Goal: Task Accomplishment & Management: Manage account settings

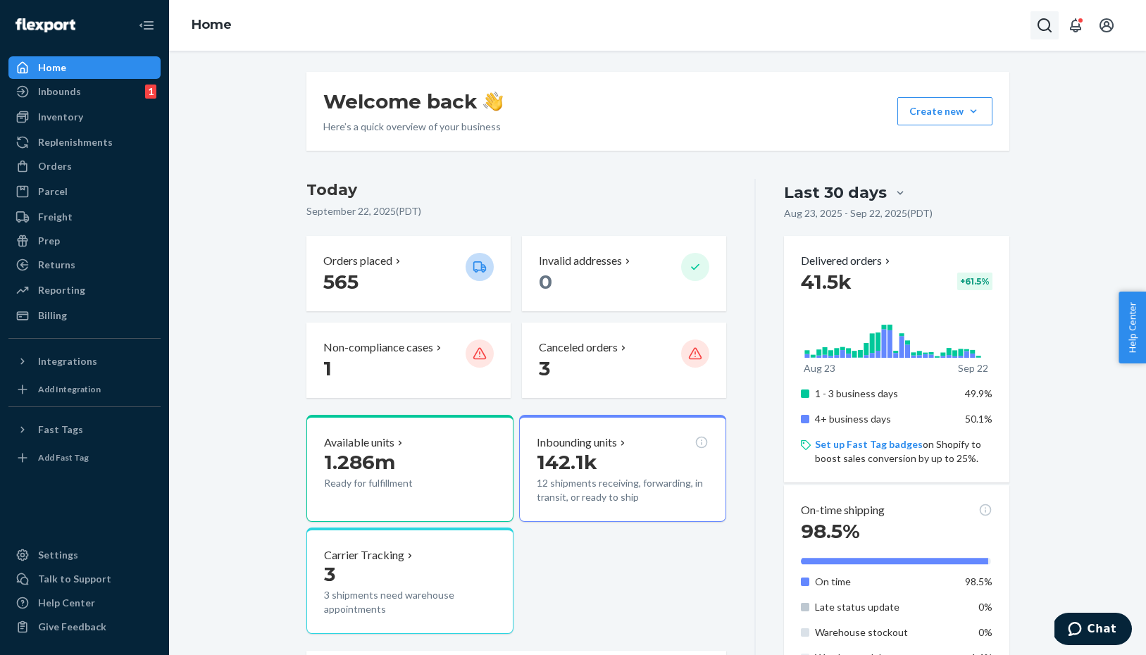
click at [1043, 24] on icon "Open Search Box" at bounding box center [1044, 25] width 17 height 17
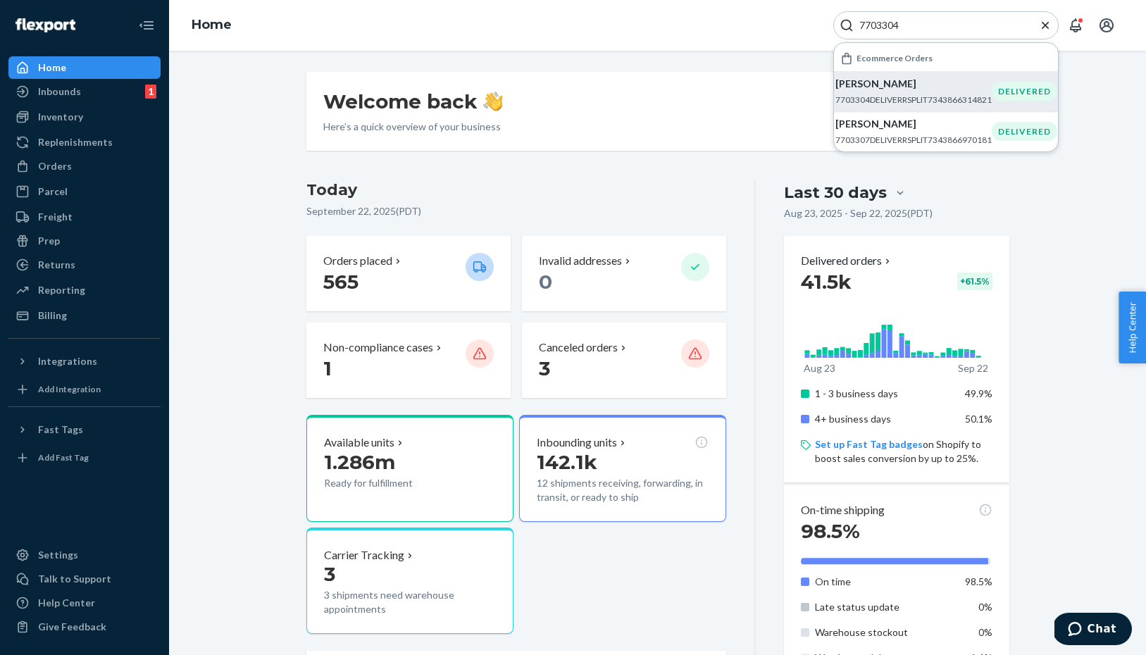
type input "7703304"
click at [943, 92] on div "Meagan Bridges 7703304DELIVERRSPLIT7343866314821" at bounding box center [913, 91] width 156 height 29
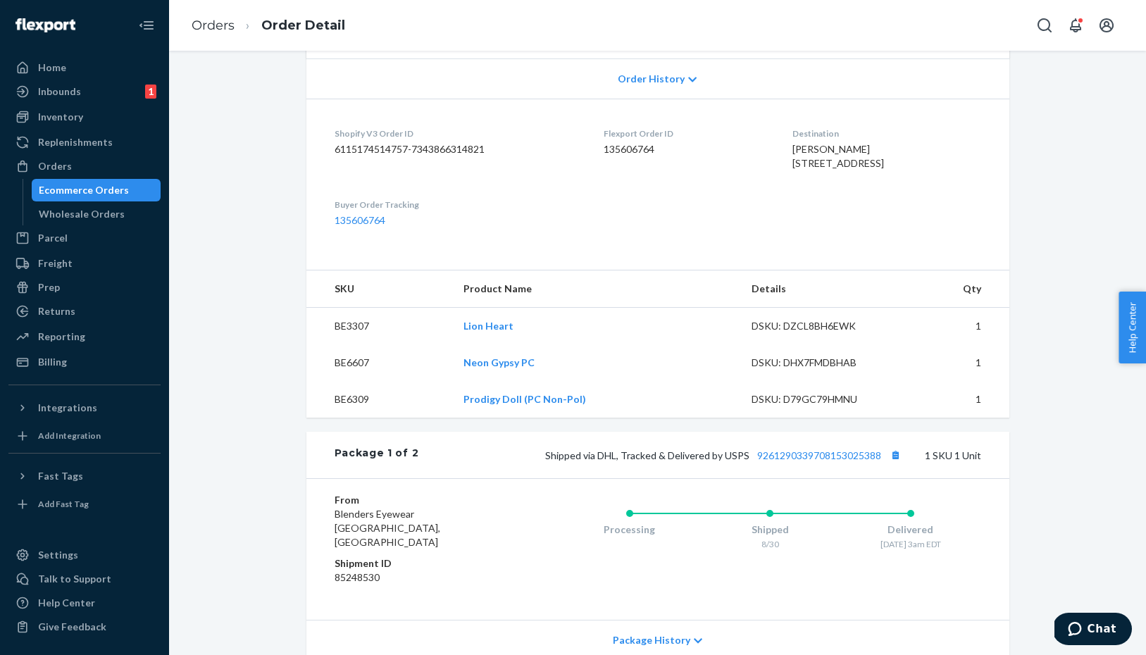
scroll to position [233, 0]
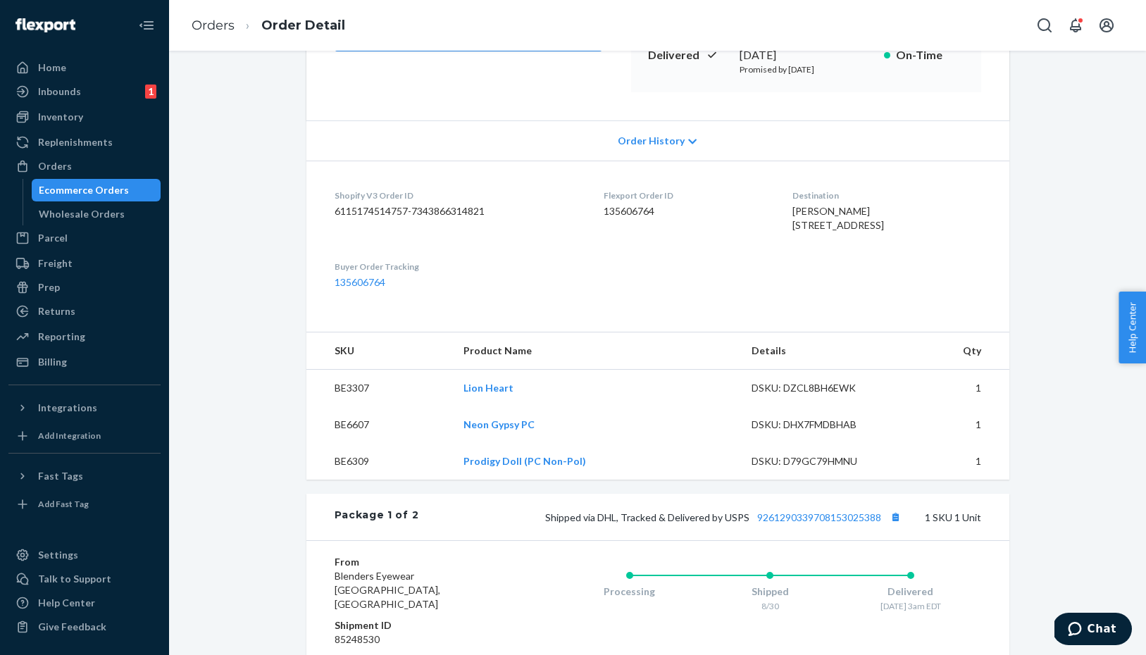
click at [648, 134] on span "Order History" at bounding box center [651, 141] width 67 height 14
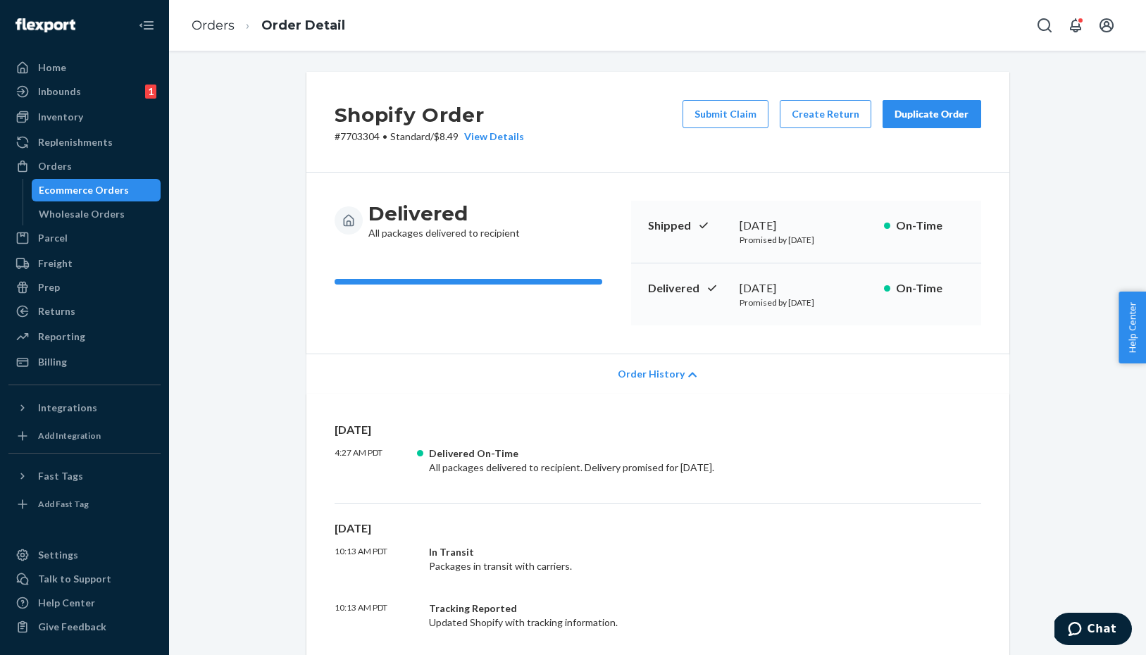
scroll to position [0, 0]
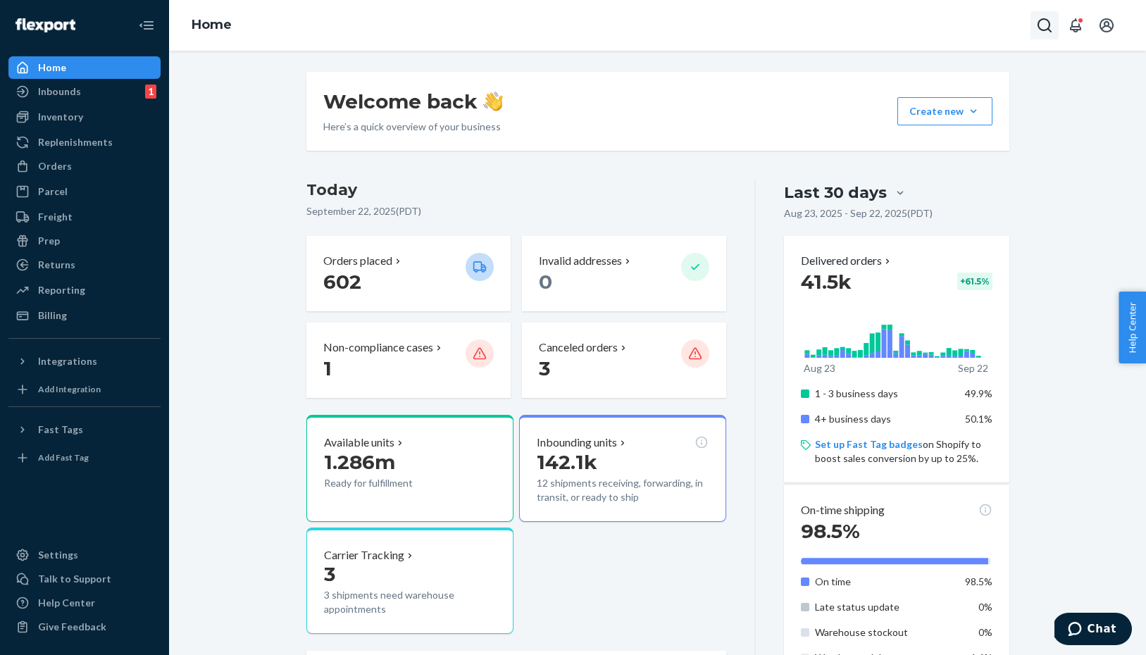
click at [1044, 23] on icon "Open Search Box" at bounding box center [1044, 25] width 17 height 17
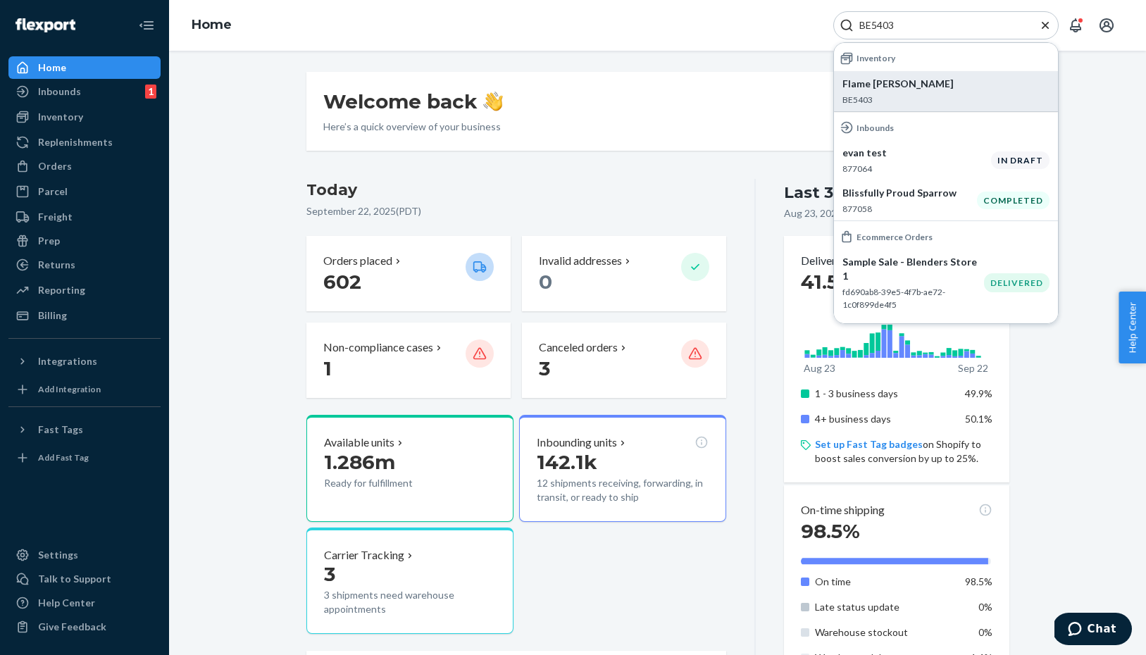
type input "BE5403"
click at [886, 97] on p "BE5403" at bounding box center [946, 100] width 207 height 12
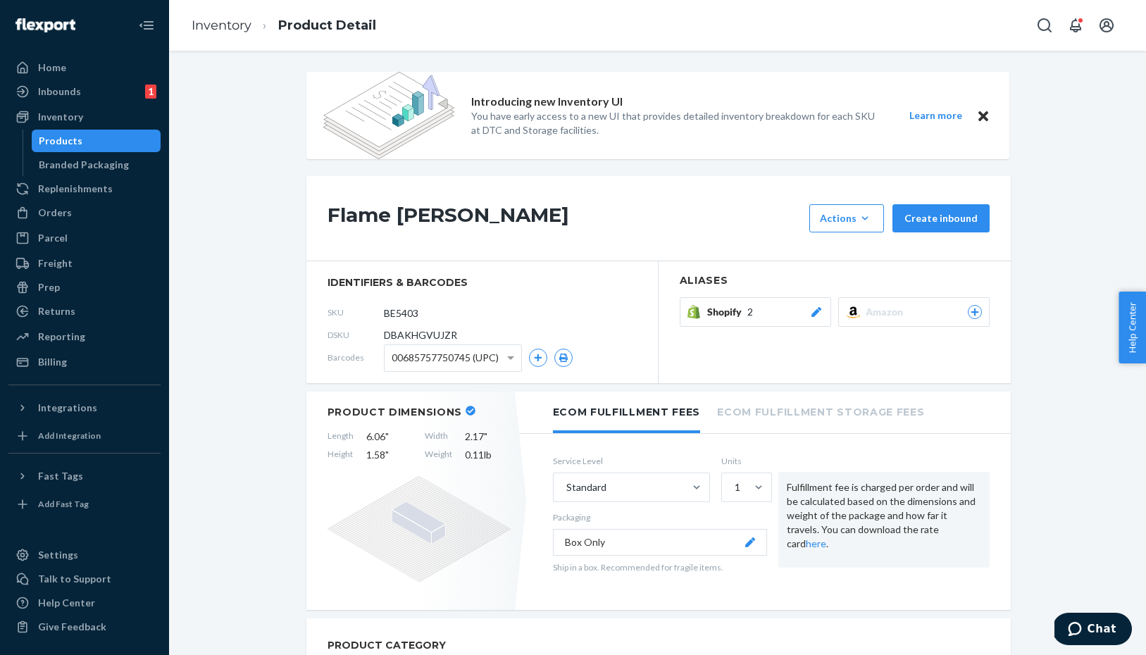
click at [816, 311] on icon at bounding box center [816, 312] width 10 height 10
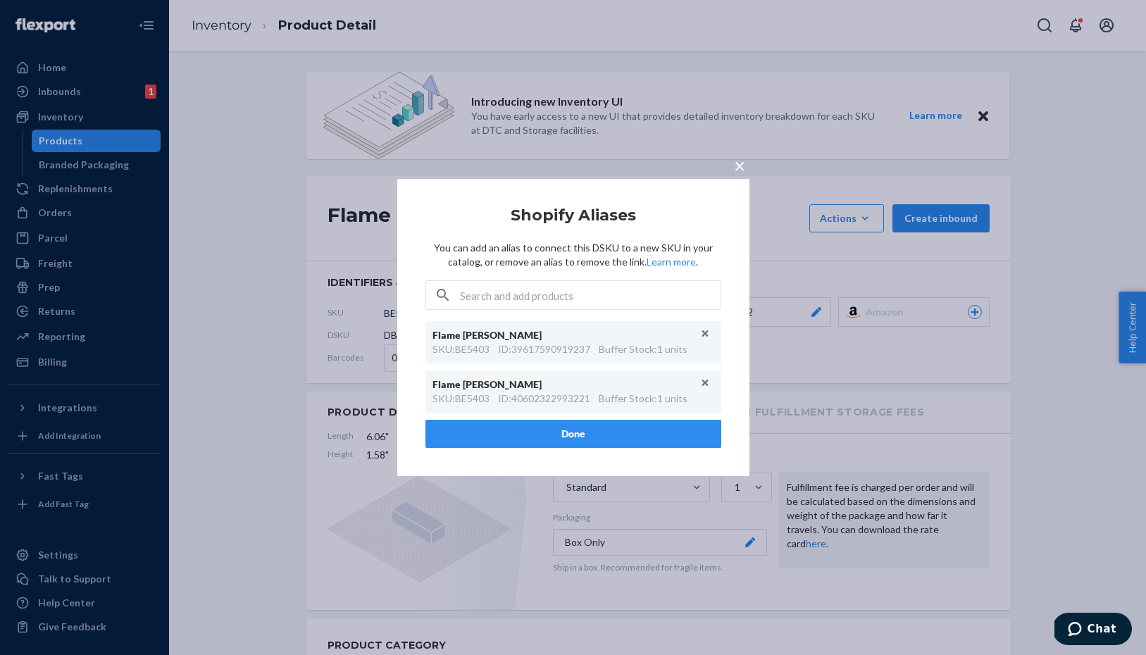
click at [733, 168] on button "×" at bounding box center [740, 163] width 20 height 25
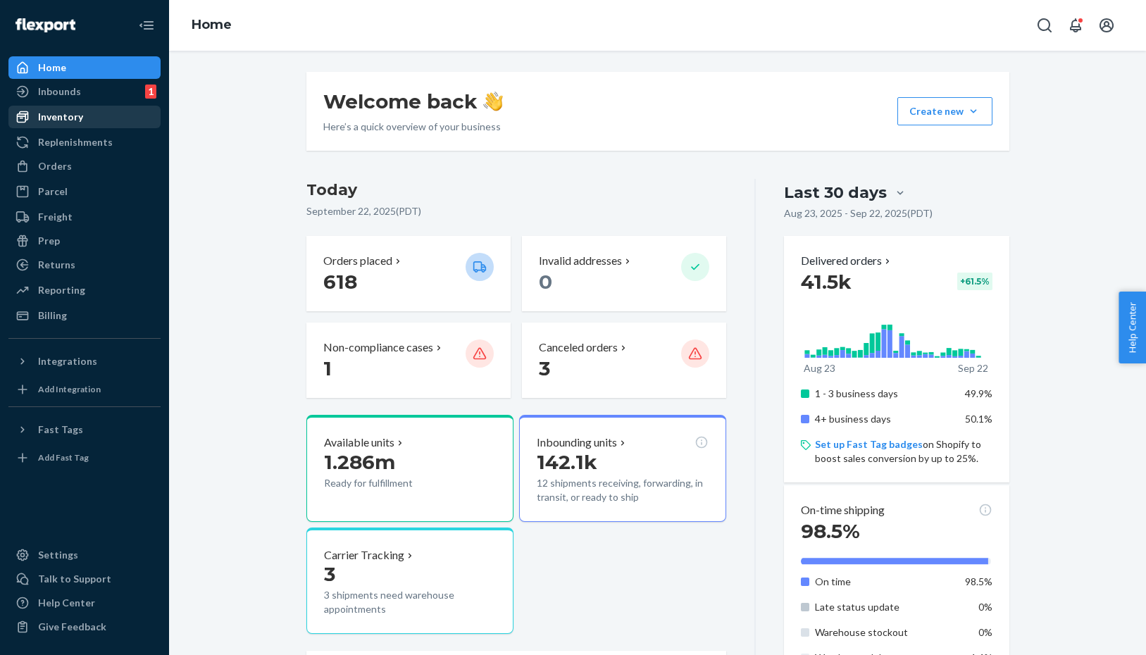
click at [73, 114] on div "Inventory" at bounding box center [60, 117] width 45 height 14
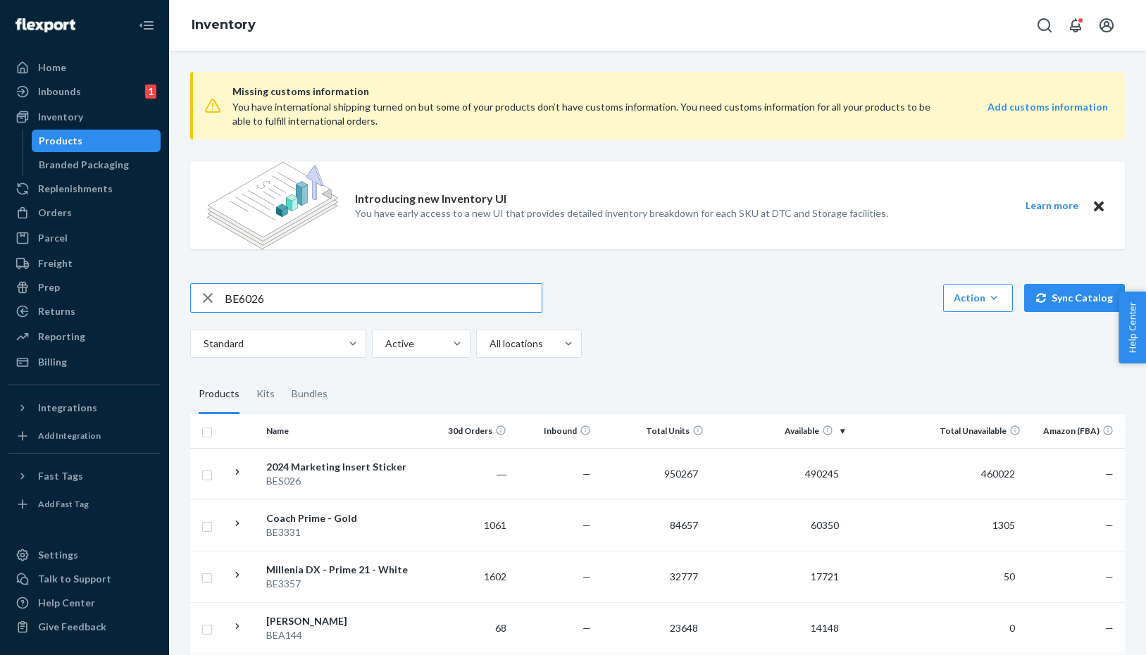
paste input "5403"
type input "BE5403"
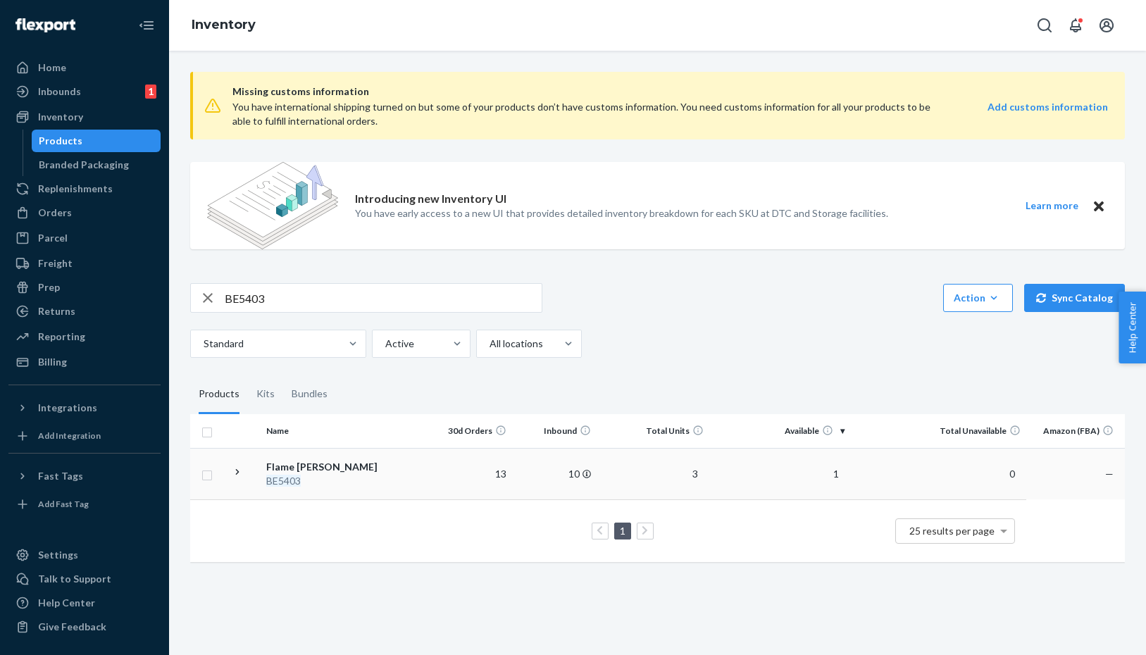
click at [297, 471] on div "Flame Mingo" at bounding box center [339, 467] width 147 height 14
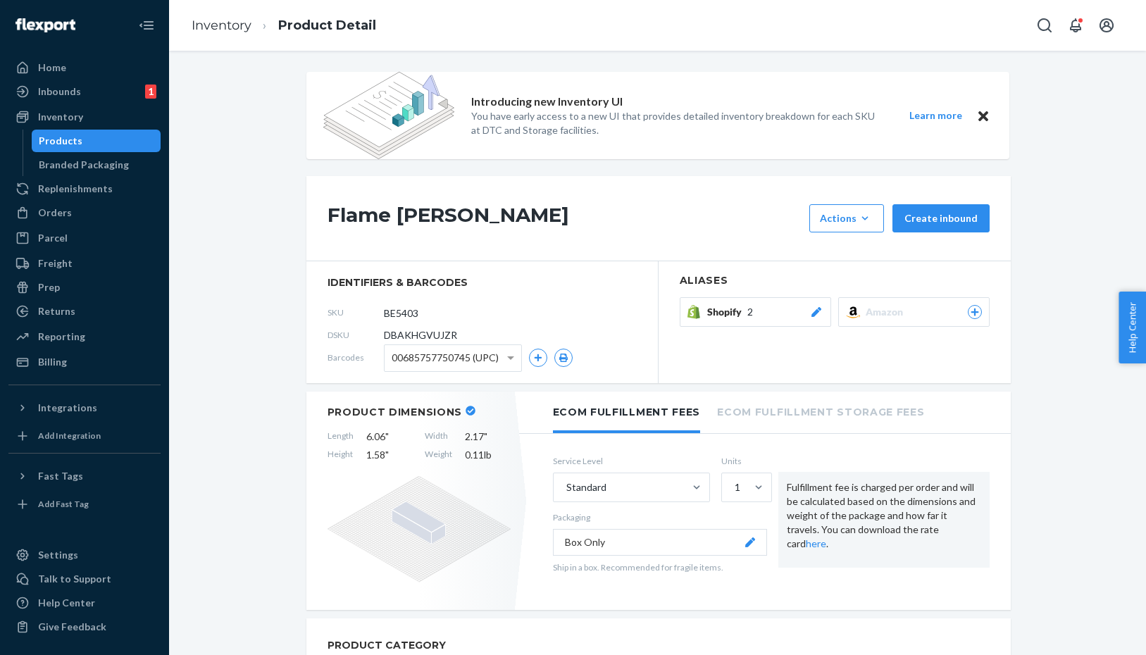
click at [819, 311] on icon at bounding box center [816, 312] width 14 height 10
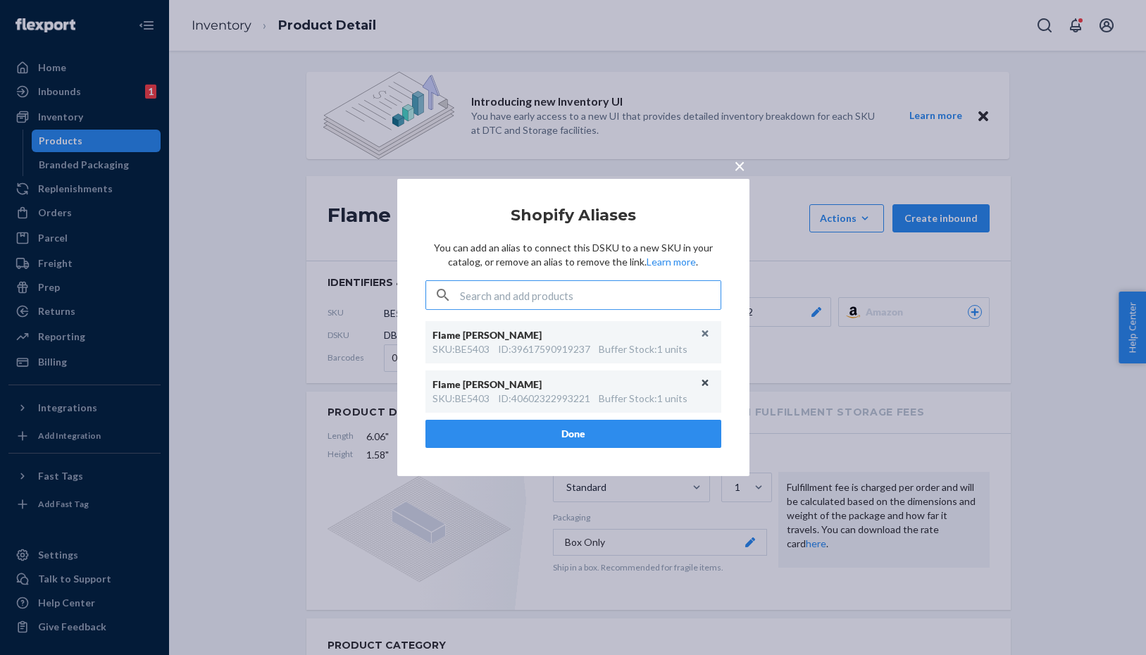
click at [704, 382] on button "Unlink" at bounding box center [705, 383] width 21 height 21
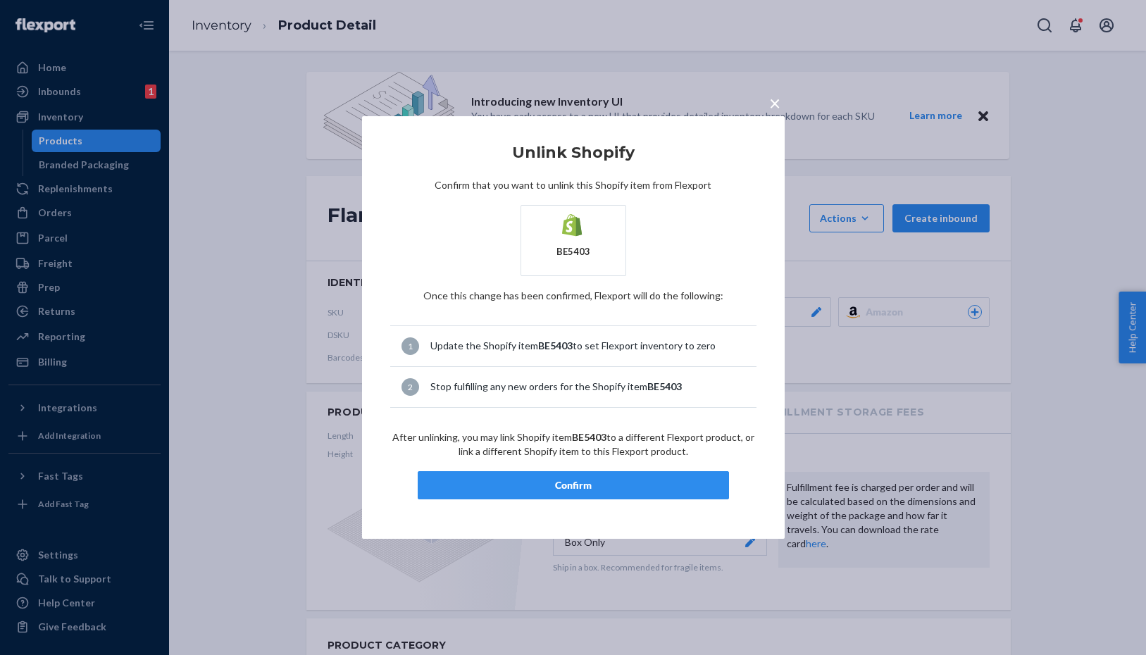
click at [605, 489] on div "Confirm" at bounding box center [573, 485] width 287 height 14
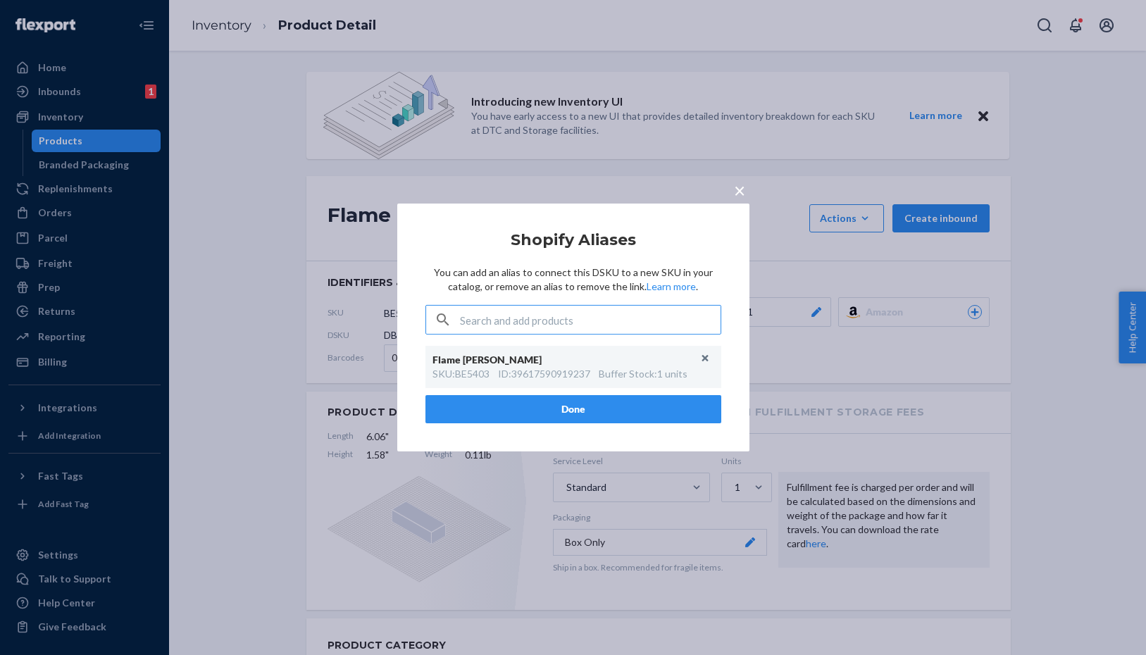
click at [742, 192] on span "×" at bounding box center [739, 190] width 11 height 24
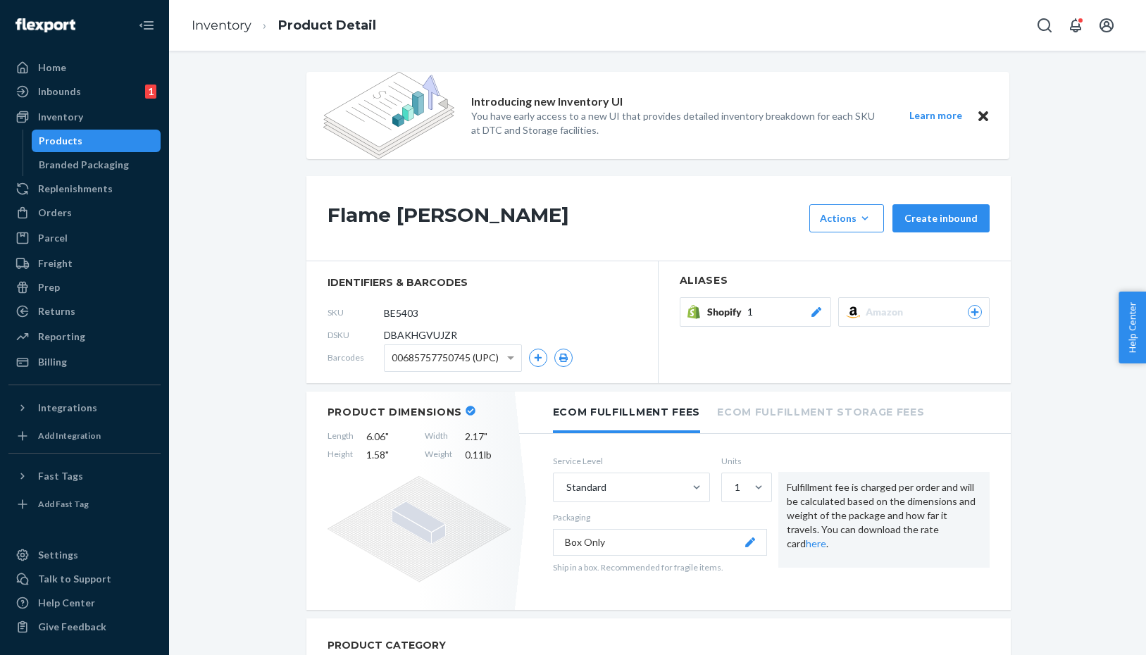
click at [115, 141] on div "Products" at bounding box center [96, 141] width 127 height 20
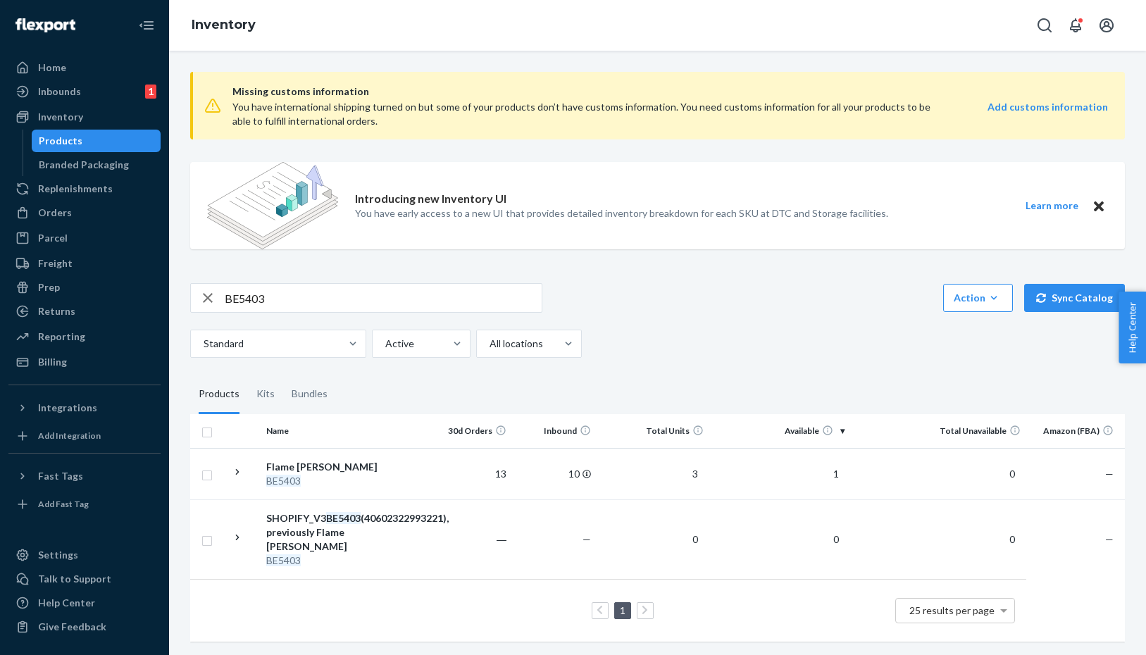
click at [471, 297] on input "BE5403" at bounding box center [383, 298] width 317 height 28
paste input "6026"
type input "BE6026"
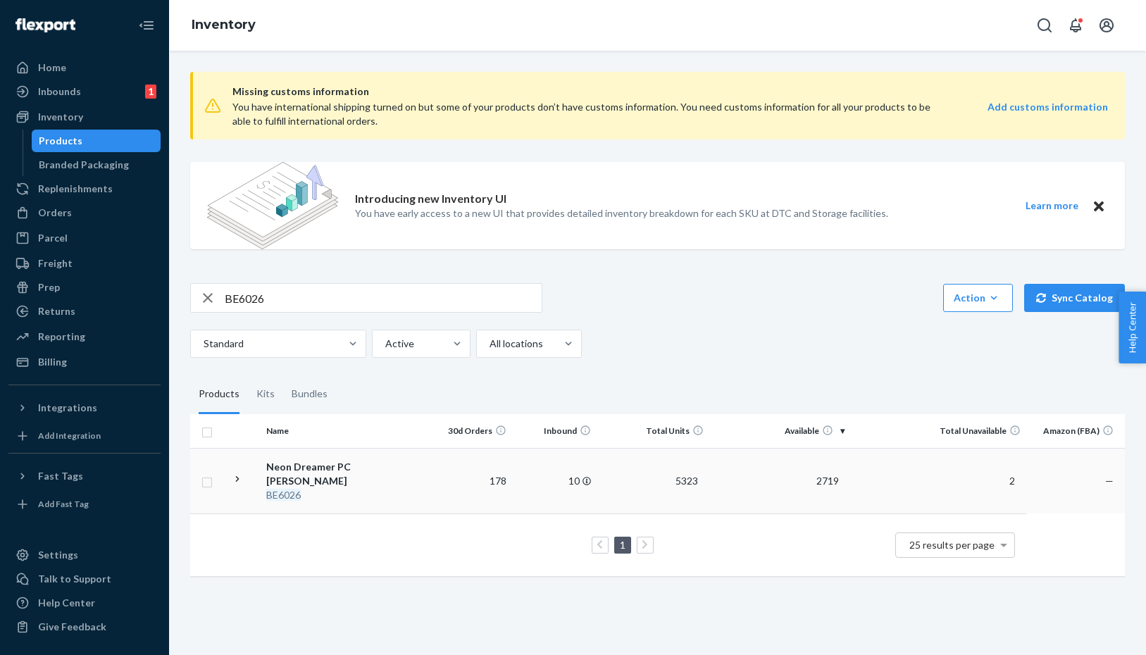
click at [315, 466] on div "Neon Dreamer PC POL" at bounding box center [339, 474] width 147 height 28
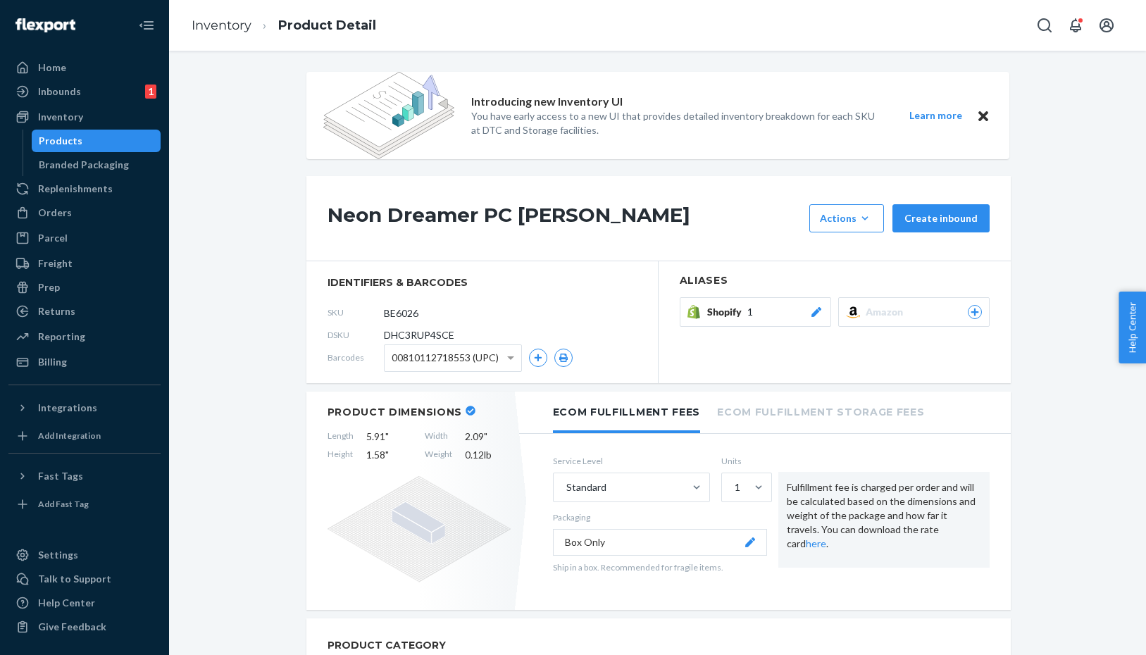
click at [818, 312] on icon at bounding box center [816, 312] width 10 height 10
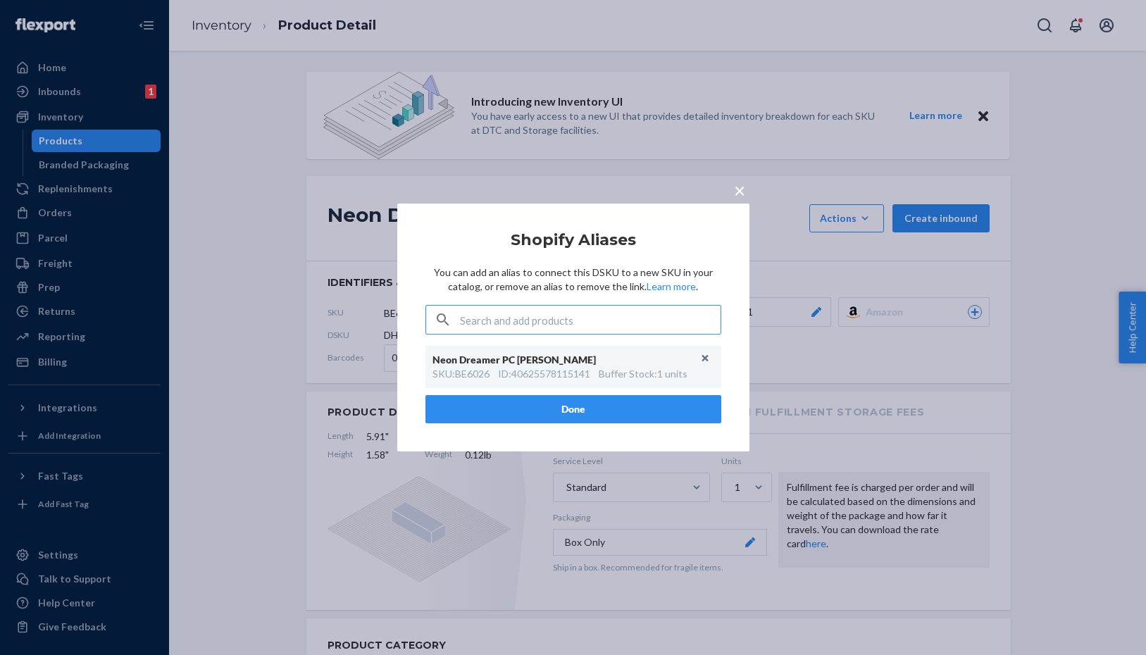
click at [512, 320] on input "text" at bounding box center [590, 320] width 261 height 28
paste input "40602322993221"
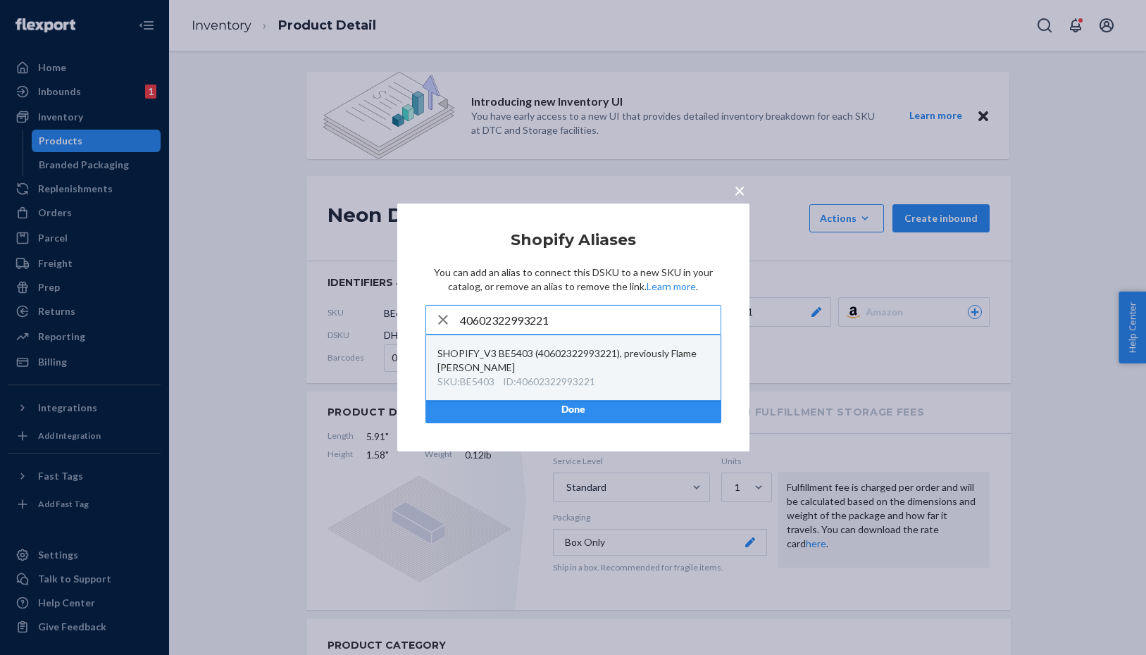
type input "40602322993221"
click at [538, 371] on div "SHOPIFY_V3 BE5403 (40602322993221), previously Flame Mingo" at bounding box center [573, 361] width 272 height 28
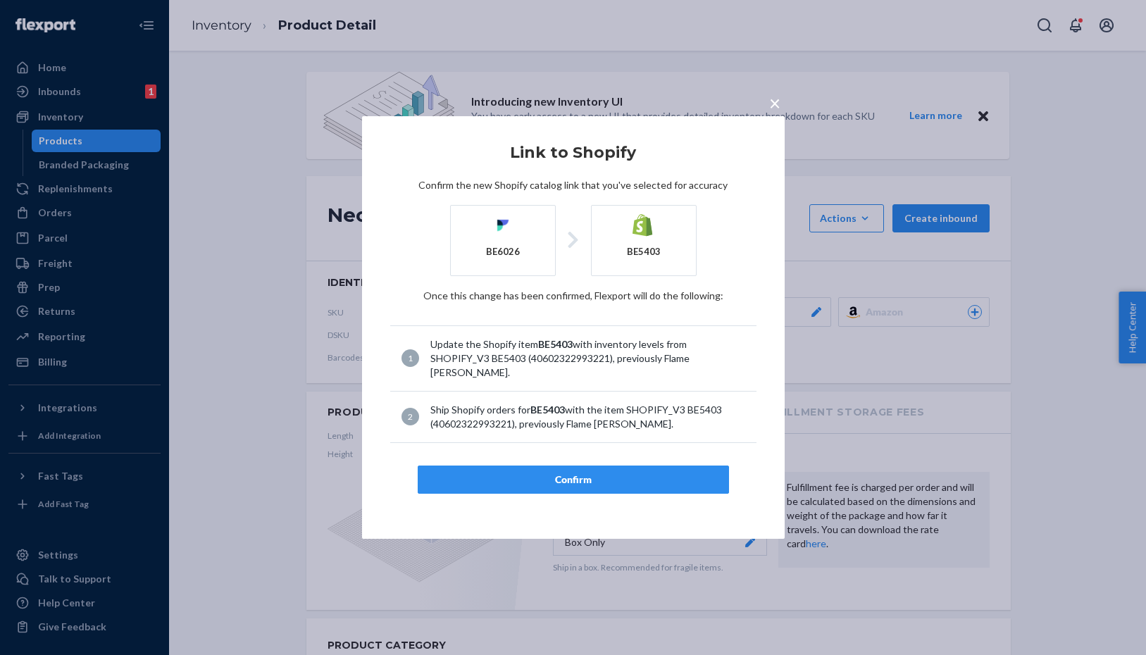
click at [781, 108] on button "×" at bounding box center [775, 100] width 20 height 25
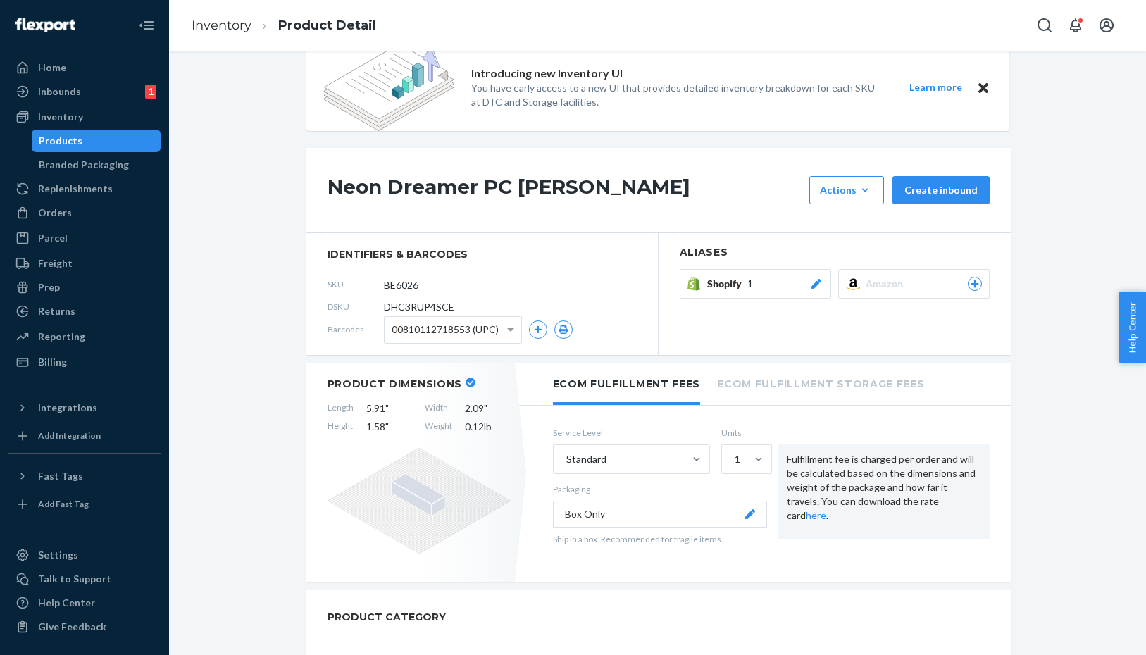
scroll to position [7, 0]
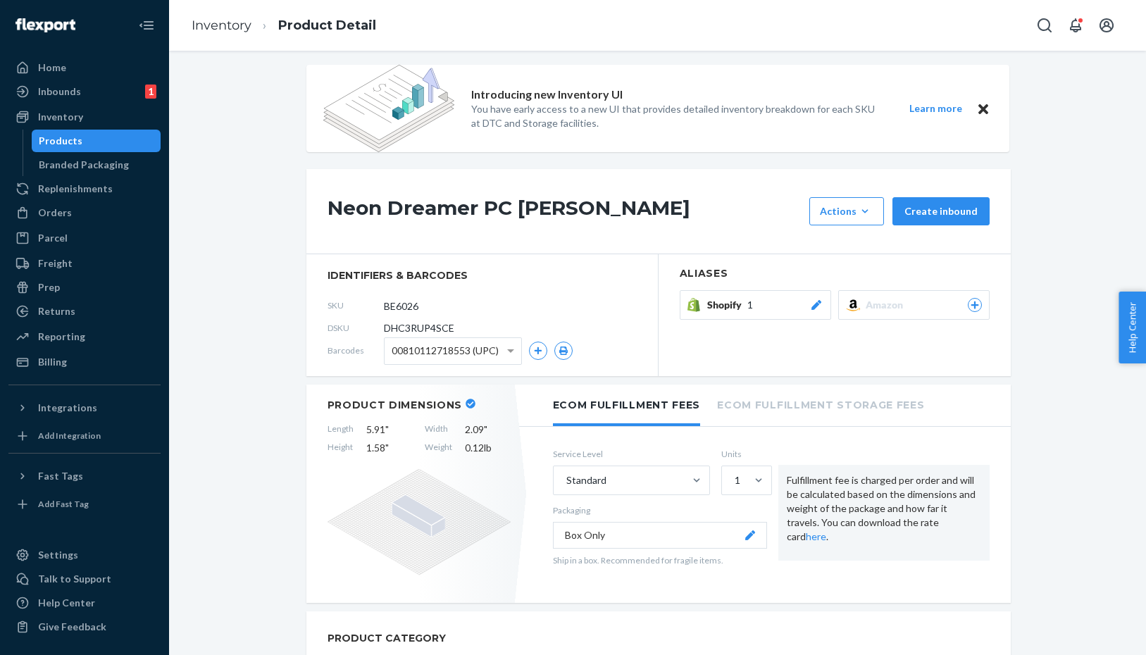
click at [814, 307] on icon at bounding box center [816, 305] width 10 height 10
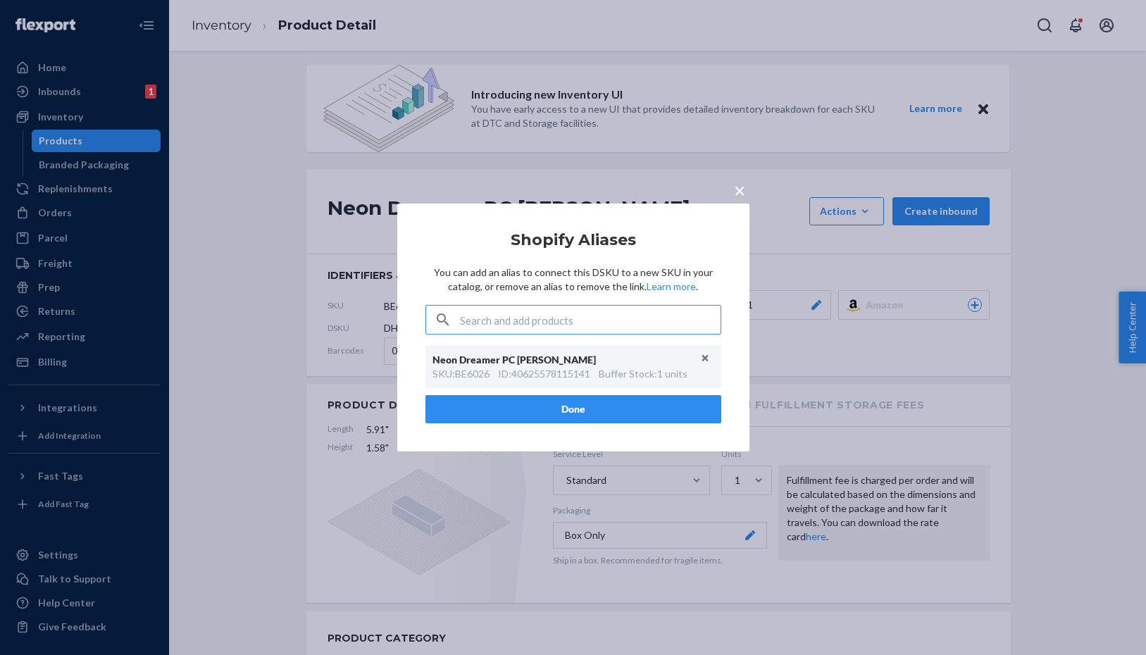
type input "DHC3RUP4SCE"
click at [740, 192] on span "×" at bounding box center [739, 190] width 11 height 24
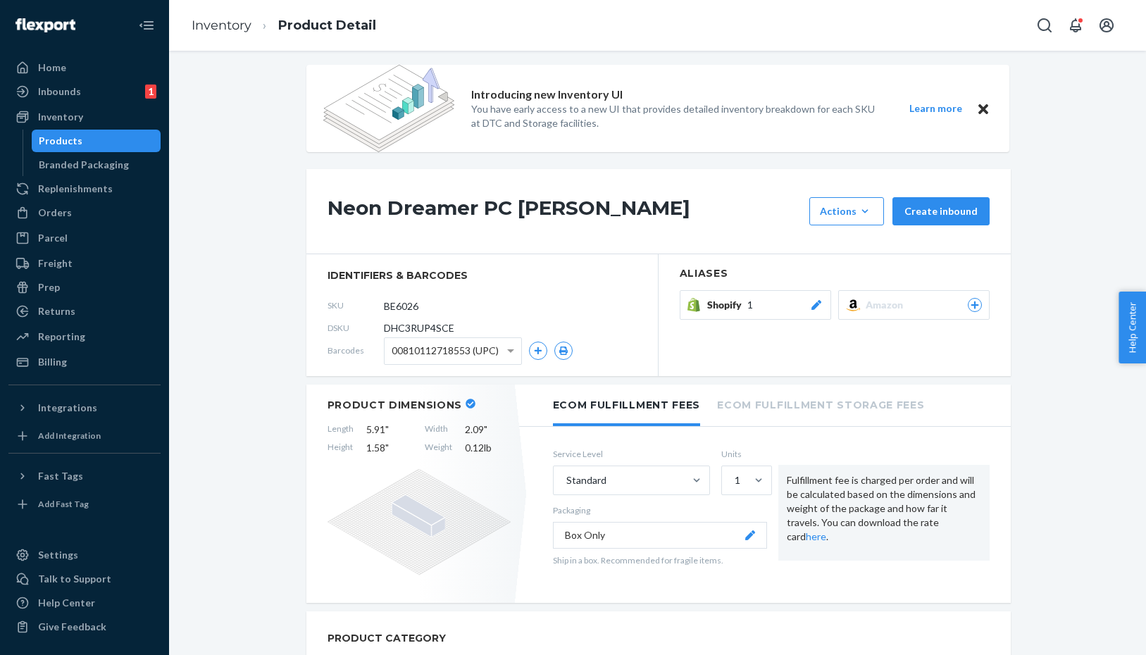
click at [821, 294] on button "Shopify 1" at bounding box center [755, 305] width 151 height 30
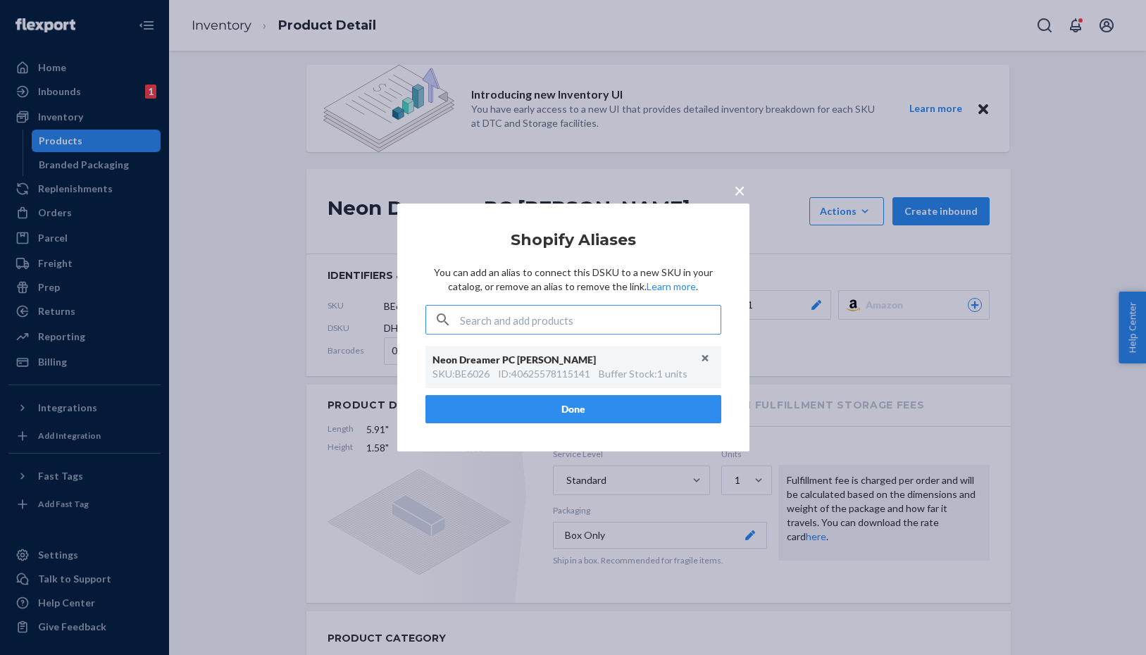
type input "6899048644677"
click at [508, 325] on input "text" at bounding box center [590, 320] width 261 height 28
paste input "40602322993221"
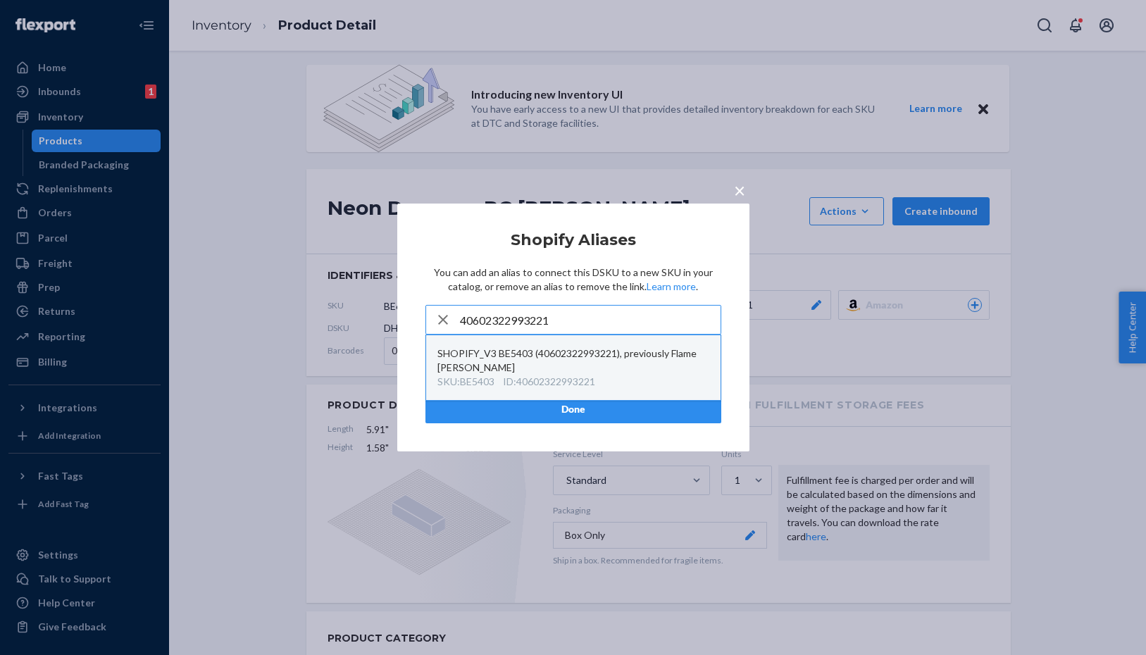
type input "40602322993221"
click at [597, 356] on div "SHOPIFY_V3 BE5403 (40602322993221), previously Flame Mingo" at bounding box center [573, 361] width 272 height 28
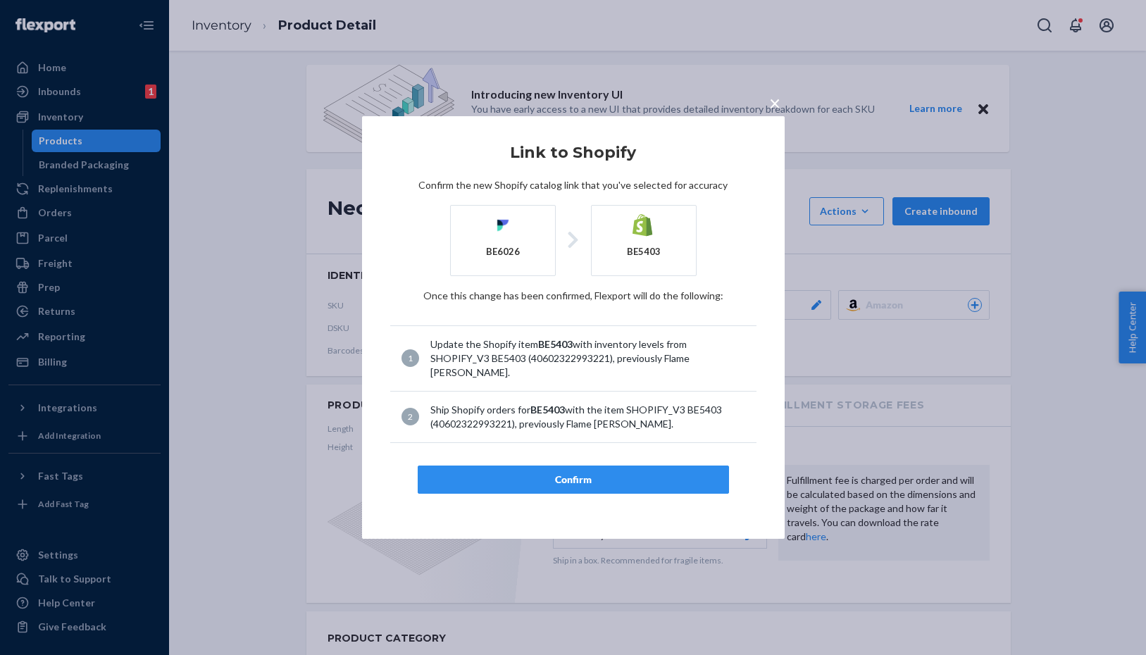
click at [778, 100] on span "×" at bounding box center [774, 103] width 11 height 24
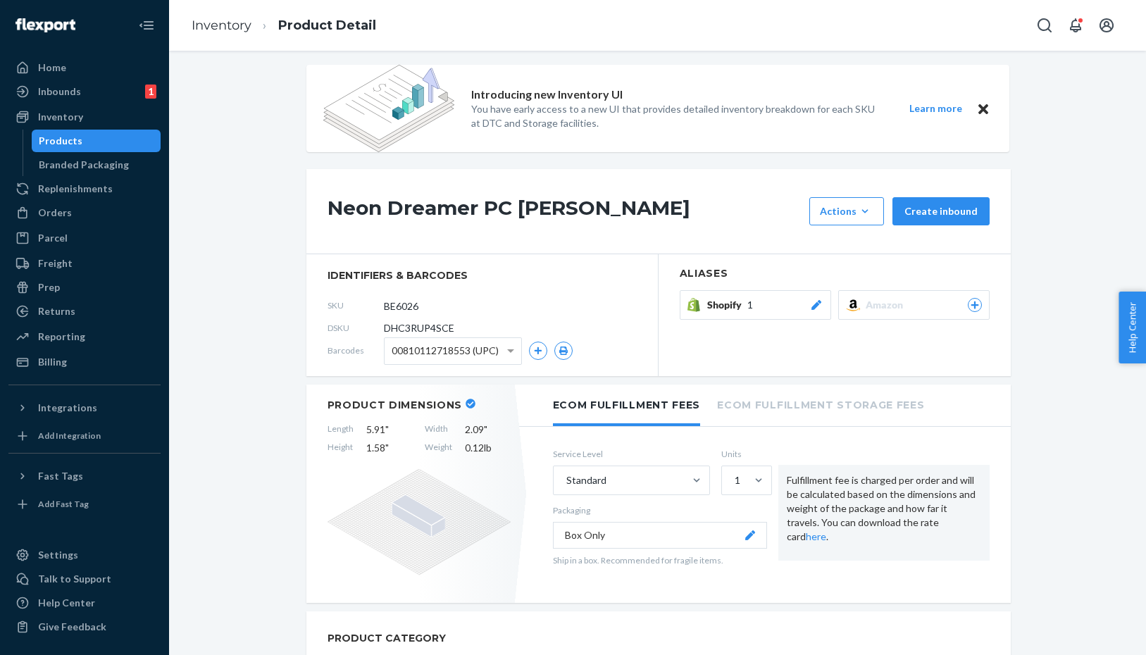
click at [822, 300] on icon at bounding box center [816, 305] width 14 height 10
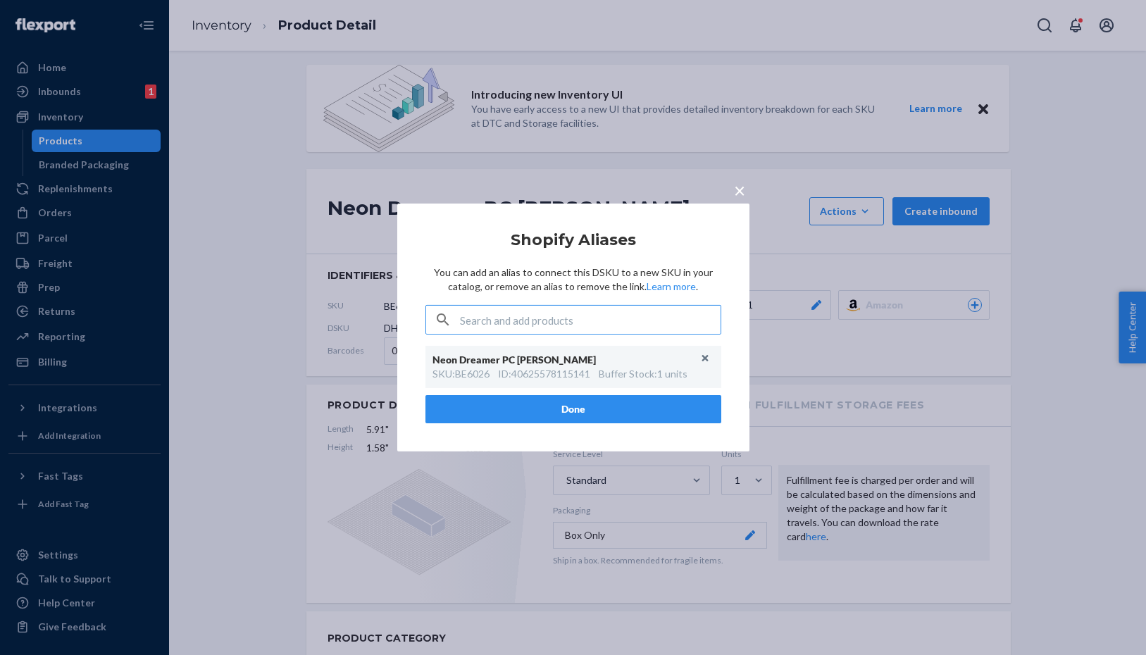
type input "40625578115141"
click at [739, 192] on span "×" at bounding box center [739, 190] width 11 height 24
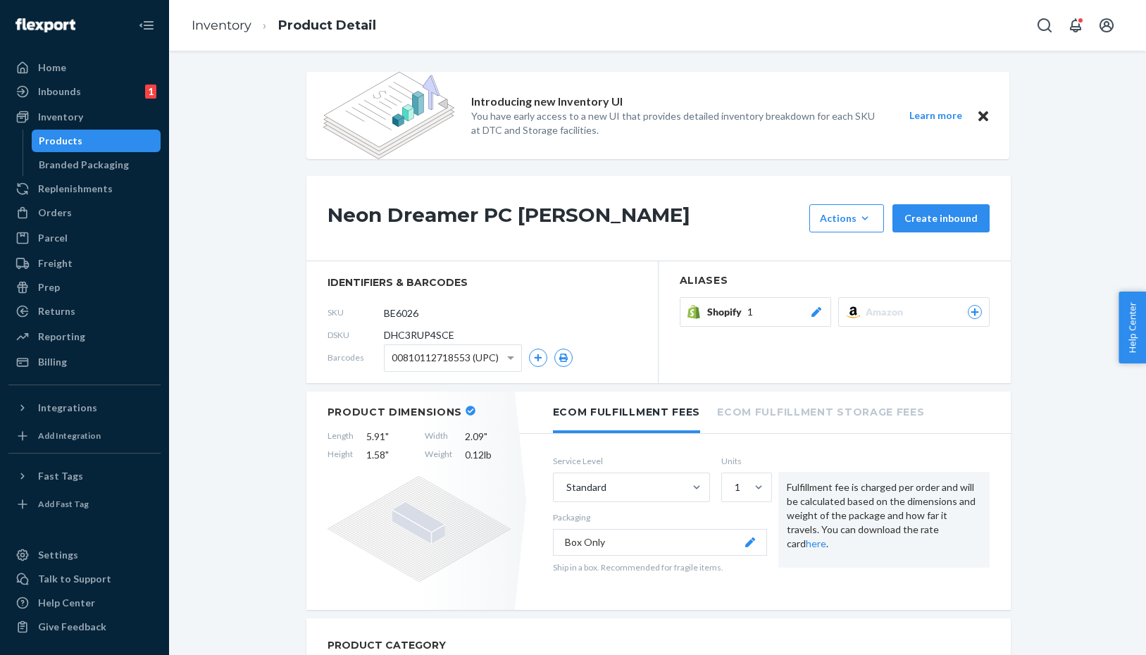
scroll to position [0, 0]
click at [1044, 27] on icon "Open Search Box" at bounding box center [1044, 25] width 17 height 17
type input "be5403"
click at [77, 139] on div "Products" at bounding box center [61, 141] width 44 height 14
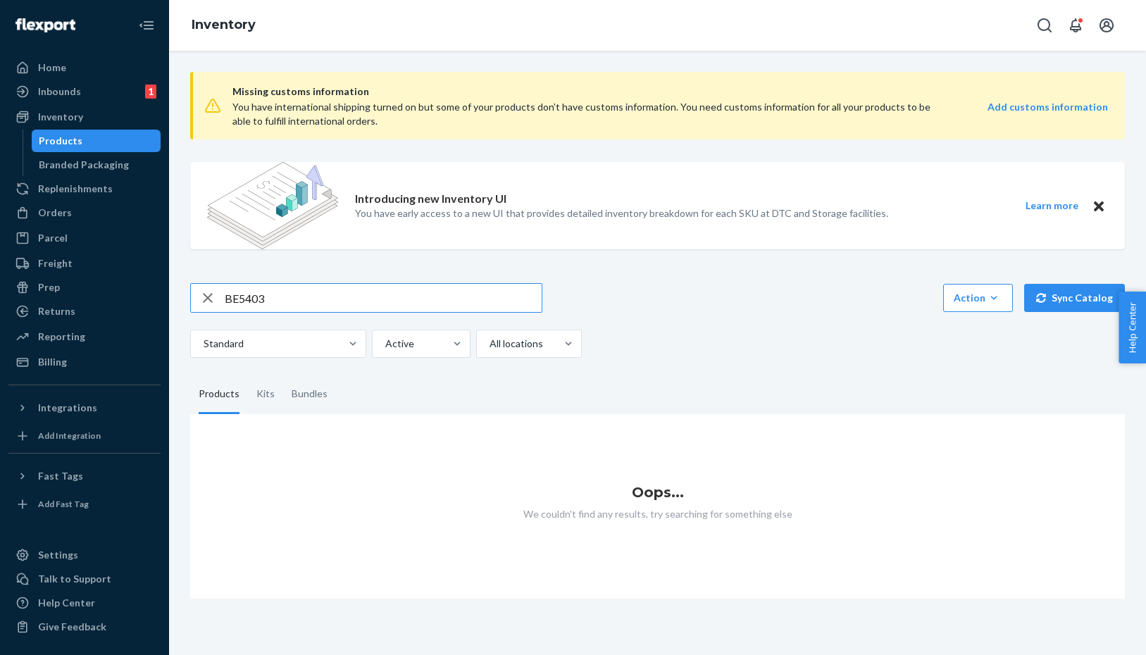
type input "BE5403"
click at [68, 132] on div "Products" at bounding box center [96, 141] width 127 height 20
click at [63, 120] on div "Inventory" at bounding box center [60, 117] width 45 height 14
click at [1046, 27] on icon "Open Search Box" at bounding box center [1044, 25] width 17 height 17
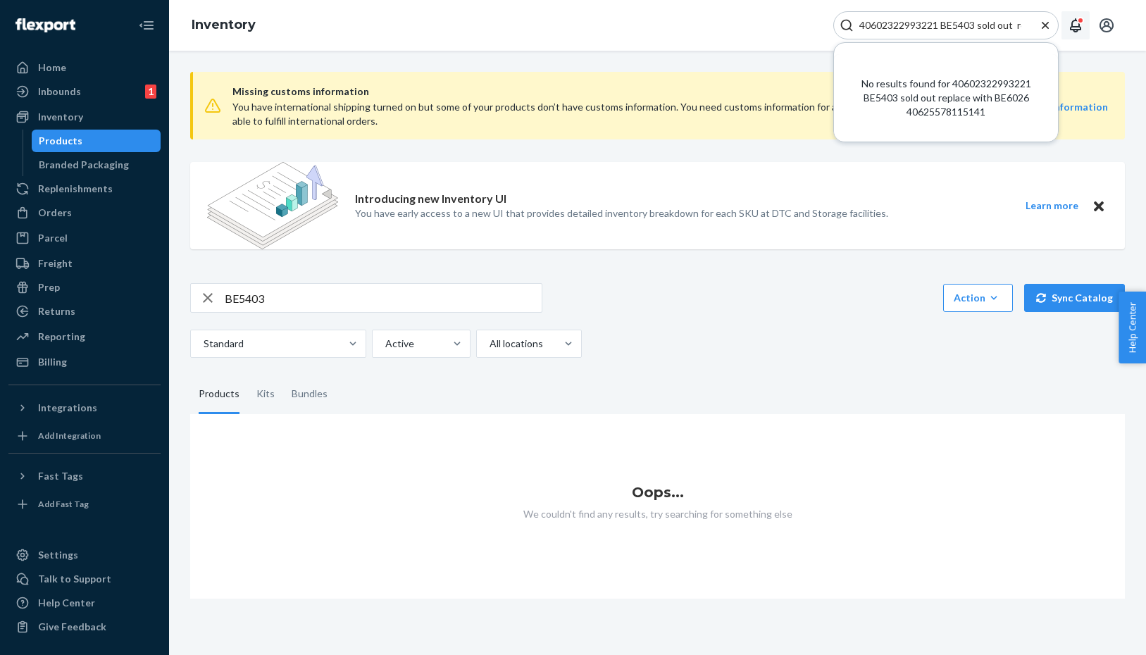
drag, startPoint x: 971, startPoint y: 21, endPoint x: 1065, endPoint y: 27, distance: 94.6
click at [1068, 27] on div "40602322993221 BE5403 sold out replace with BE6026 40625578115141 No results fo…" at bounding box center [978, 25] width 290 height 28
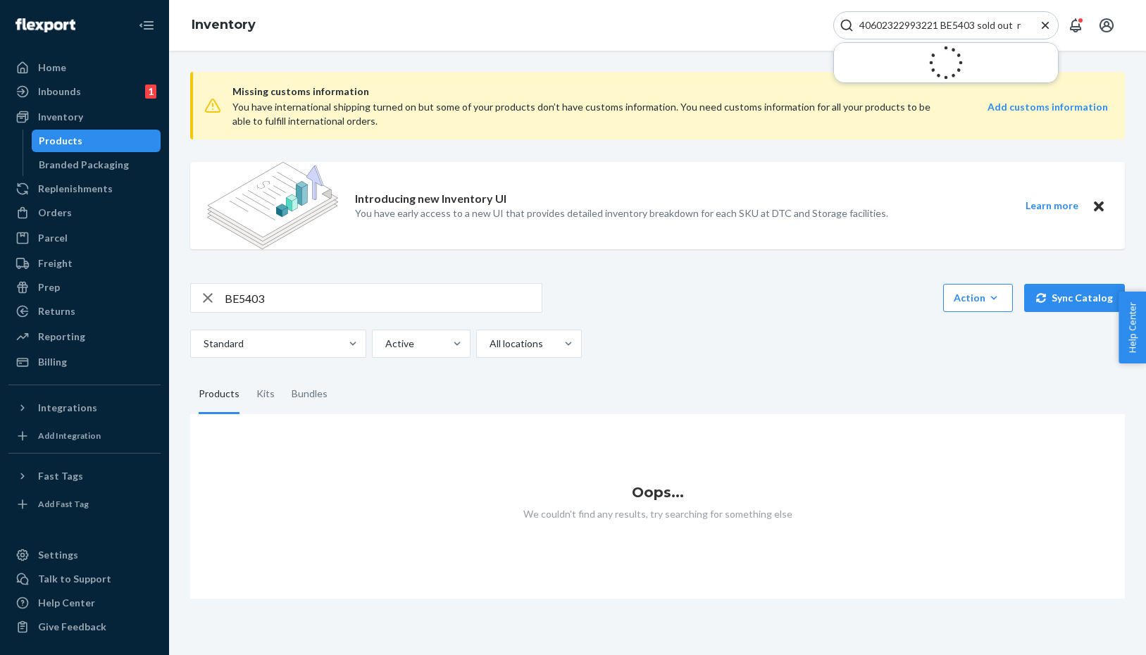
click at [1051, 32] on div "40602322993221 BE5403 sold out replace with BE6026 40" at bounding box center [945, 25] width 225 height 28
drag, startPoint x: 942, startPoint y: 27, endPoint x: 869, endPoint y: 26, distance: 72.6
click at [869, 26] on input "40602322993221 BE5403" at bounding box center [940, 25] width 173 height 14
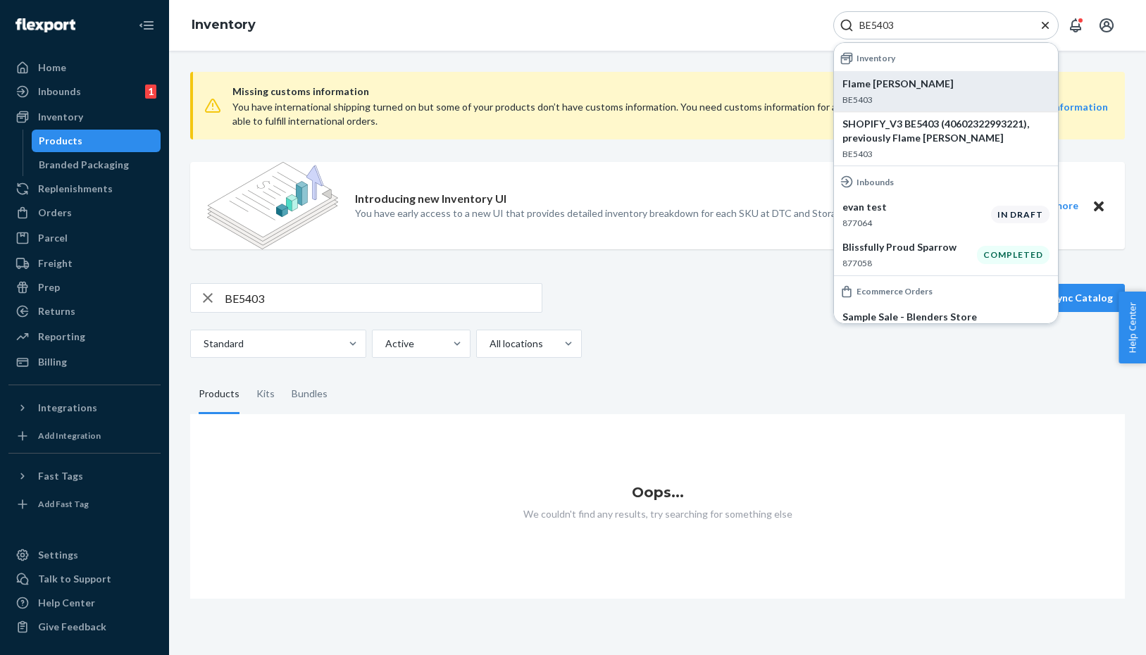
type input "BE5403"
click at [923, 92] on div "Flame Mingo BE5403" at bounding box center [946, 91] width 207 height 29
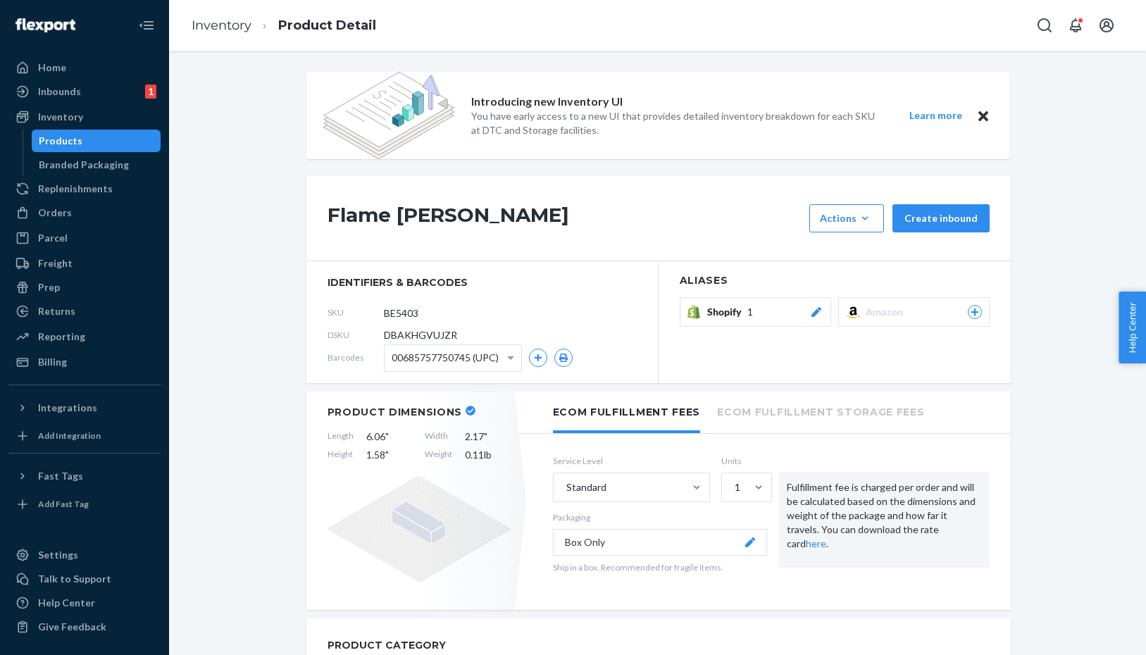
click at [821, 313] on icon at bounding box center [816, 312] width 14 height 10
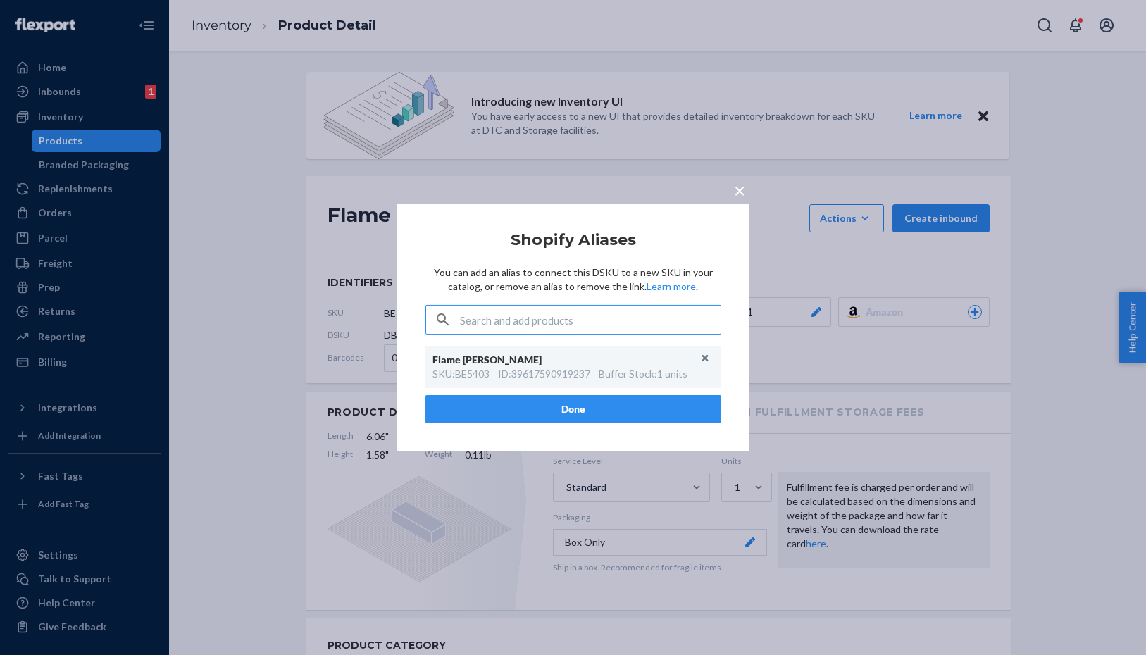
click at [738, 195] on span "×" at bounding box center [739, 190] width 11 height 24
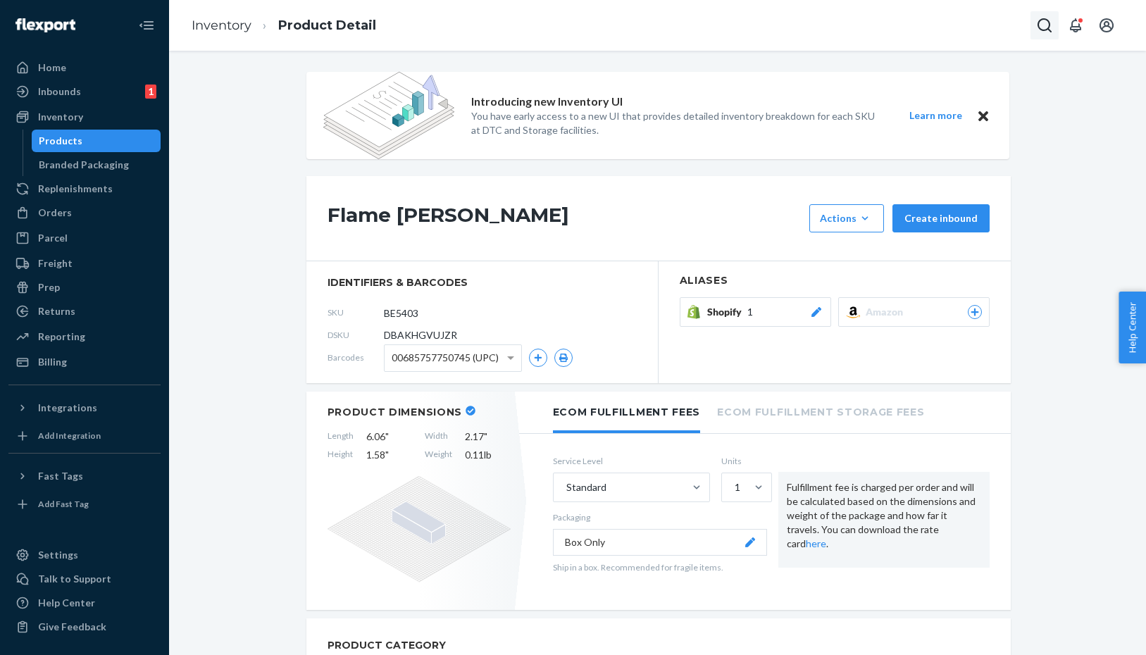
click at [1036, 24] on button "Open Search Box" at bounding box center [1045, 25] width 28 height 28
type input "women's mystery sku"
click at [939, 34] on div at bounding box center [945, 25] width 225 height 28
click at [884, 23] on input "Search Input" at bounding box center [940, 25] width 173 height 14
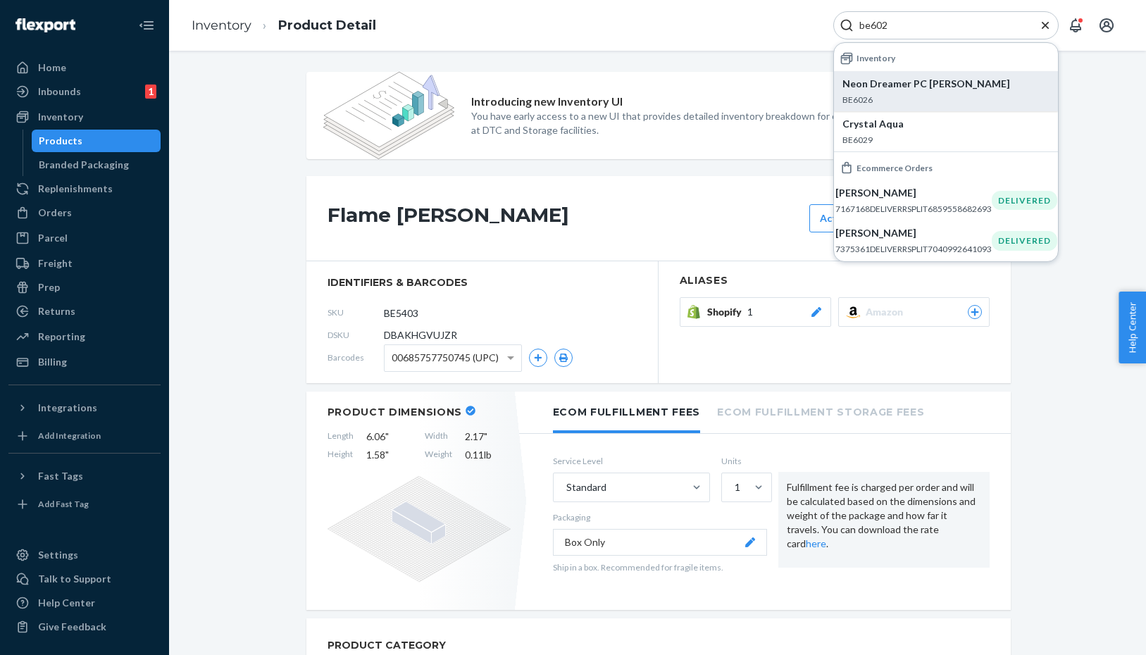
click at [927, 94] on p "BE6026" at bounding box center [946, 100] width 207 height 12
click at [816, 316] on icon at bounding box center [816, 312] width 14 height 10
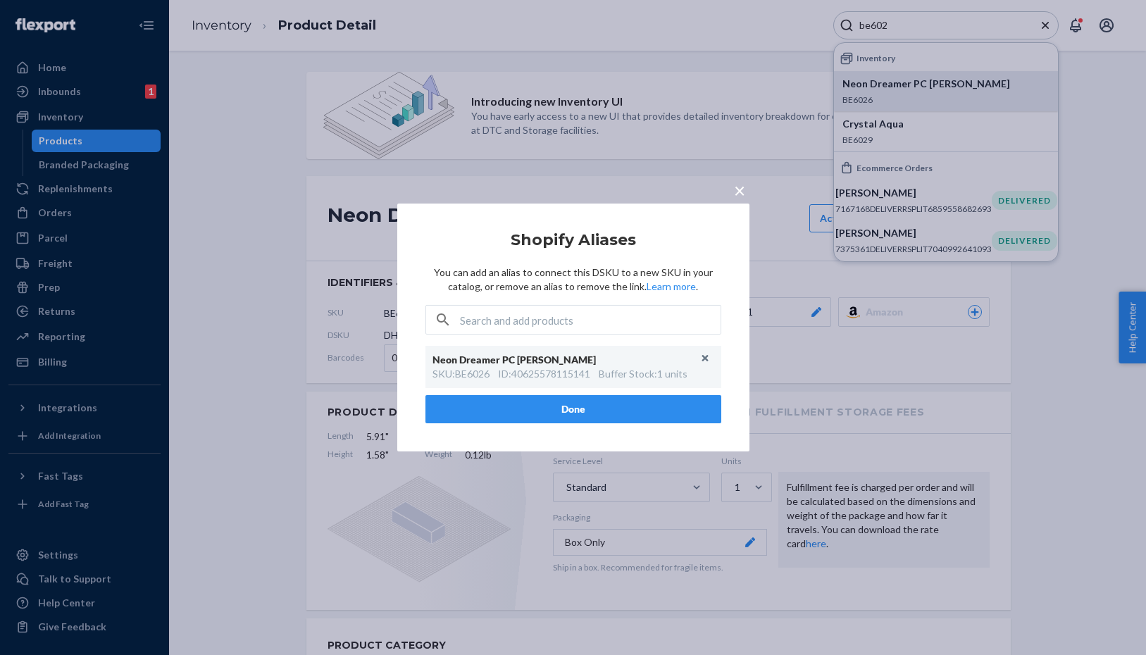
click at [740, 189] on span "×" at bounding box center [739, 190] width 11 height 24
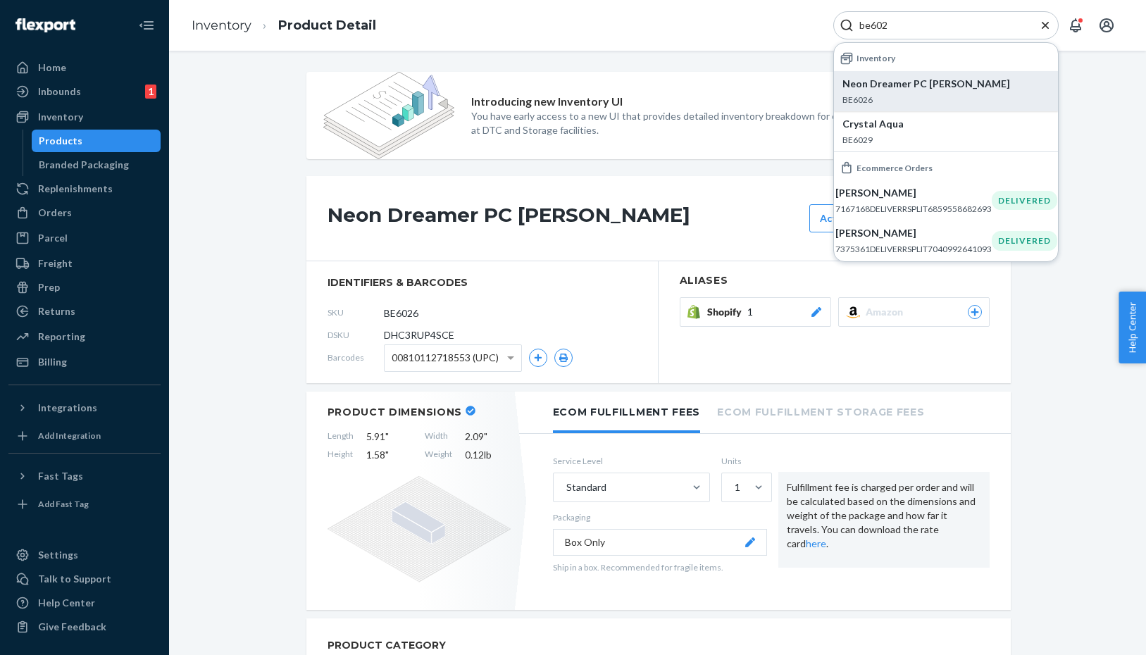
click at [896, 27] on input "be602" at bounding box center [940, 25] width 173 height 14
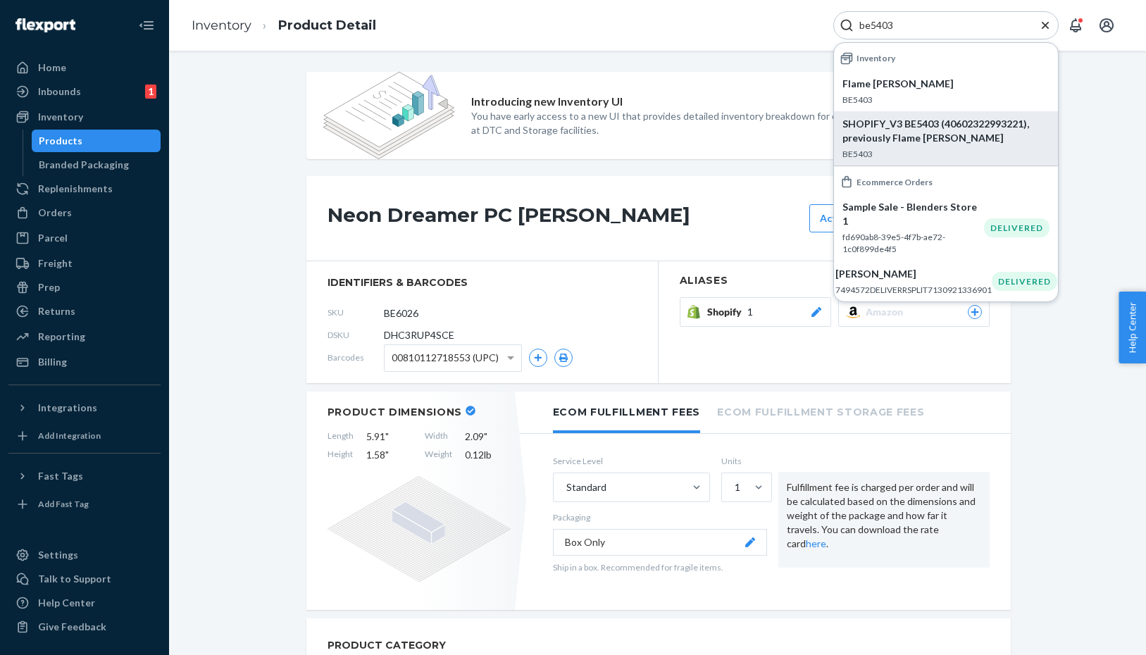
type input "be5403"
click at [902, 136] on p "SHOPIFY_V3 BE5403 (40602322993221), previously Flame Mingo" at bounding box center [946, 131] width 207 height 28
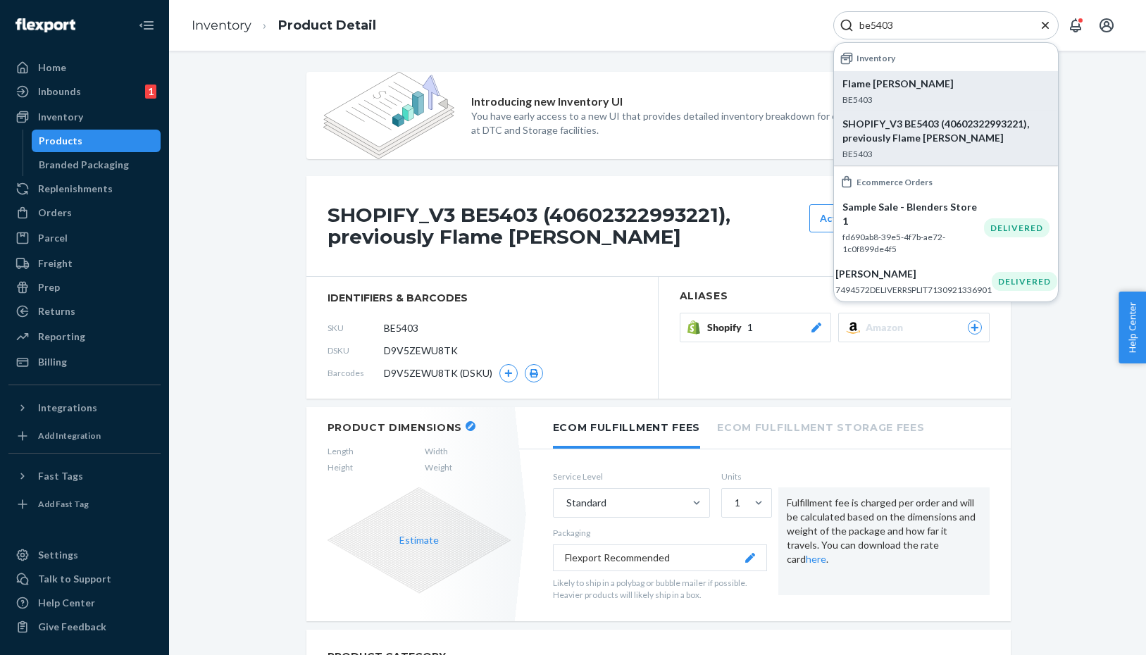
click at [903, 80] on p "Flame Mingo" at bounding box center [946, 84] width 207 height 14
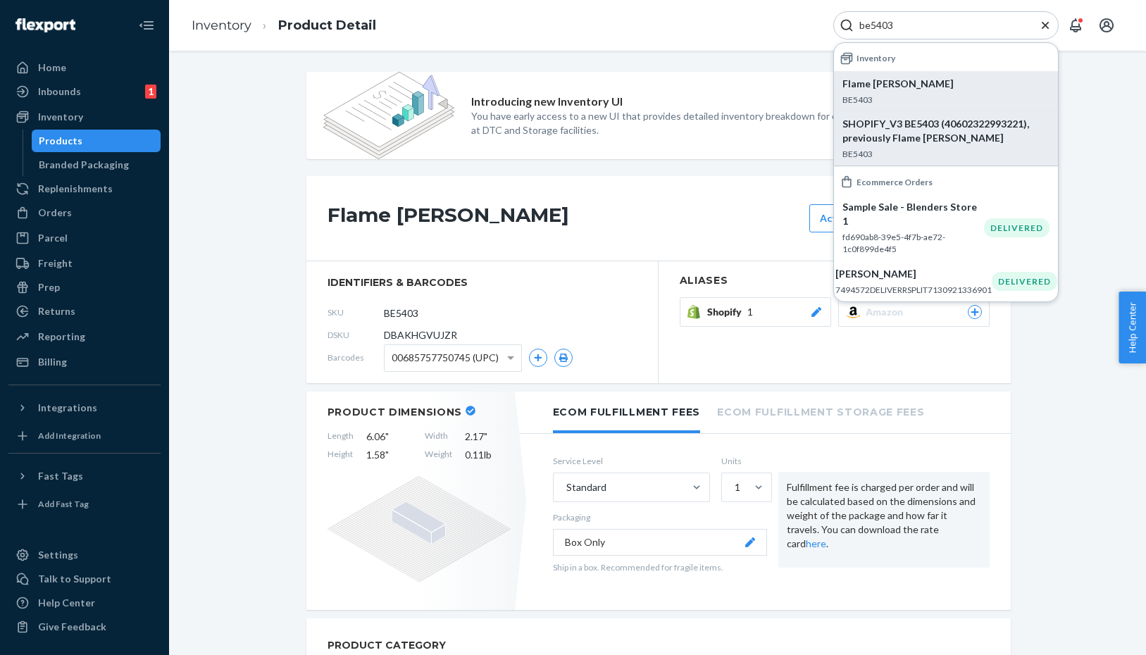
click at [814, 307] on icon at bounding box center [816, 312] width 14 height 10
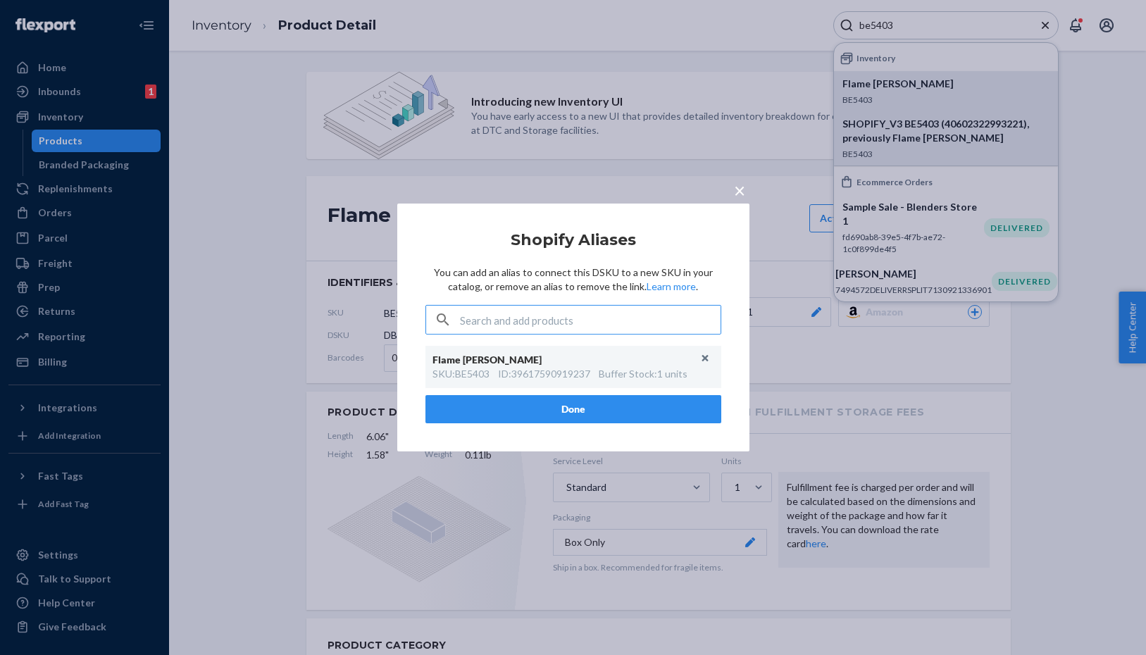
click at [523, 318] on input "text" at bounding box center [590, 320] width 261 height 28
paste input "40602322993221"
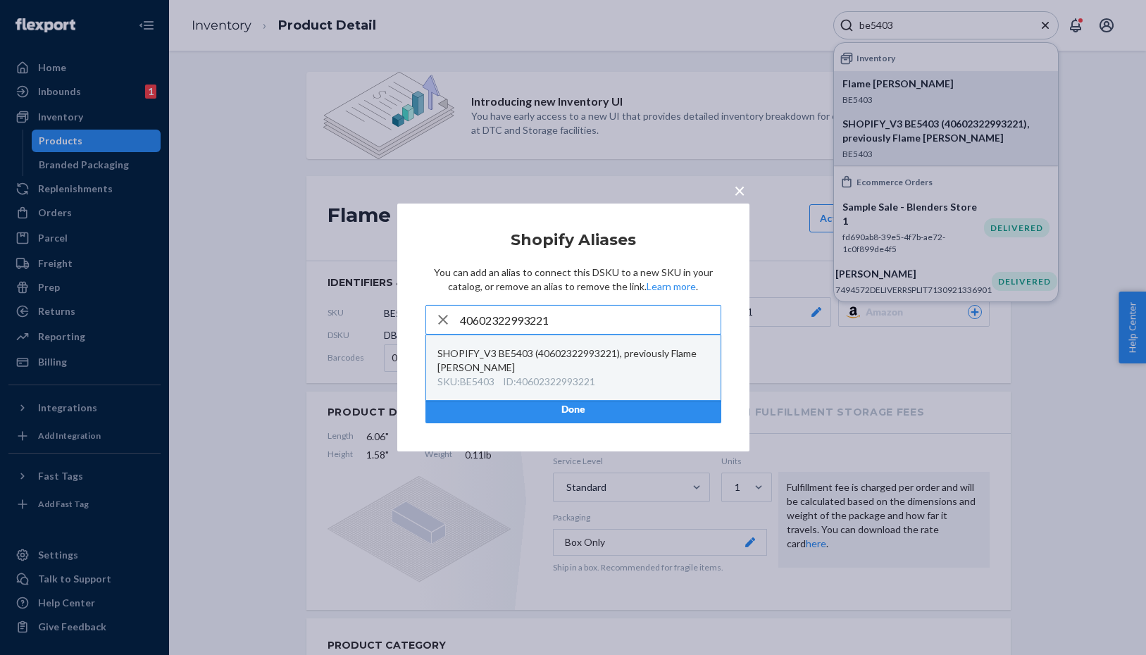
type input "40602322993221"
click at [634, 376] on div "SKU : BE5403 ID : 40602322993221" at bounding box center [573, 382] width 272 height 14
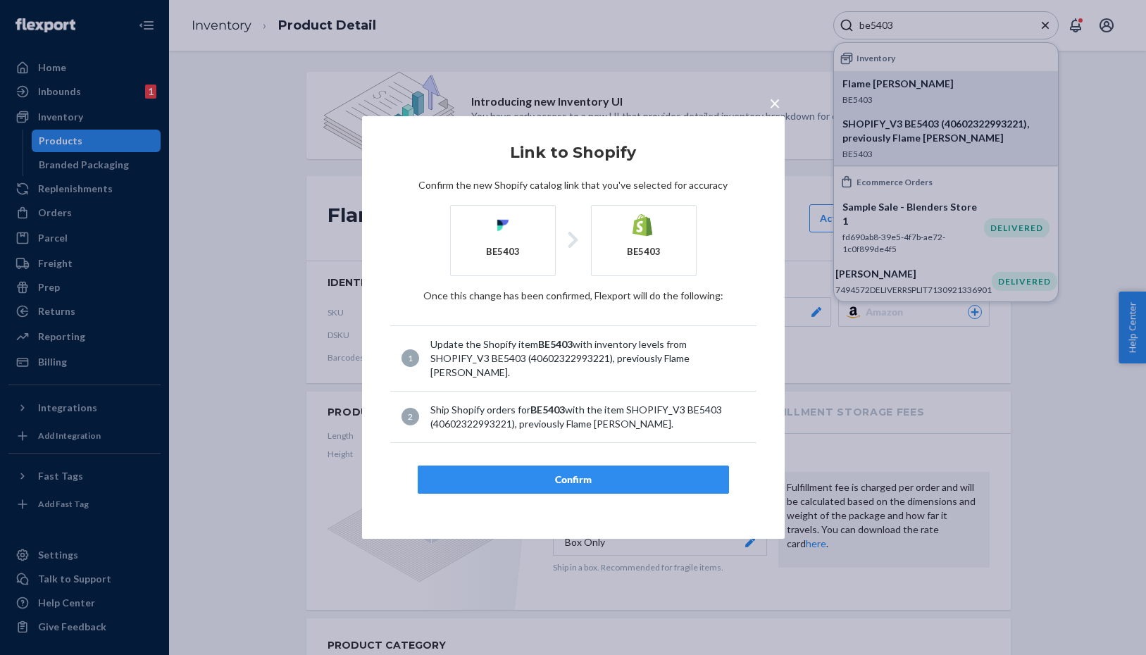
click at [776, 99] on span "×" at bounding box center [774, 103] width 11 height 24
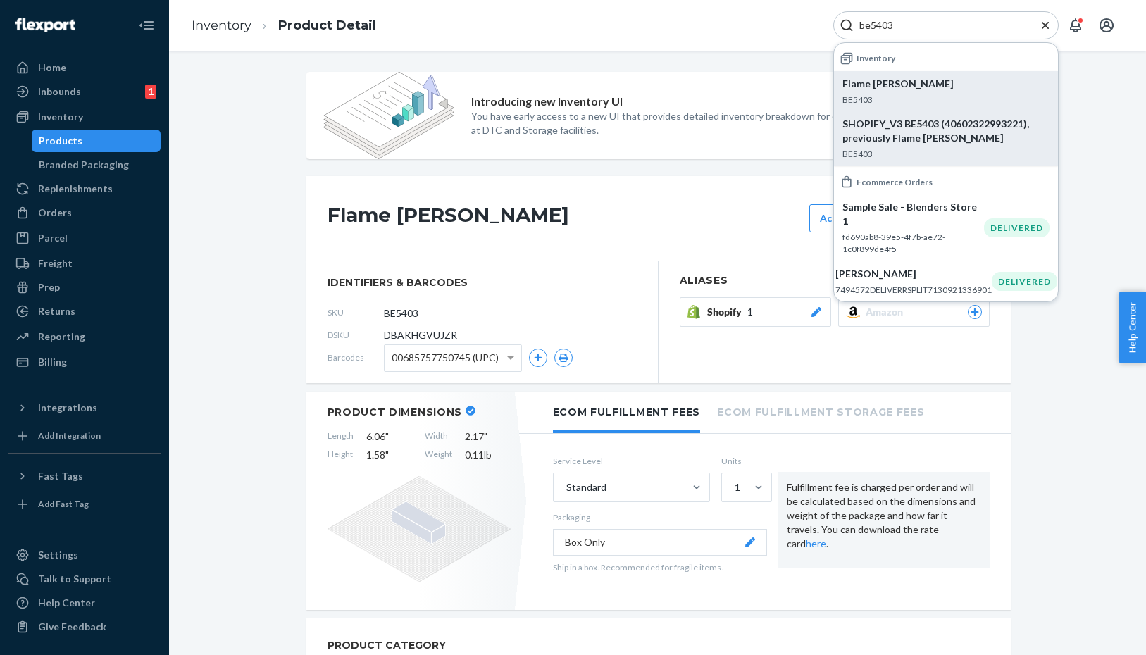
click at [916, 23] on input "be5403" at bounding box center [940, 25] width 173 height 14
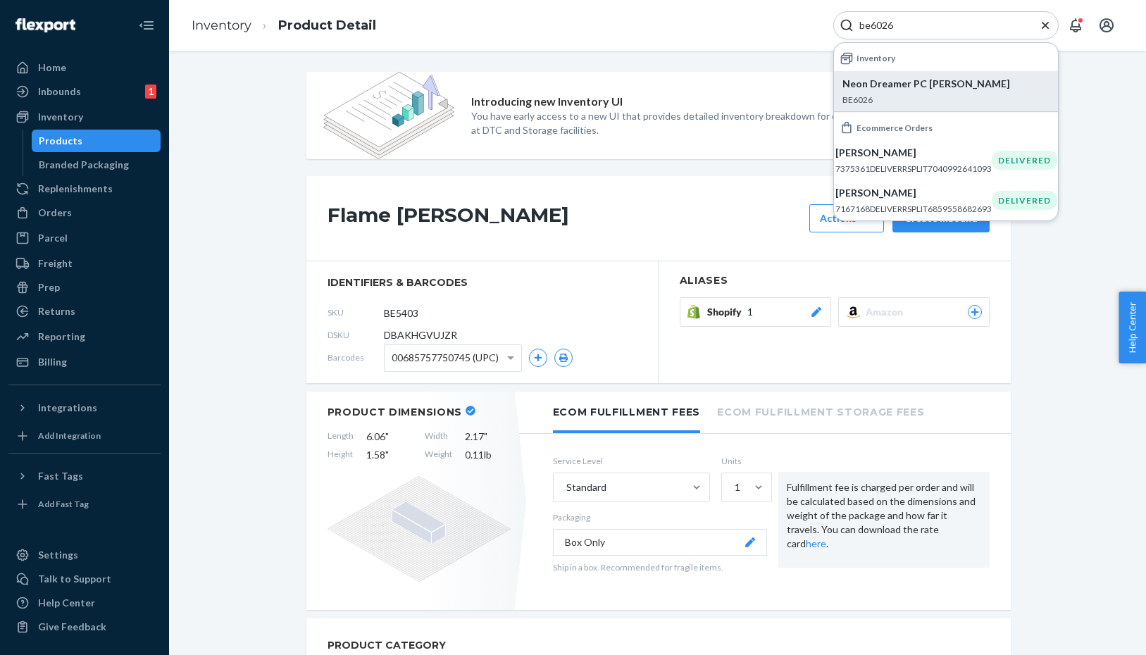
type input "be6026"
click at [888, 93] on div "Neon Dreamer PC POL BE6026" at bounding box center [946, 91] width 207 height 29
click at [818, 309] on icon at bounding box center [816, 312] width 10 height 10
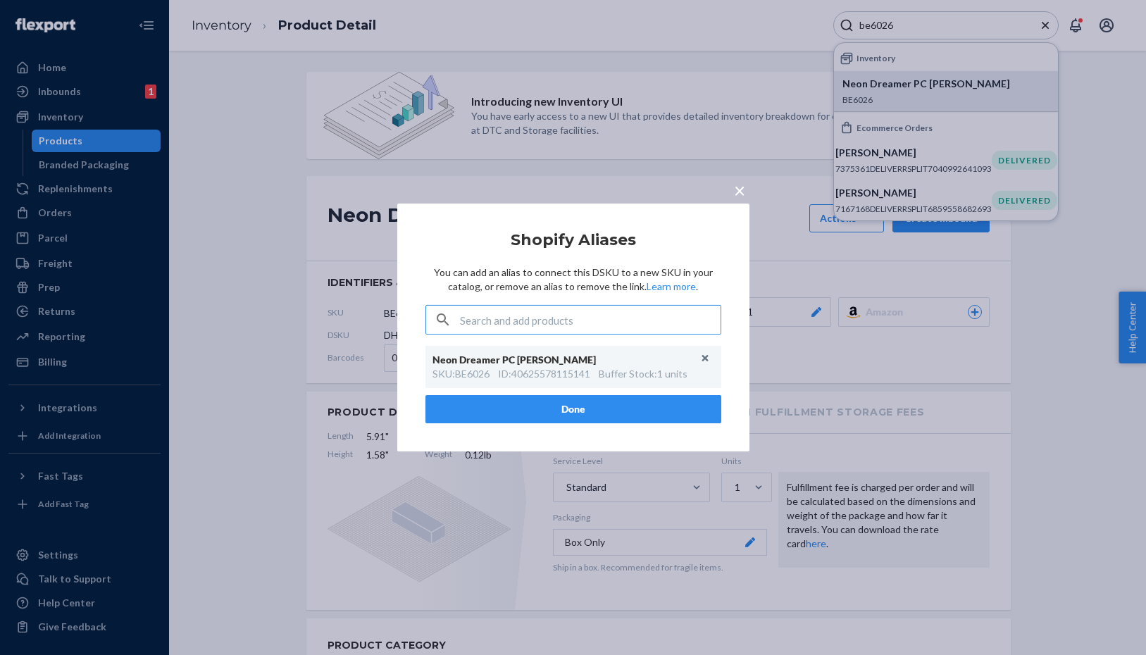
type input "BE5403"
paste input "40602322993221"
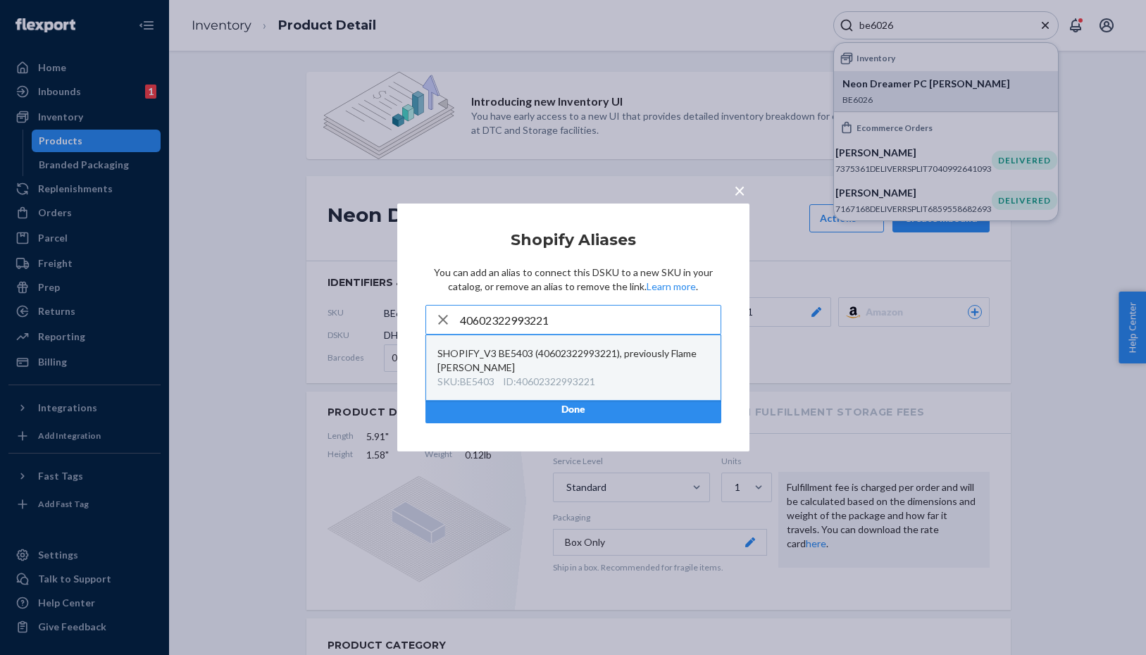
type input "40602322993221"
click at [643, 359] on div "SHOPIFY_V3 BE5403 (40602322993221), previously Flame Mingo" at bounding box center [573, 361] width 272 height 28
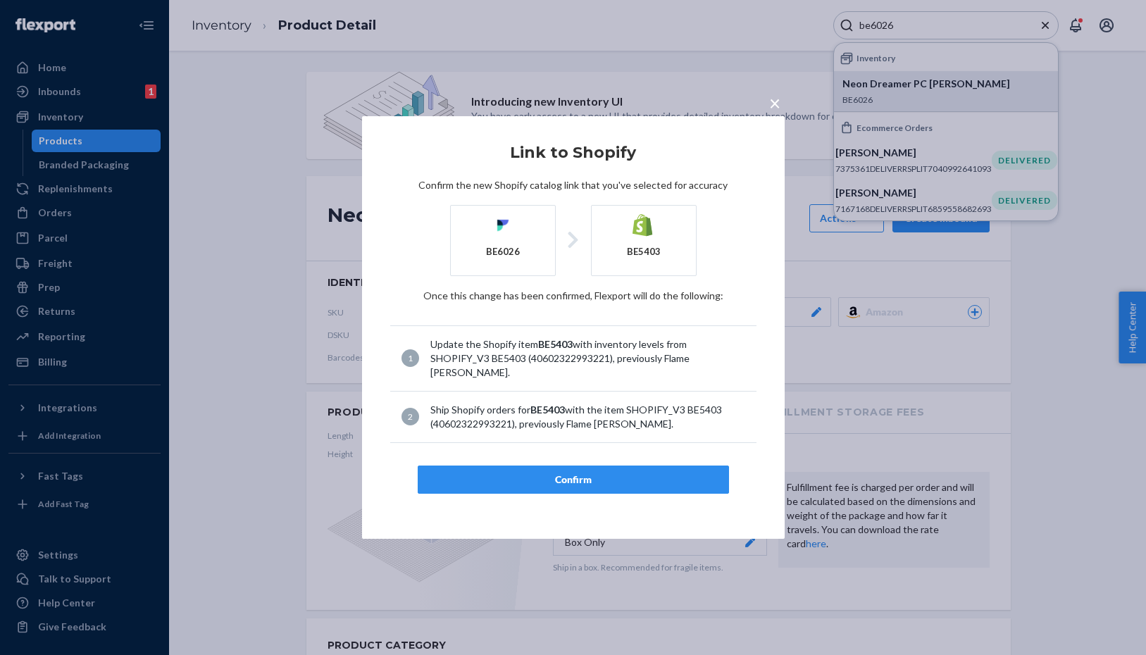
click at [505, 243] on div "BE6026" at bounding box center [503, 240] width 106 height 71
click at [773, 107] on span "×" at bounding box center [774, 103] width 11 height 24
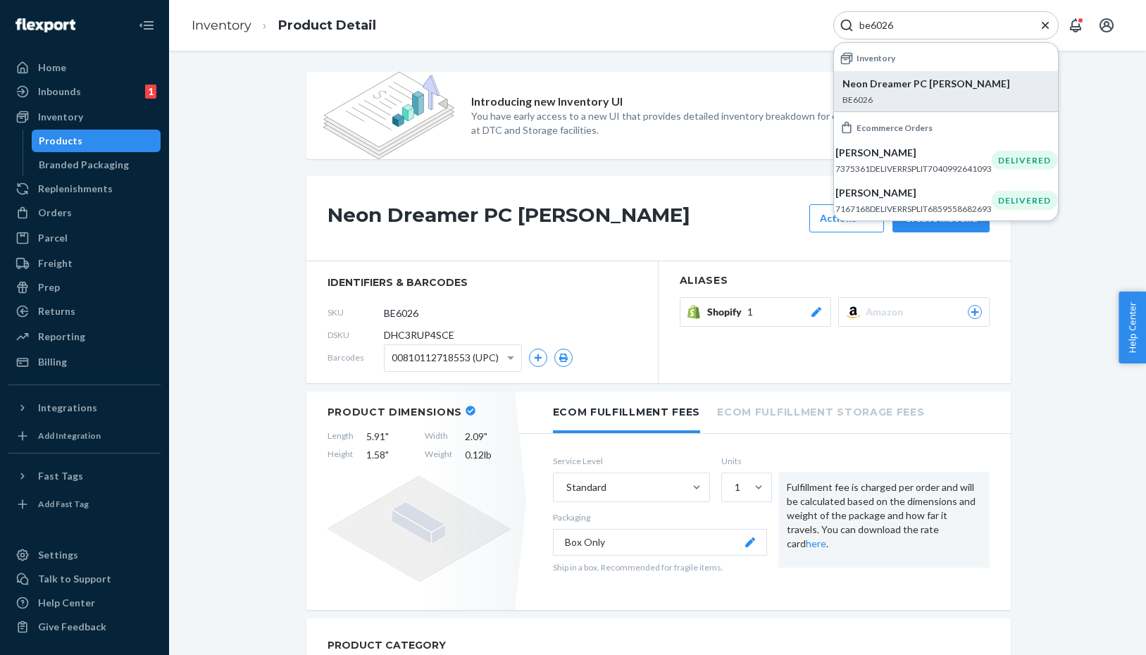
click at [821, 310] on icon at bounding box center [816, 312] width 14 height 10
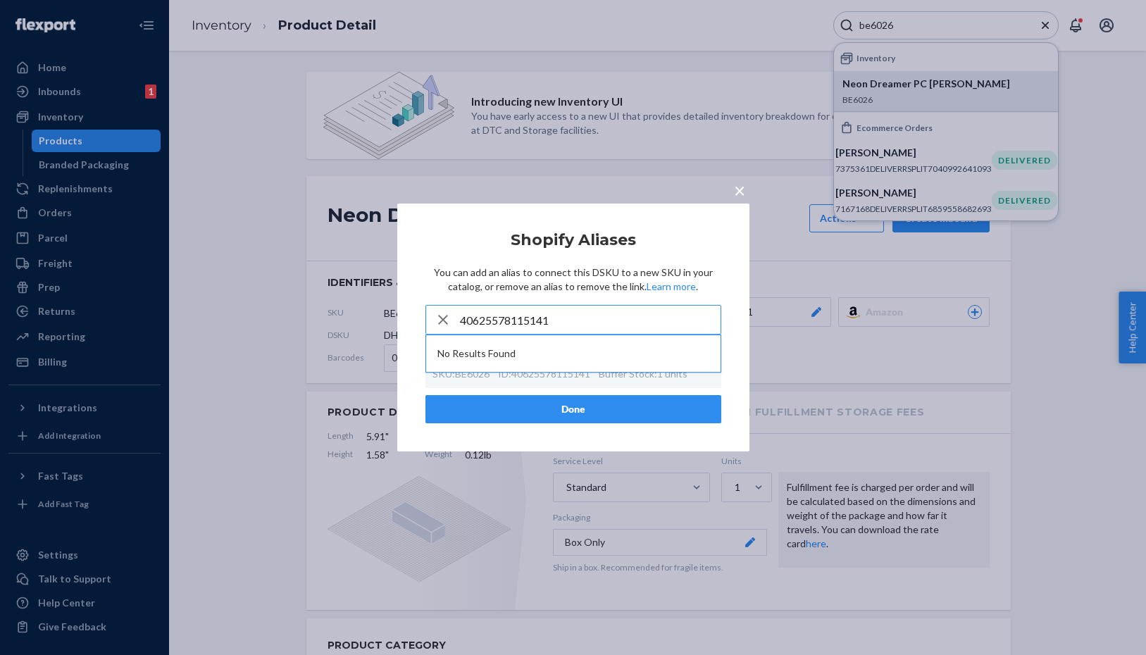
type input "40625578115141"
click at [603, 278] on p "You can add an alias to connect this DSKU to a new SKU in your catalog, or remo…" at bounding box center [573, 280] width 296 height 28
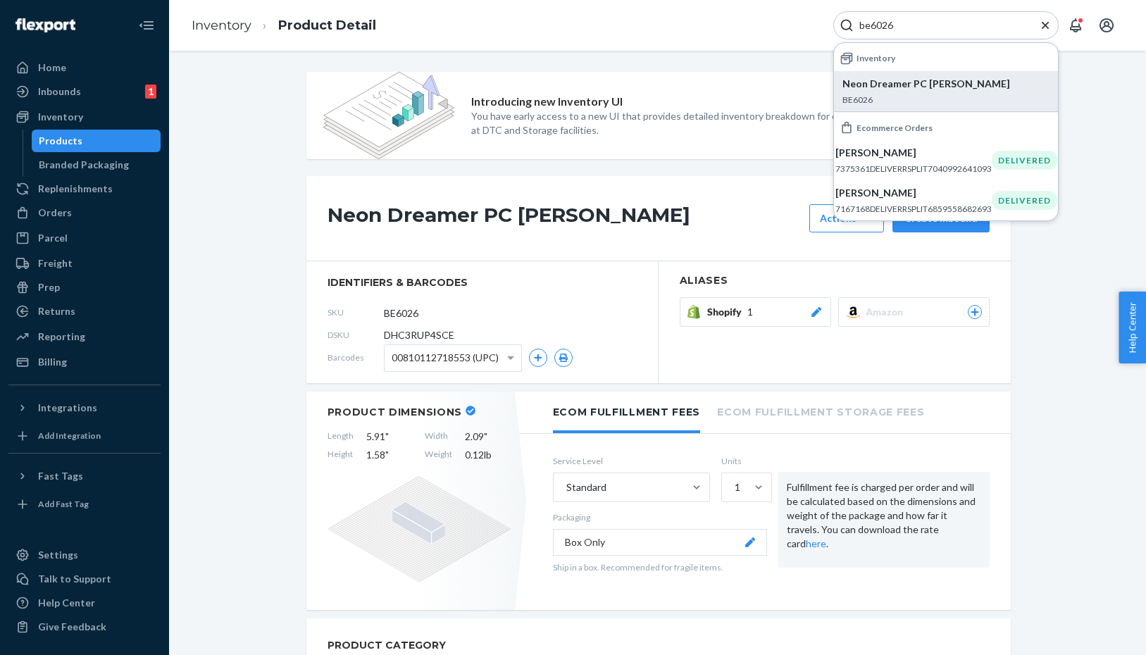
click at [819, 313] on icon at bounding box center [816, 312] width 14 height 10
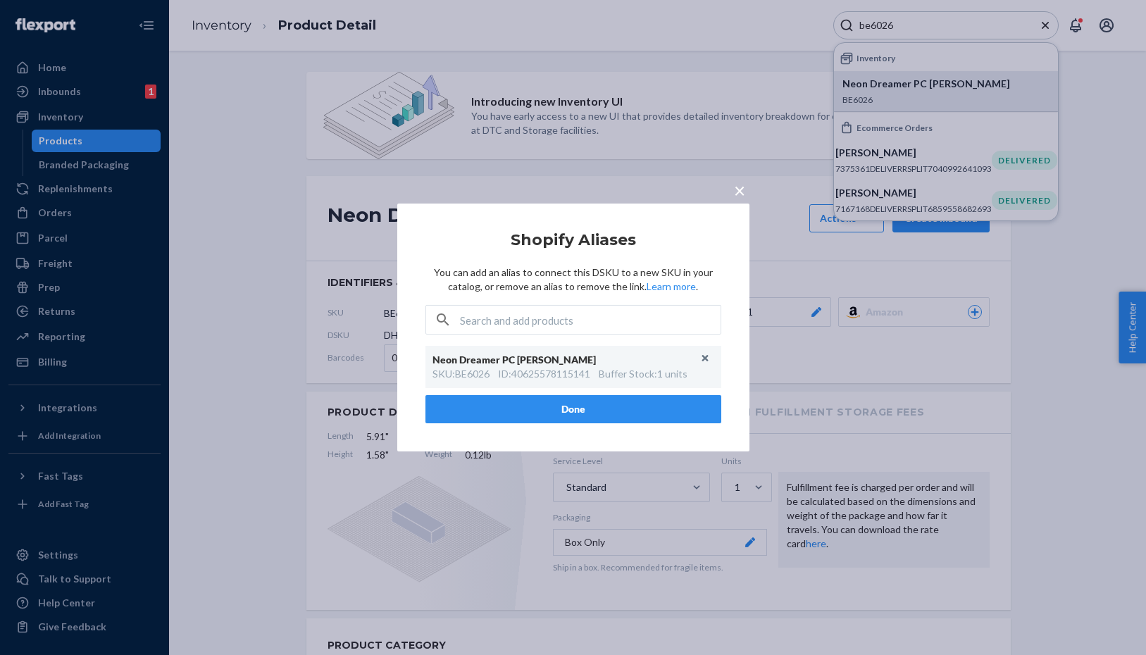
click at [554, 361] on div "Neon Dreamer PC POL" at bounding box center [567, 360] width 268 height 14
click at [524, 320] on input "text" at bounding box center [590, 320] width 261 height 28
paste input "40625578115141"
type input "40625578115141"
click at [513, 321] on input "text" at bounding box center [590, 320] width 261 height 28
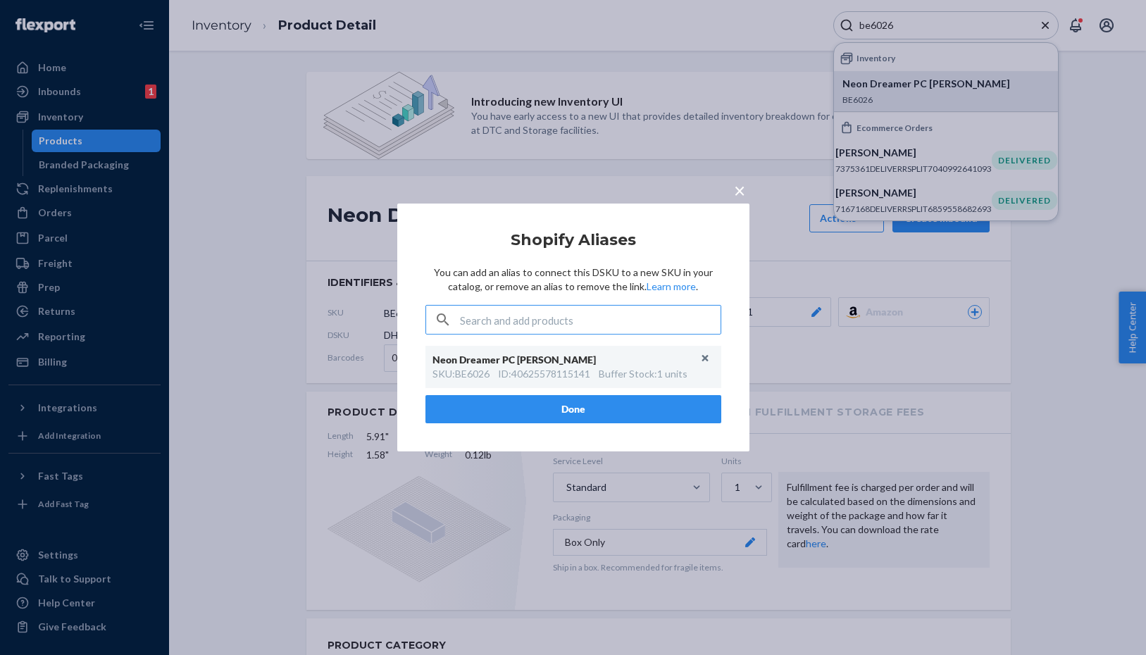
paste input "40602322993221"
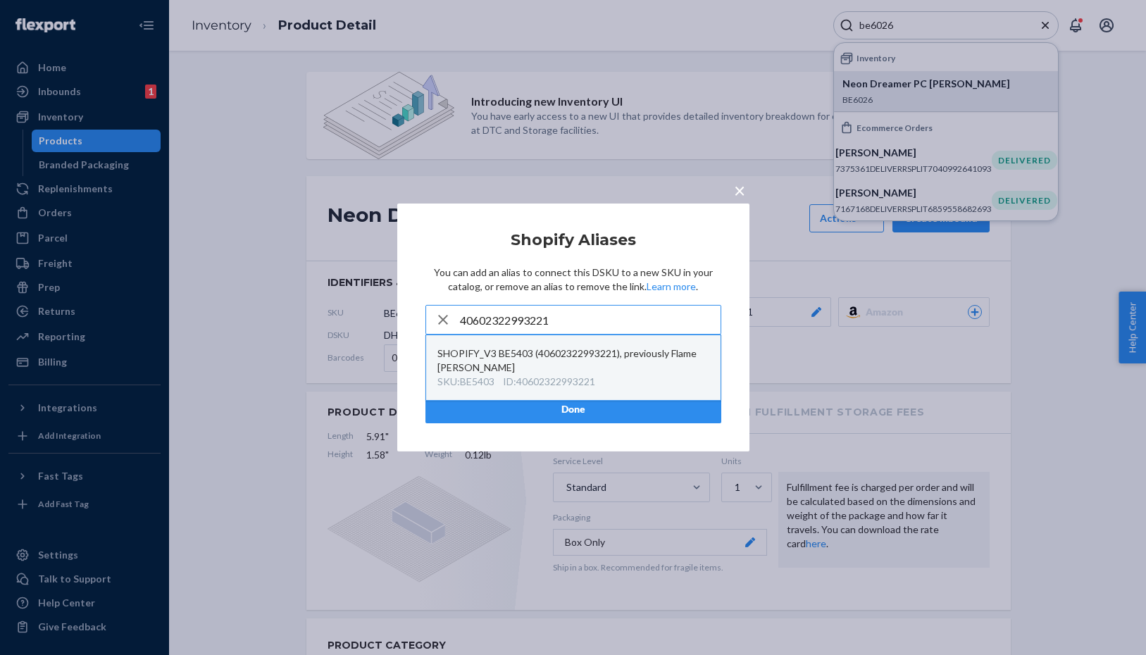
type input "40602322993221"
click at [641, 366] on div "SHOPIFY_V3 BE5403 (40602322993221), previously Flame Mingo" at bounding box center [573, 361] width 272 height 28
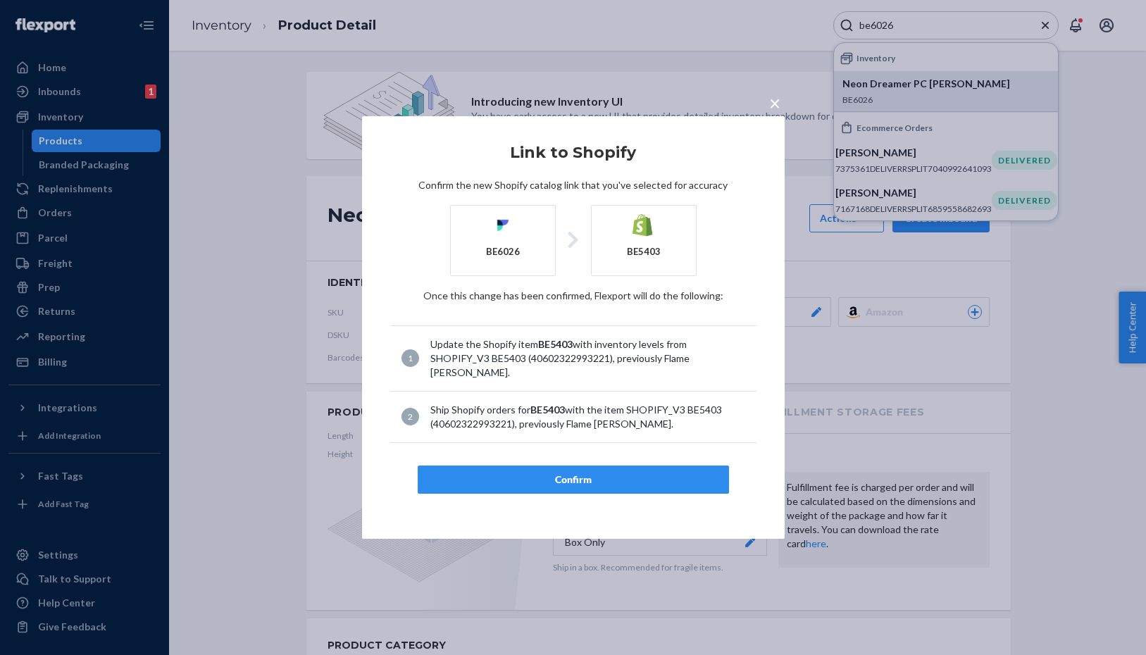
click at [655, 472] on button "Confirm" at bounding box center [573, 480] width 311 height 28
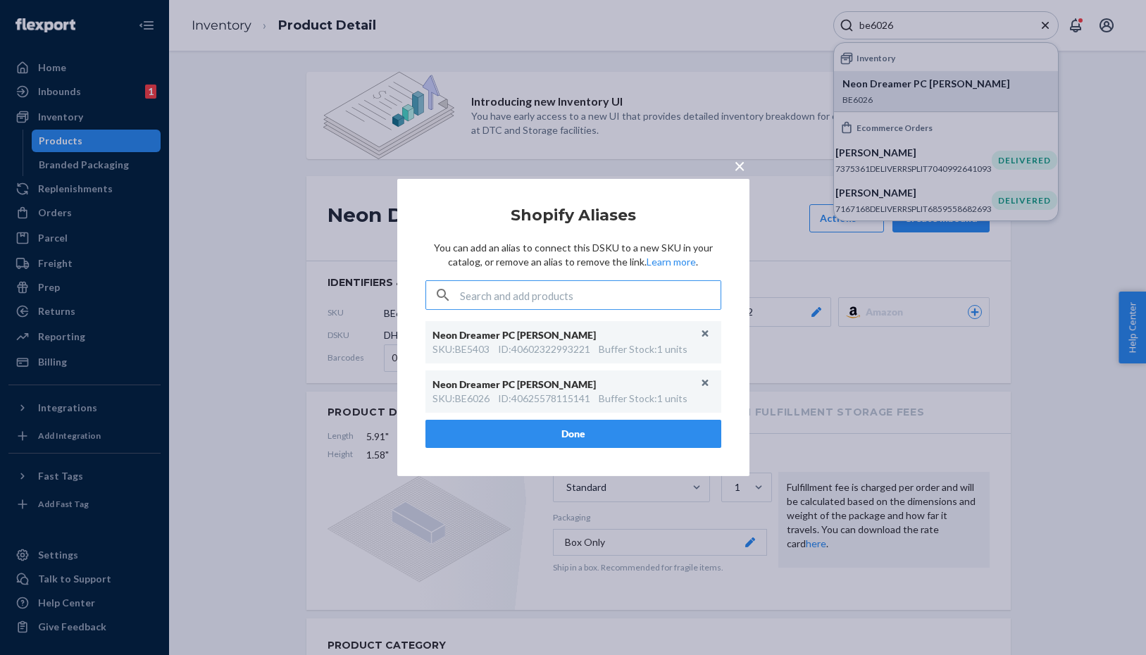
click at [628, 432] on button "Done" at bounding box center [573, 434] width 296 height 28
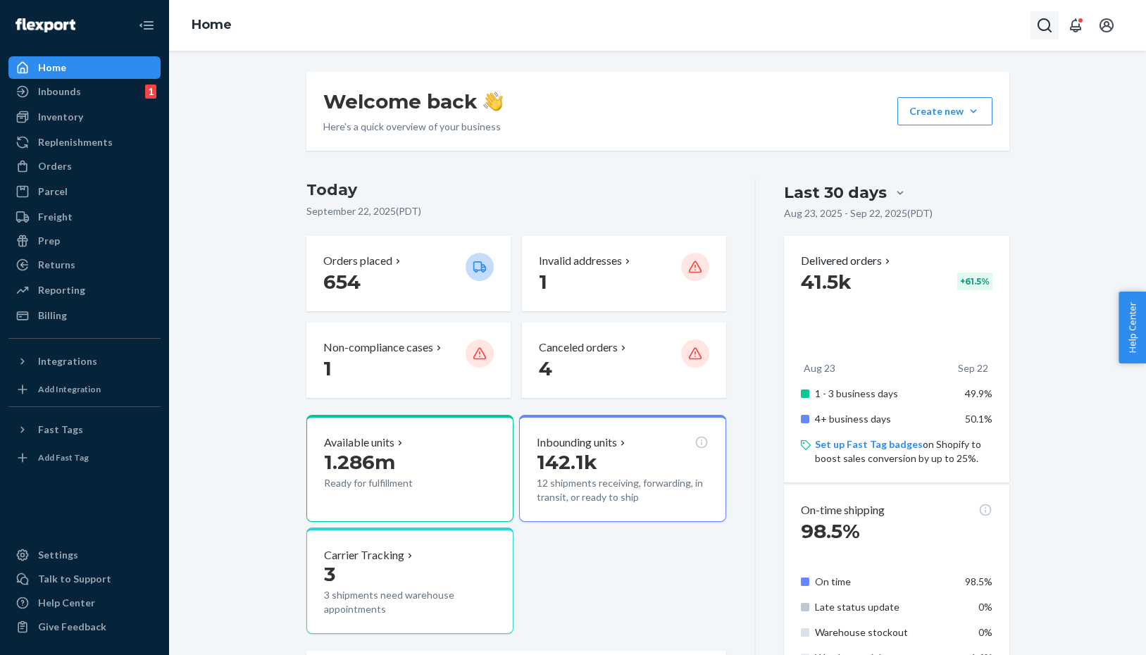
click at [1055, 23] on button "Open Search Box" at bounding box center [1045, 25] width 28 height 28
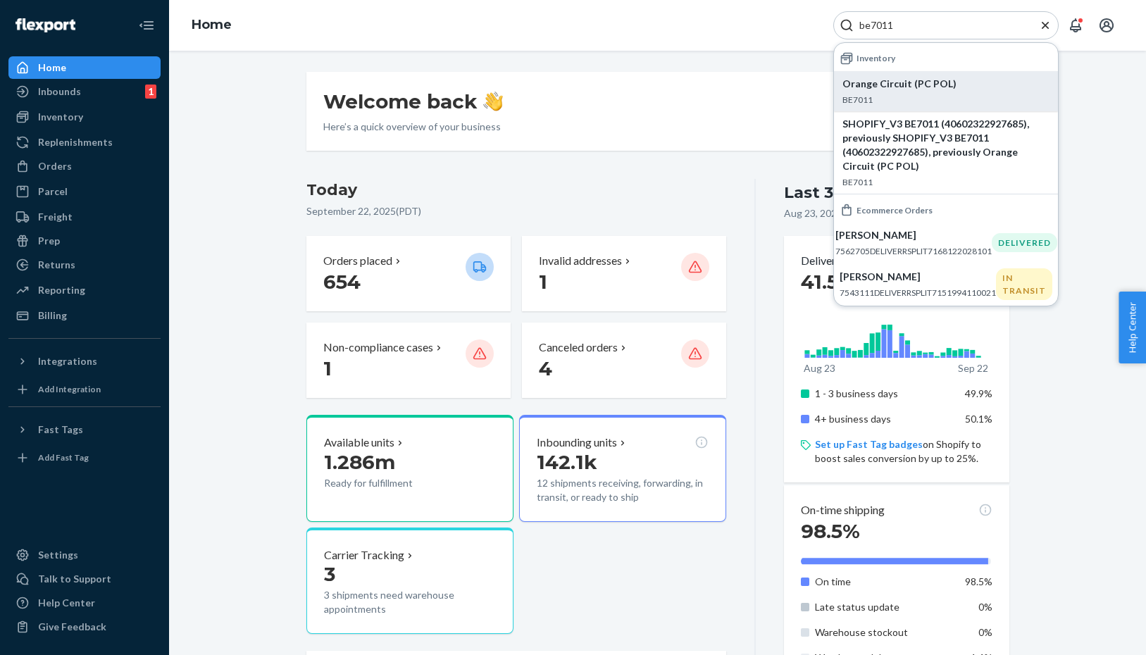
type input "be7011"
click at [914, 78] on p "Orange Circuit (PC POL)" at bounding box center [946, 84] width 207 height 14
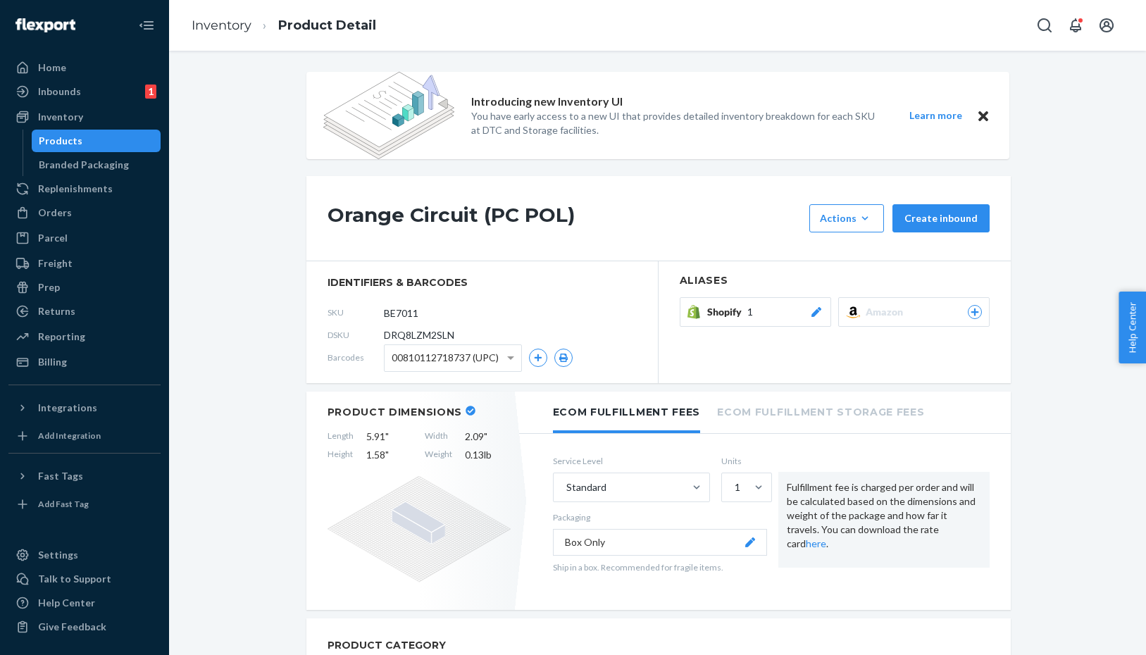
click at [819, 315] on icon at bounding box center [816, 312] width 14 height 10
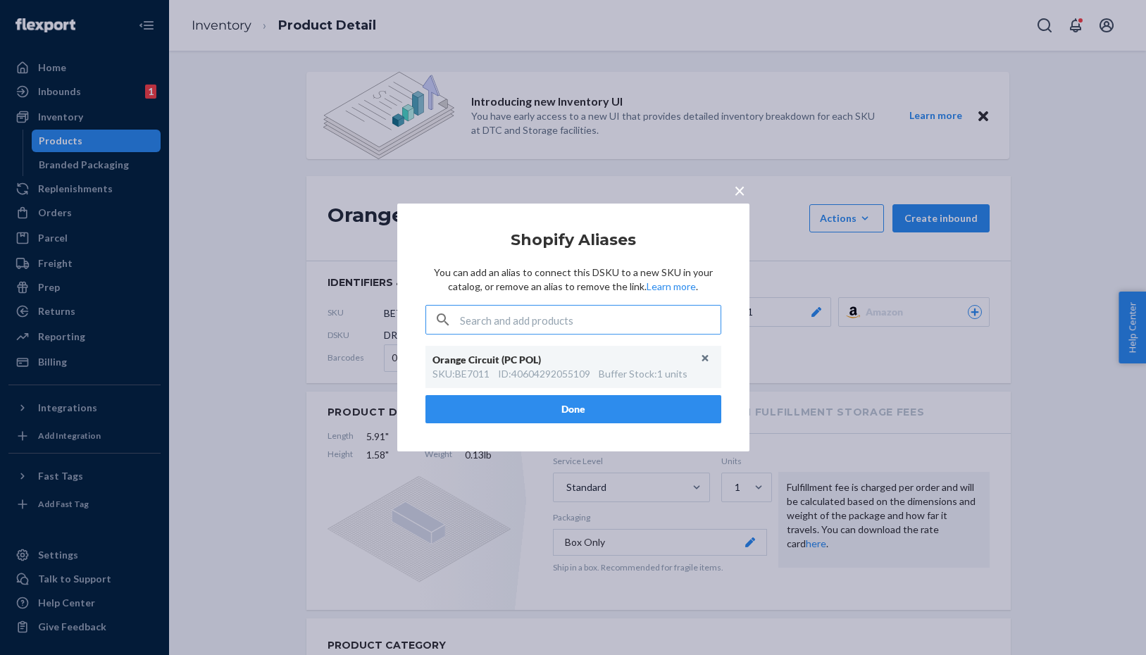
type input "40602322927685"
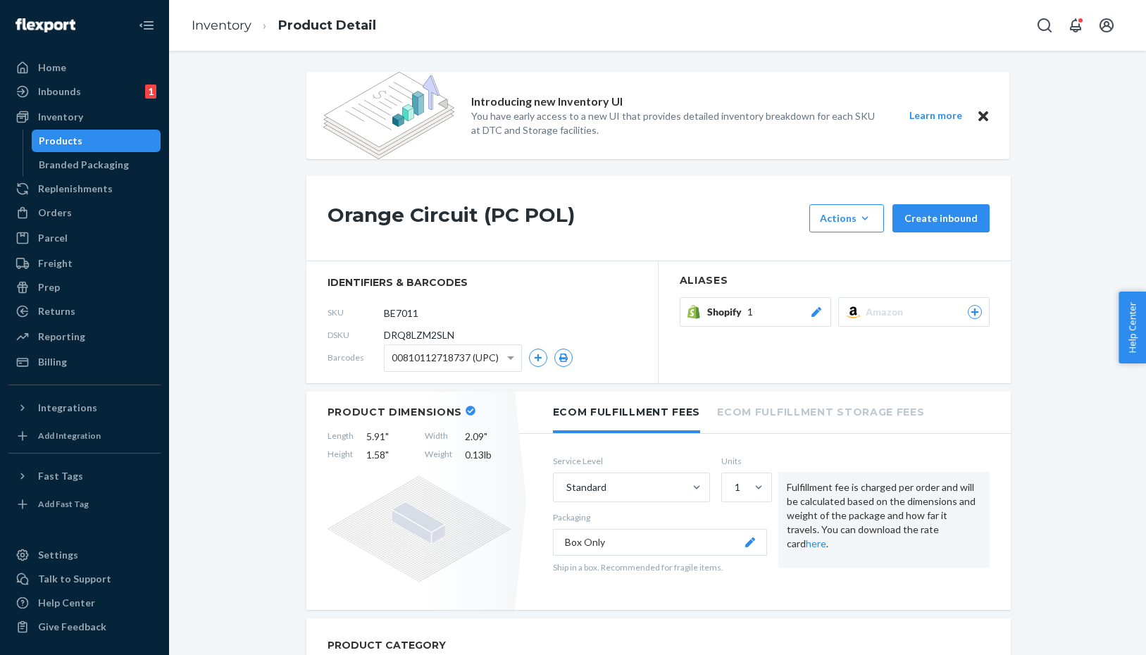
click at [811, 316] on icon at bounding box center [816, 312] width 14 height 10
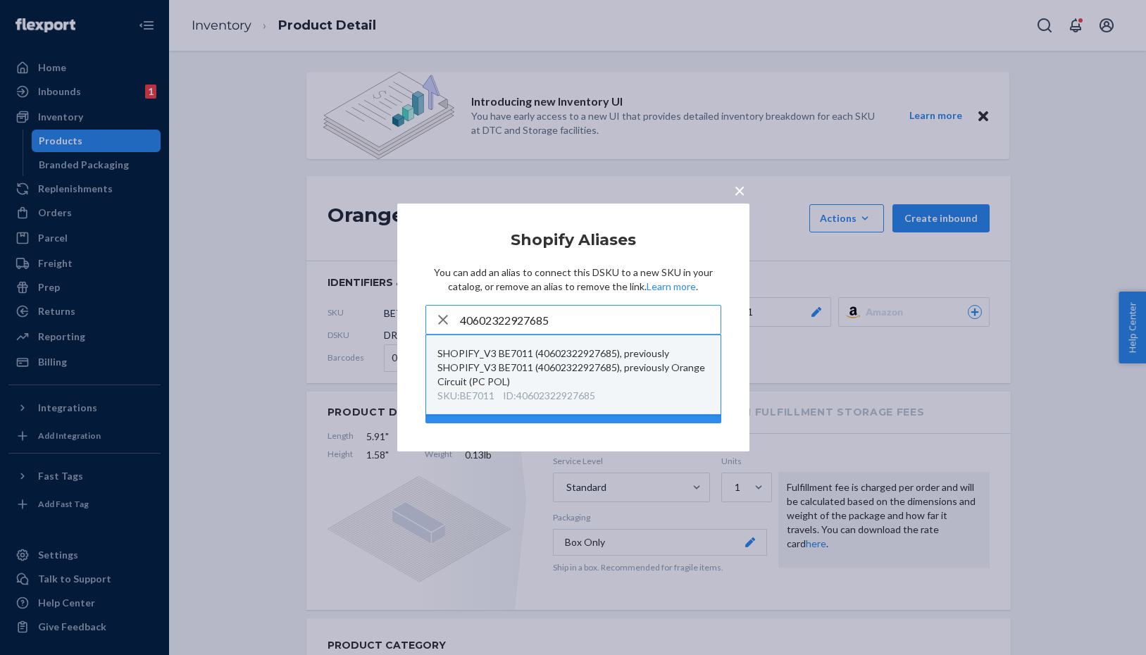
type input "40602322927685"
click at [619, 347] on div "SHOPIFY_V3 BE7011 (40602322927685), previously SHOPIFY_V3 BE7011 (4060232292768…" at bounding box center [573, 368] width 272 height 42
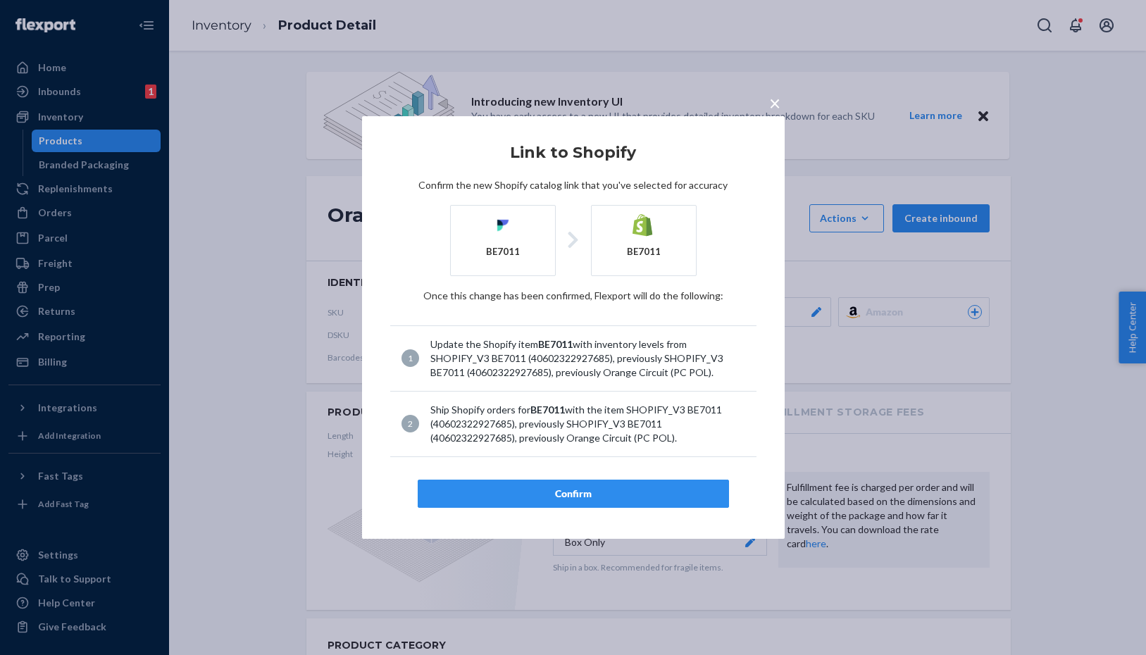
click at [773, 101] on span "×" at bounding box center [774, 103] width 11 height 24
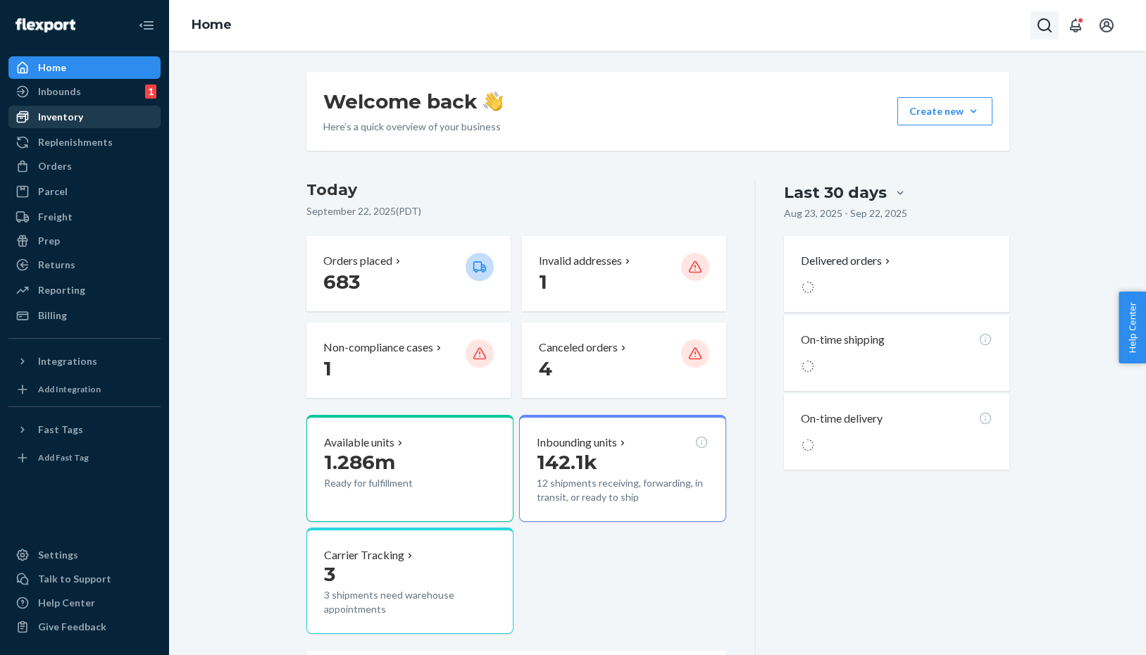
click at [67, 117] on div "Inventory" at bounding box center [60, 117] width 45 height 14
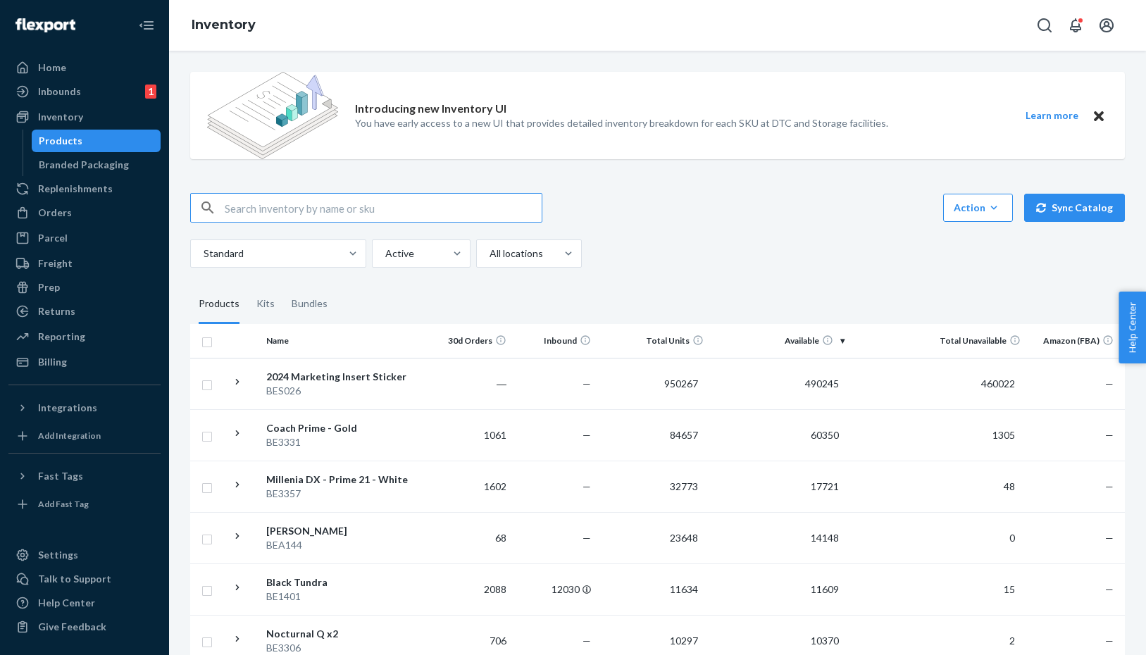
click at [254, 209] on input "text" at bounding box center [383, 208] width 317 height 28
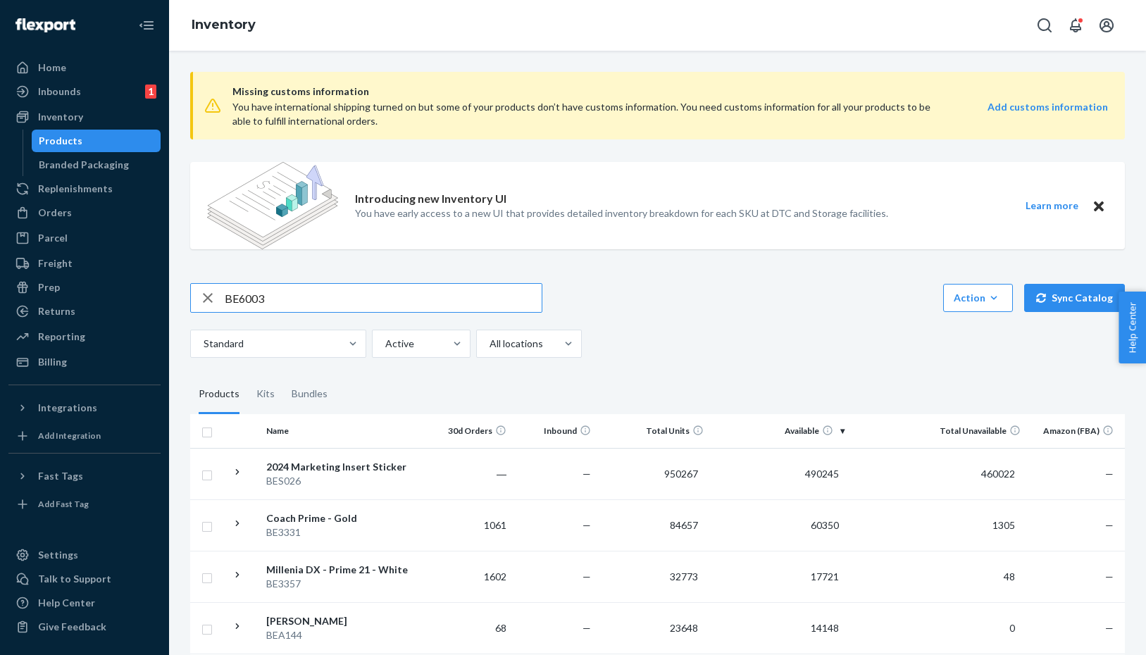
type input "BE6003"
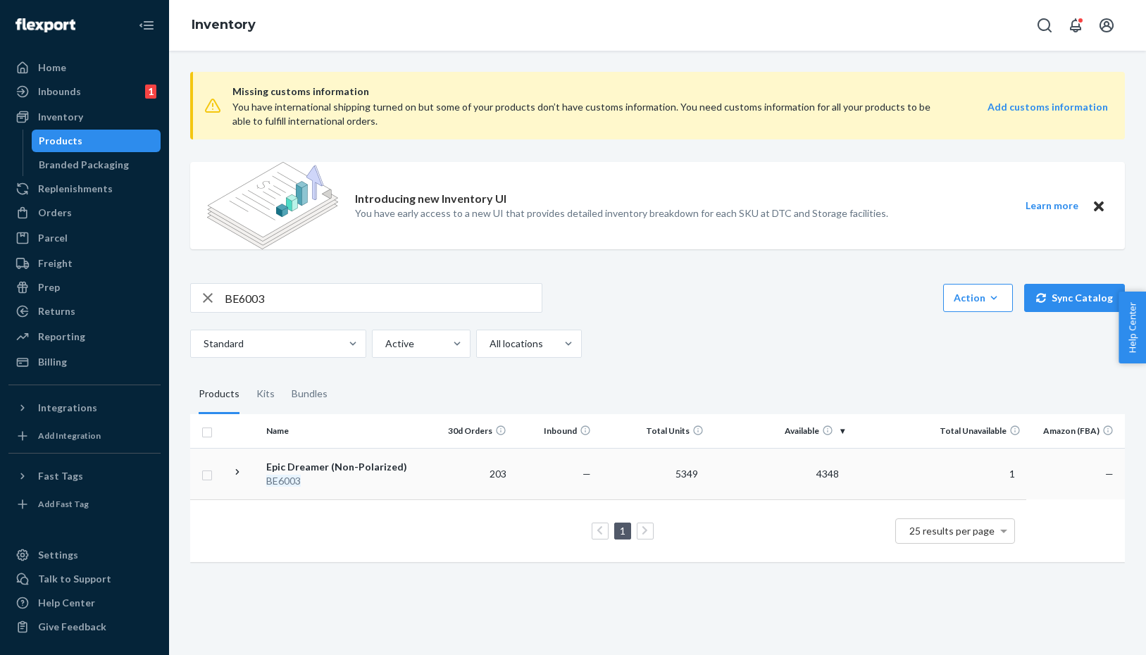
click at [318, 471] on div "Epic Dreamer (Non-Polarized)" at bounding box center [339, 467] width 147 height 14
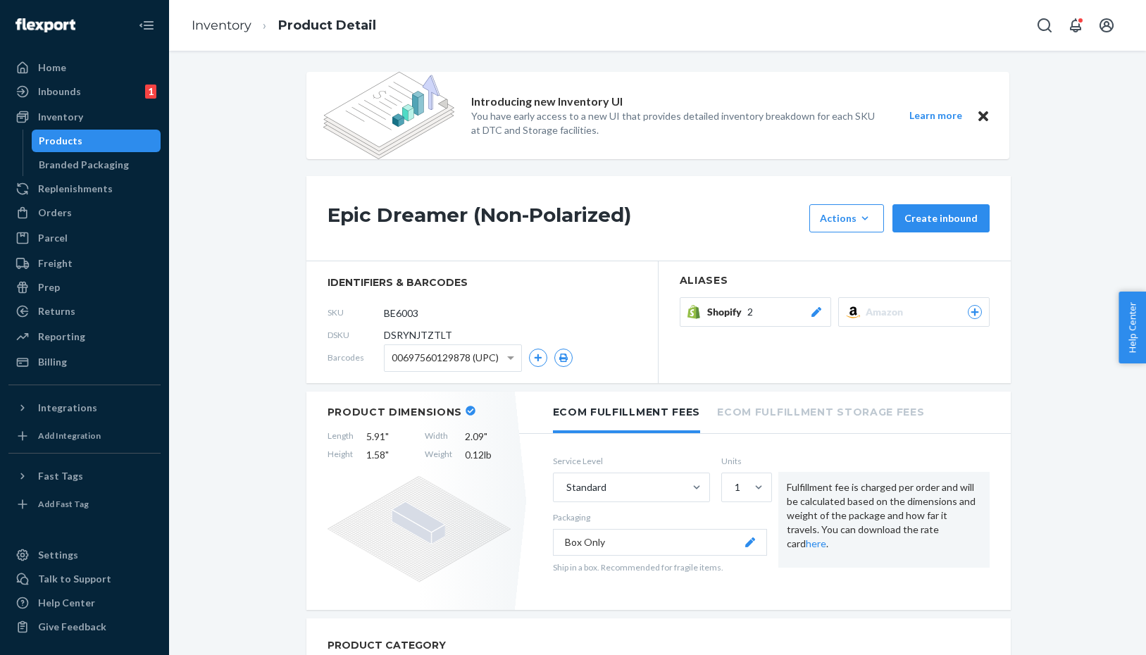
click at [819, 310] on icon at bounding box center [816, 312] width 14 height 10
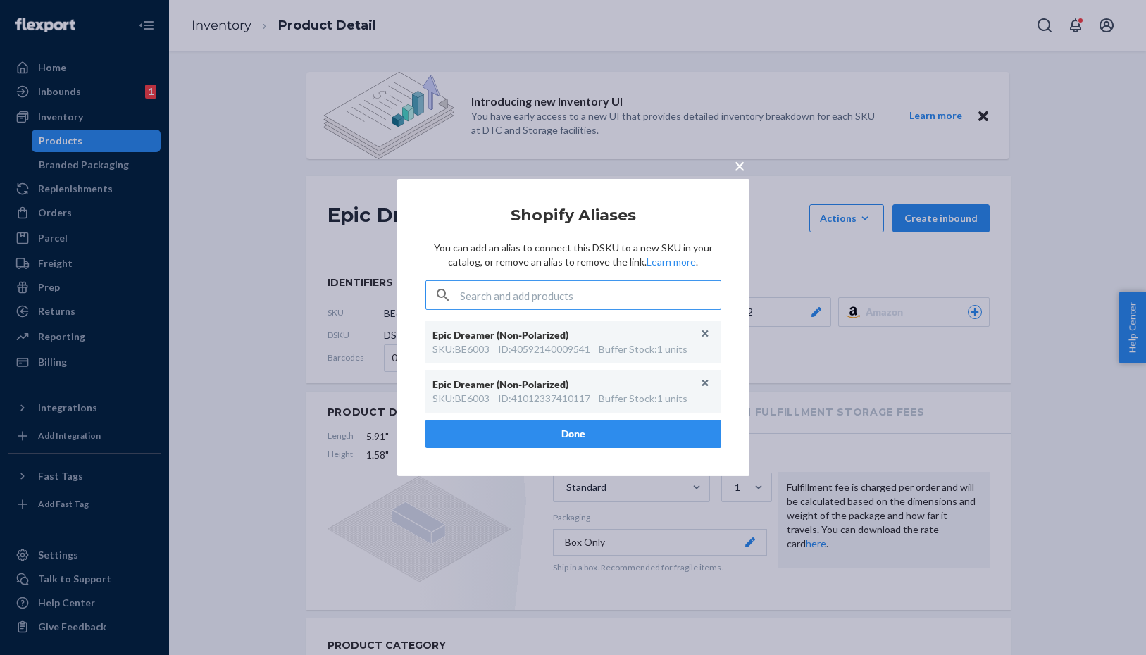
type input "BE6003"
paste input "40592140009541"
type input "40592140009541"
click at [480, 299] on input "text" at bounding box center [590, 295] width 261 height 28
paste input "40592140009541"
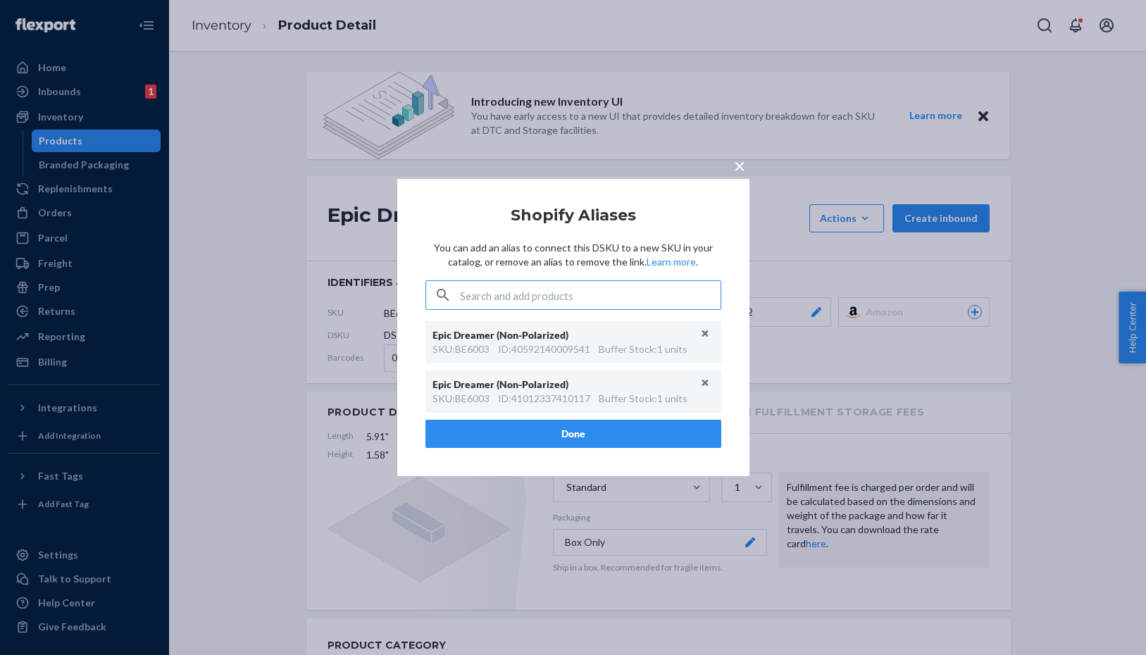
type input "40592140009541"
click at [564, 347] on div "ID : 40592140009541" at bounding box center [544, 349] width 92 height 14
click at [538, 348] on div "ID : 40592140009541" at bounding box center [544, 349] width 92 height 14
click at [552, 430] on button "Done" at bounding box center [573, 434] width 296 height 28
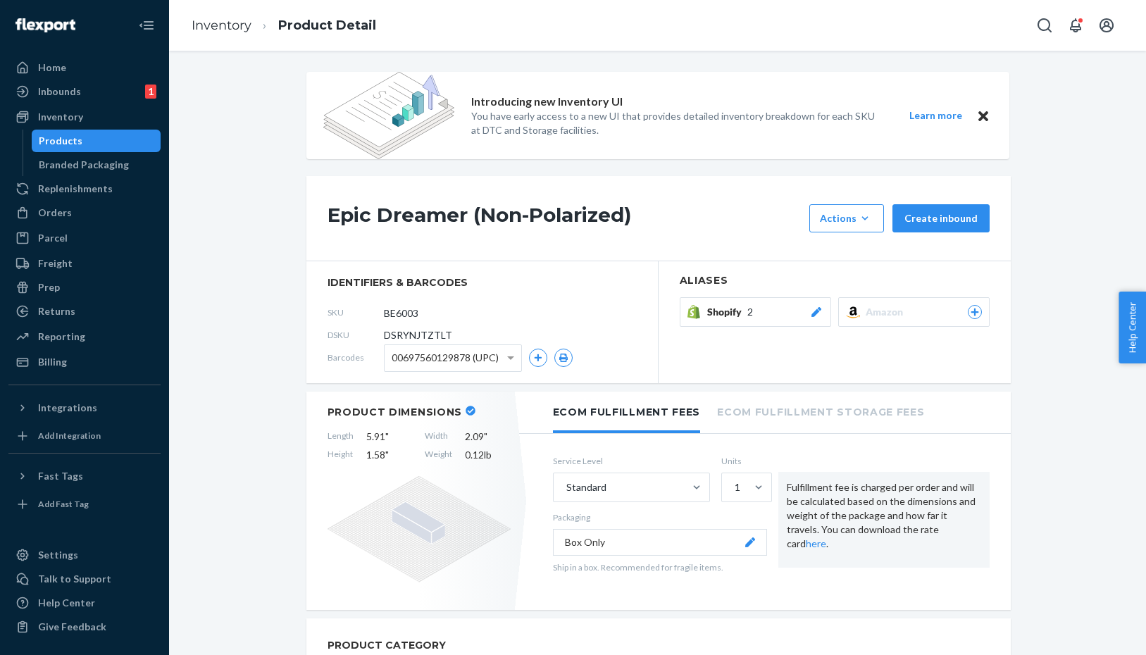
click at [816, 311] on icon at bounding box center [816, 312] width 10 height 10
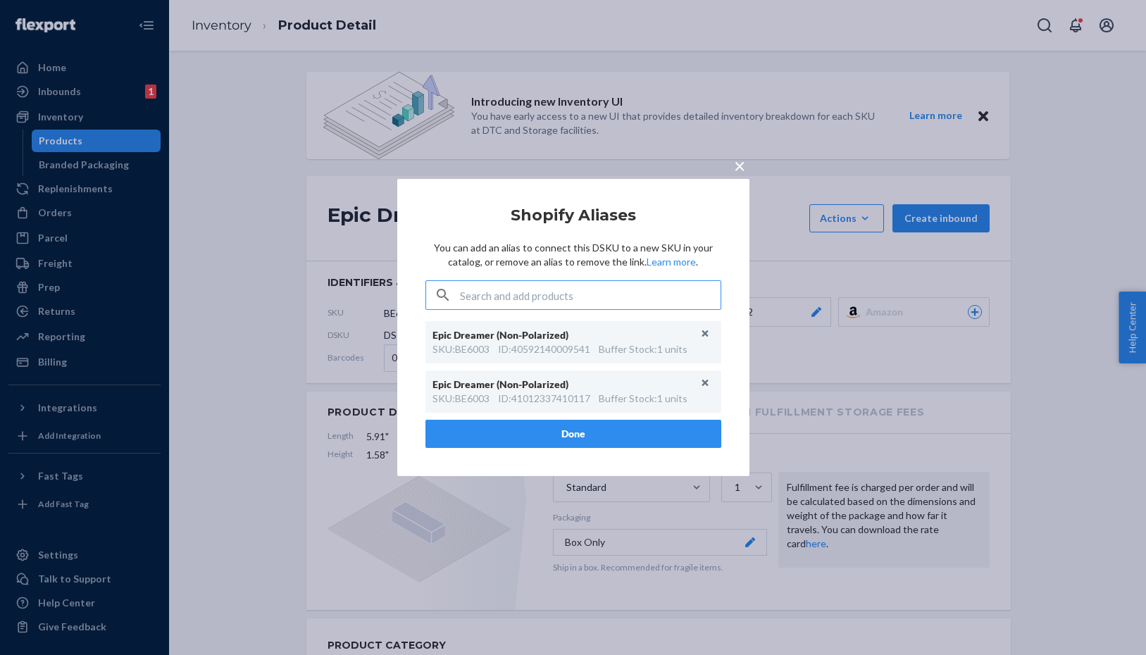
click at [738, 166] on span "×" at bounding box center [739, 166] width 11 height 24
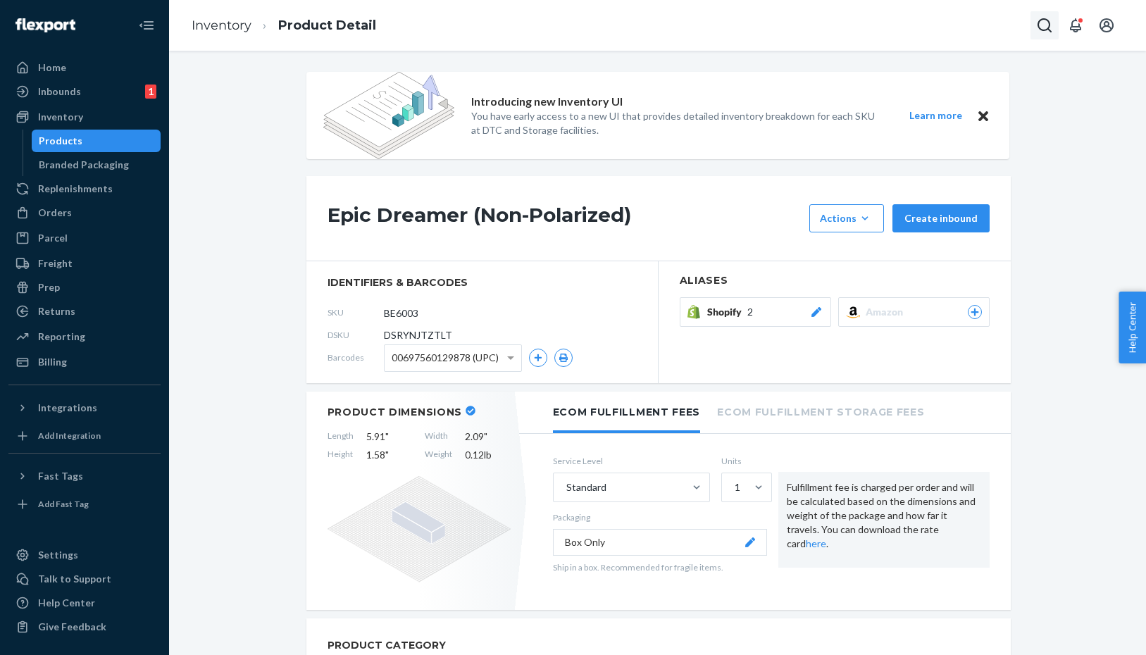
click at [1045, 26] on icon "Open Search Box" at bounding box center [1044, 25] width 17 height 17
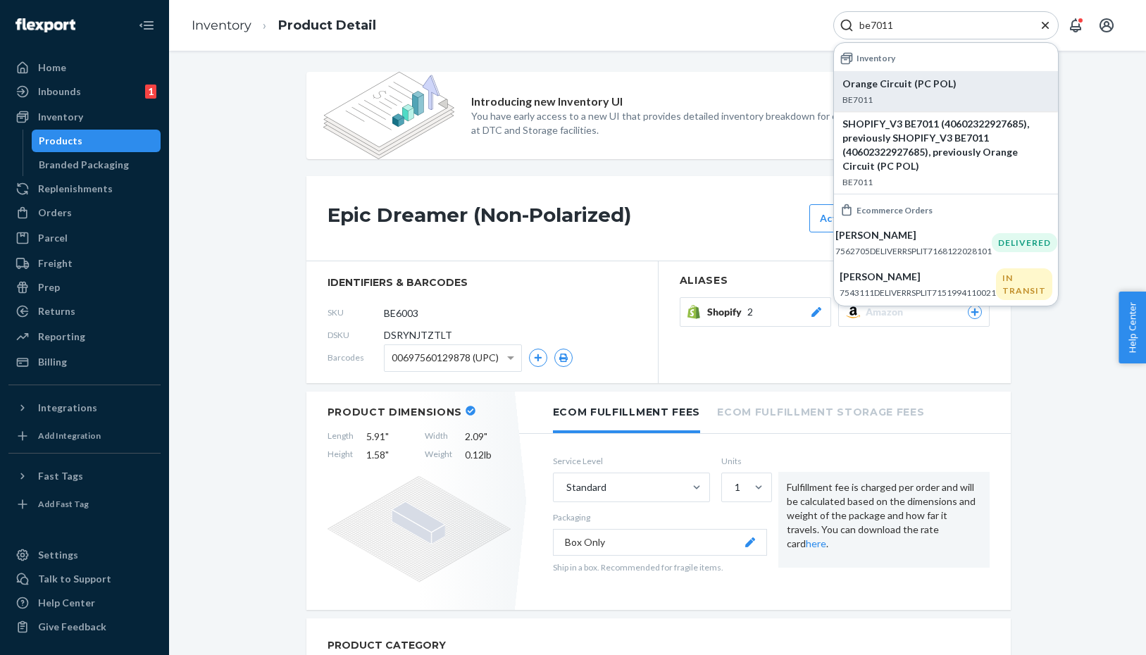
type input "be7011"
click at [919, 90] on p "Orange Circuit (PC POL)" at bounding box center [946, 84] width 207 height 14
click at [821, 310] on icon at bounding box center [816, 312] width 10 height 10
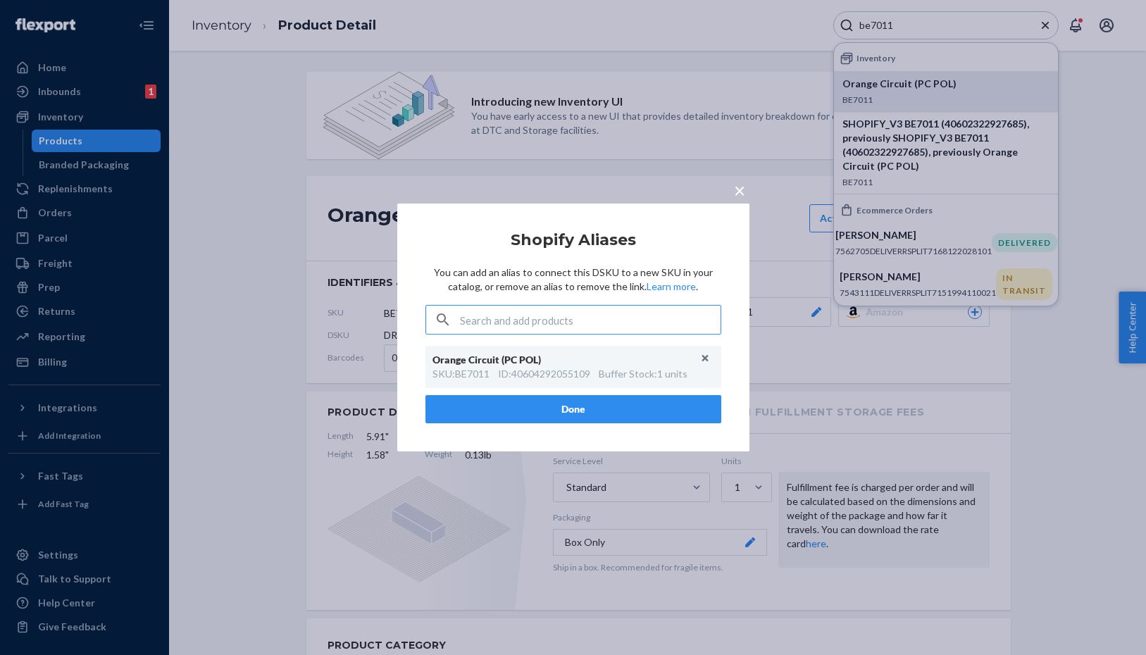
type input "40592140009541"
click at [739, 187] on span "×" at bounding box center [739, 190] width 11 height 24
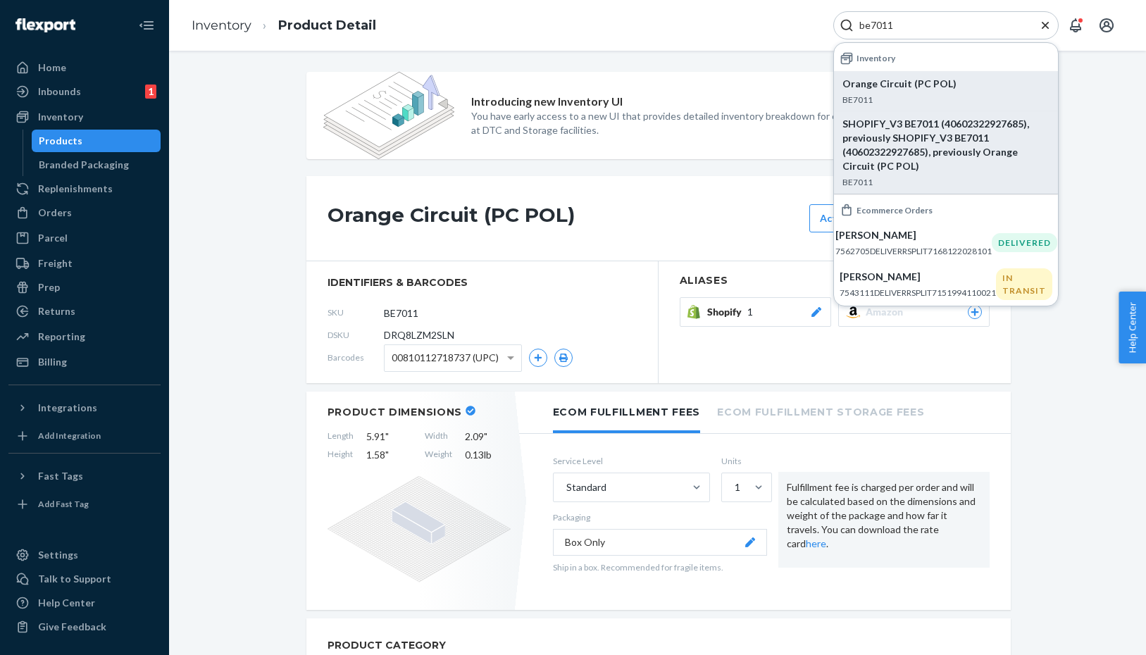
click at [900, 153] on p "SHOPIFY_V3 BE7011 (40602322927685), previously SHOPIFY_V3 BE7011 (4060232292768…" at bounding box center [946, 145] width 207 height 56
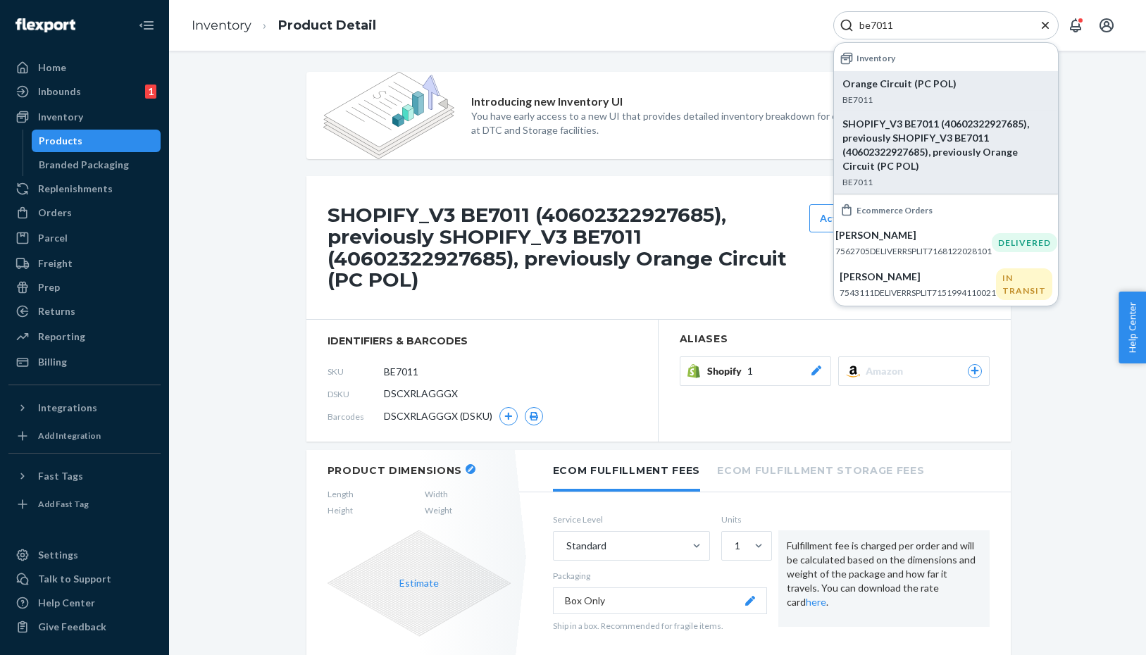
click at [815, 366] on icon at bounding box center [816, 371] width 14 height 10
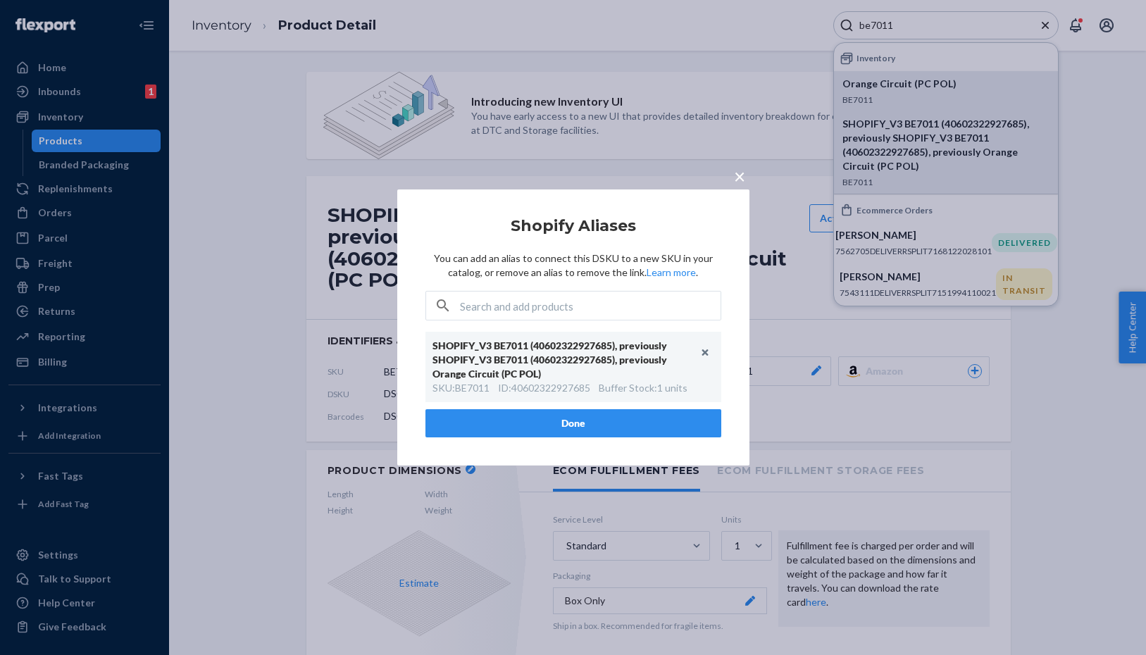
click at [742, 180] on span "×" at bounding box center [739, 176] width 11 height 24
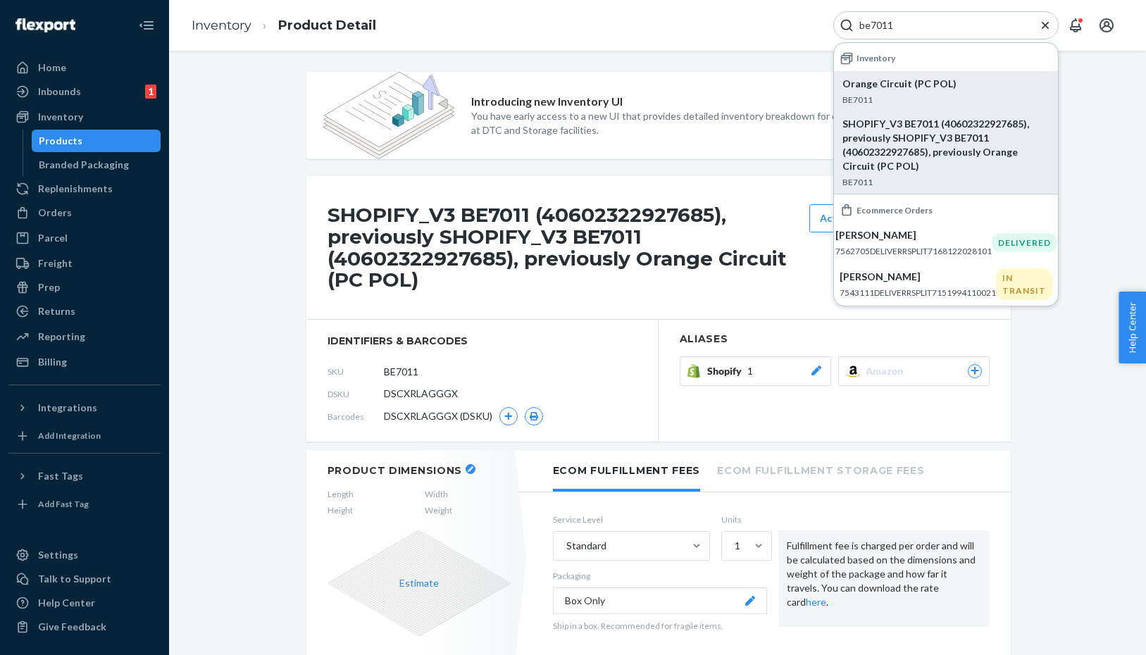
click at [900, 25] on input "be7011" at bounding box center [940, 25] width 173 height 14
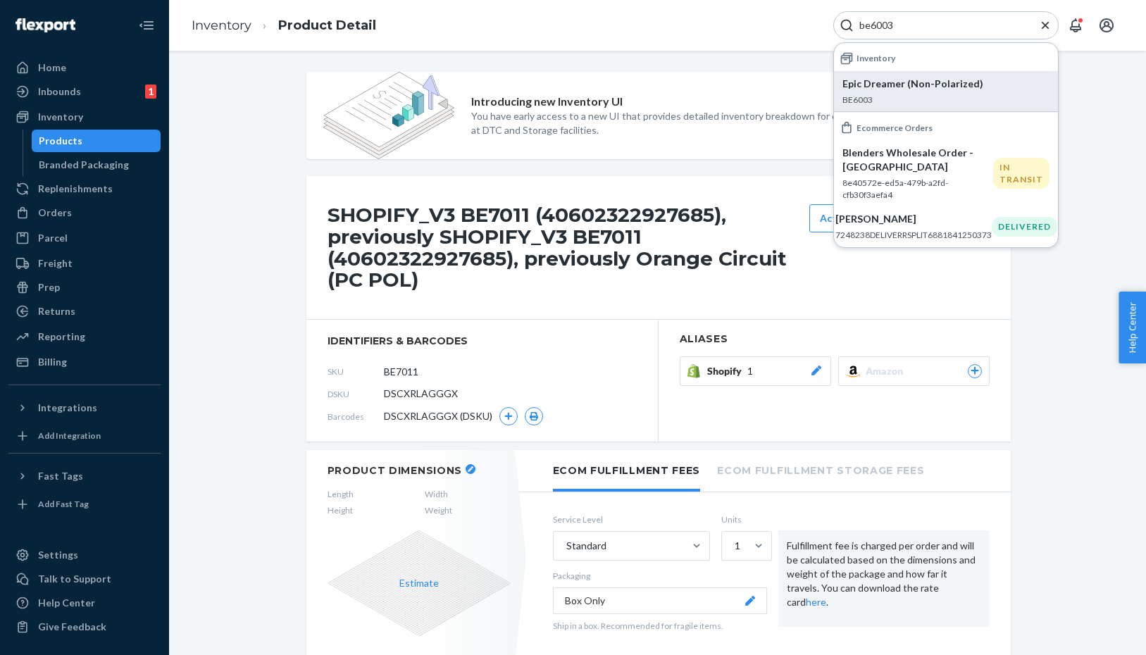
type input "be6003"
click at [917, 87] on p "Epic Dreamer (Non-Polarized)" at bounding box center [946, 84] width 207 height 14
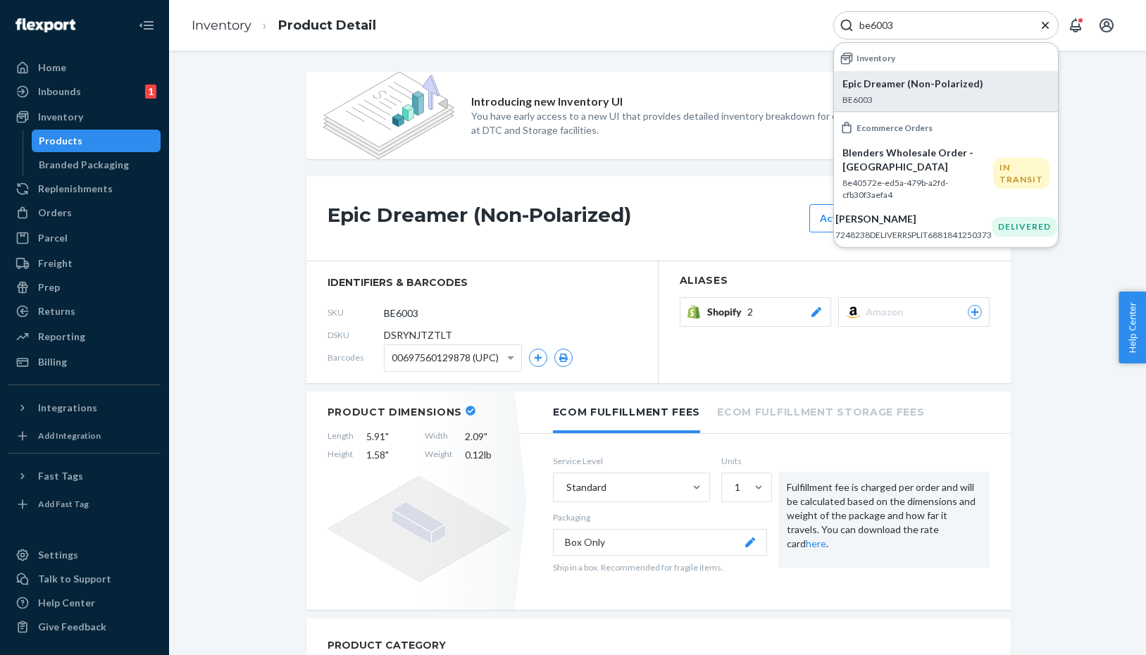
click at [823, 315] on button "Shopify 2" at bounding box center [755, 312] width 151 height 30
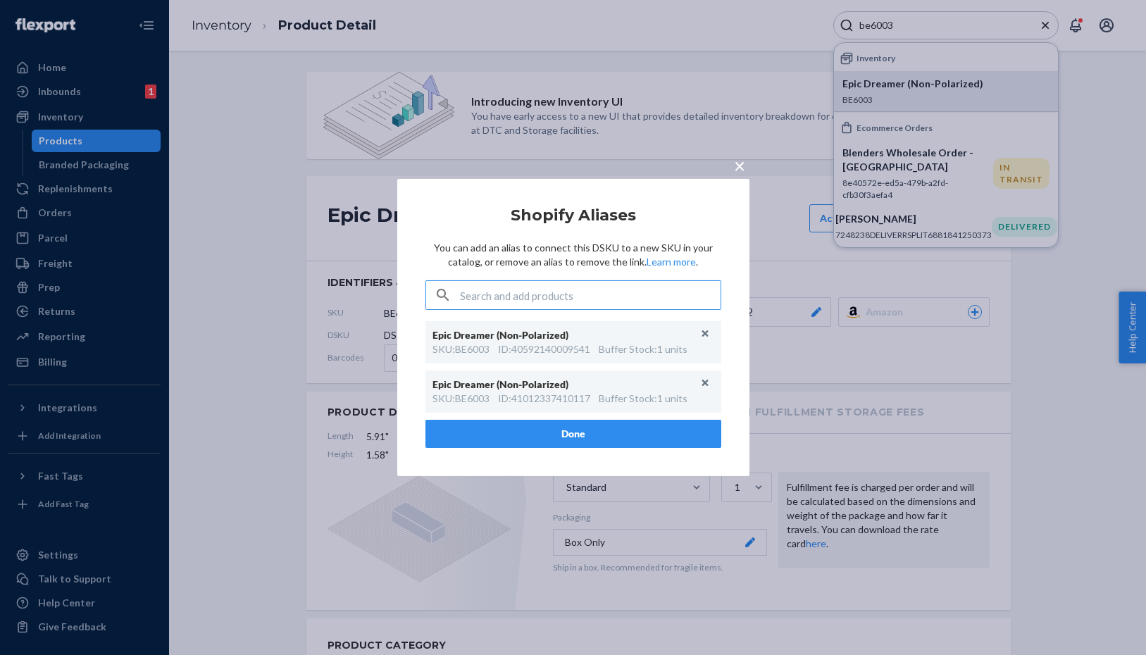
type input "40592140009541"
paste input "40602322927685"
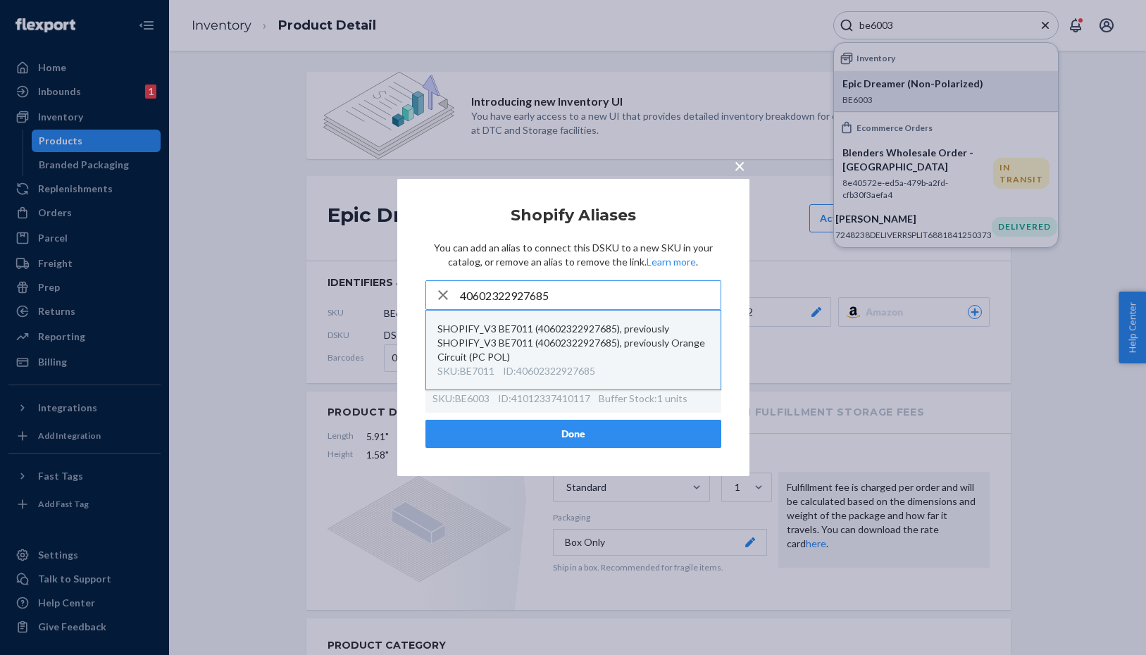
type input "40602322927685"
click at [532, 346] on div "SHOPIFY_V3 BE7011 (40602322927685), previously SHOPIFY_V3 BE7011 (4060232292768…" at bounding box center [573, 343] width 272 height 42
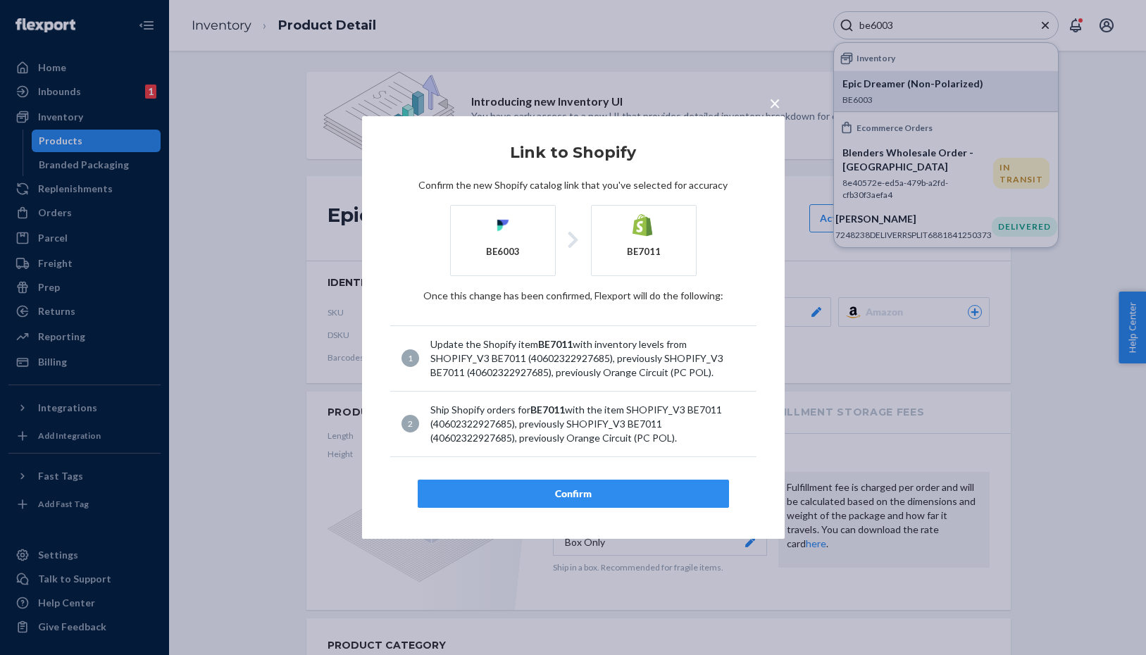
click at [561, 497] on div "Confirm" at bounding box center [573, 494] width 287 height 14
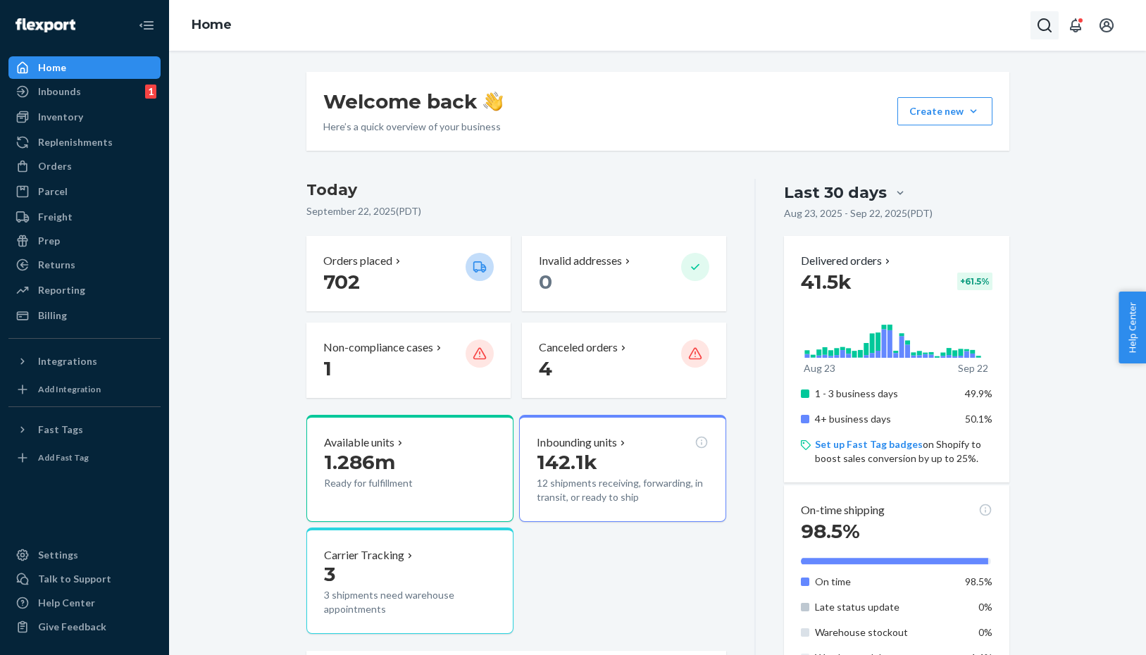
click at [1045, 29] on icon "Open Search Box" at bounding box center [1044, 25] width 17 height 17
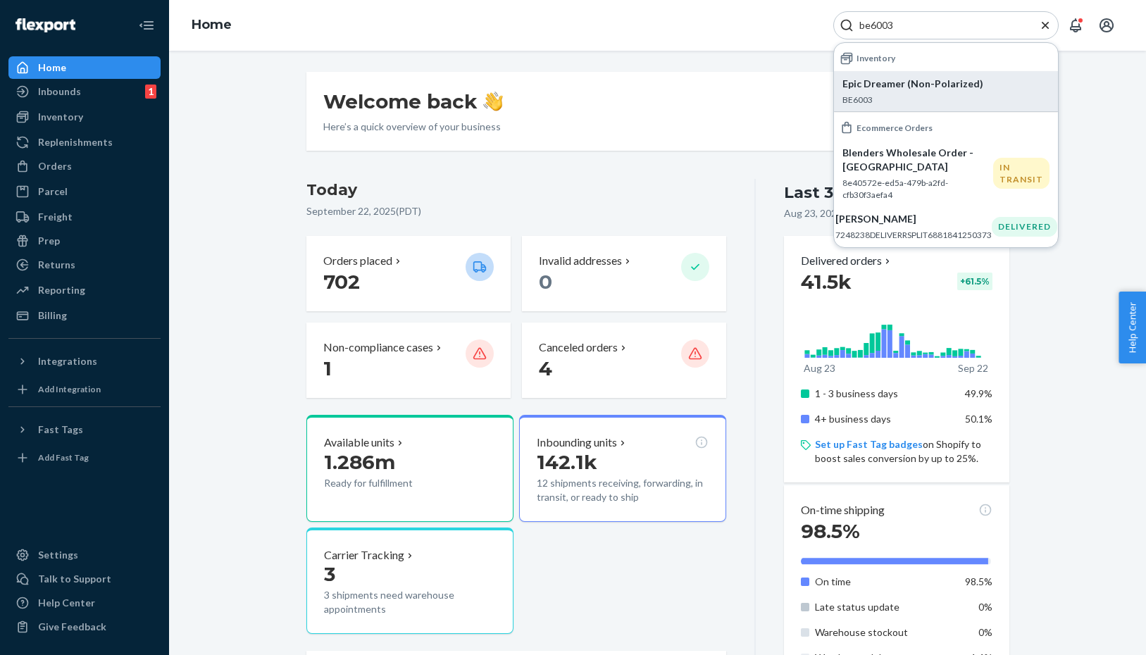
type input "be6003"
click at [879, 99] on p "BE6003" at bounding box center [946, 100] width 207 height 12
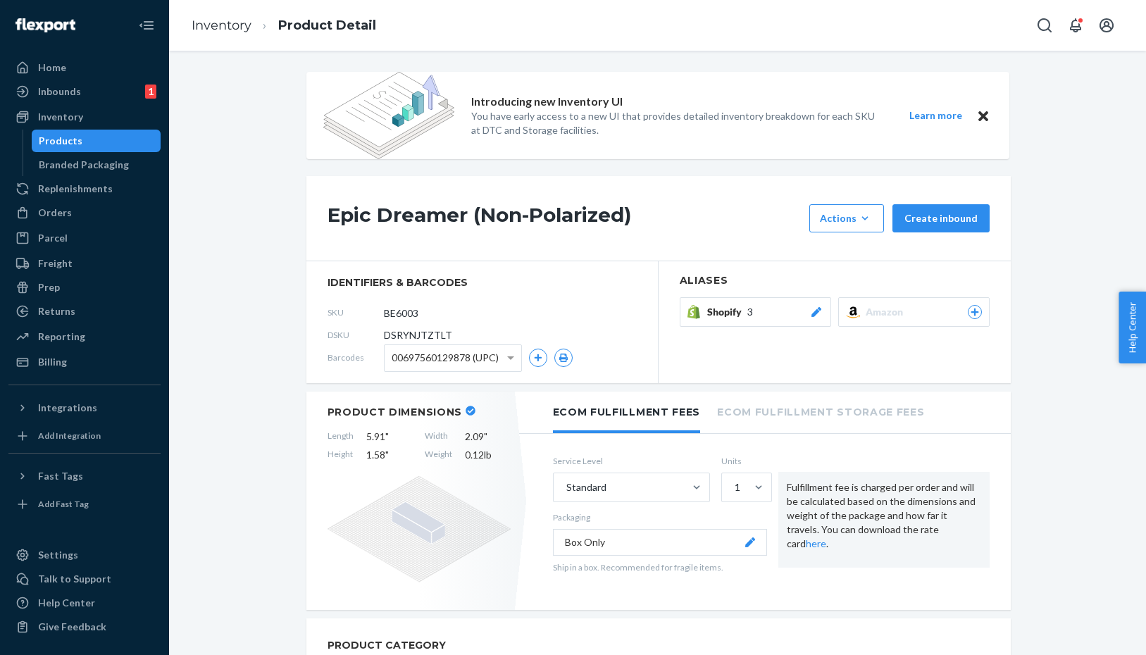
click at [821, 309] on icon at bounding box center [816, 312] width 14 height 10
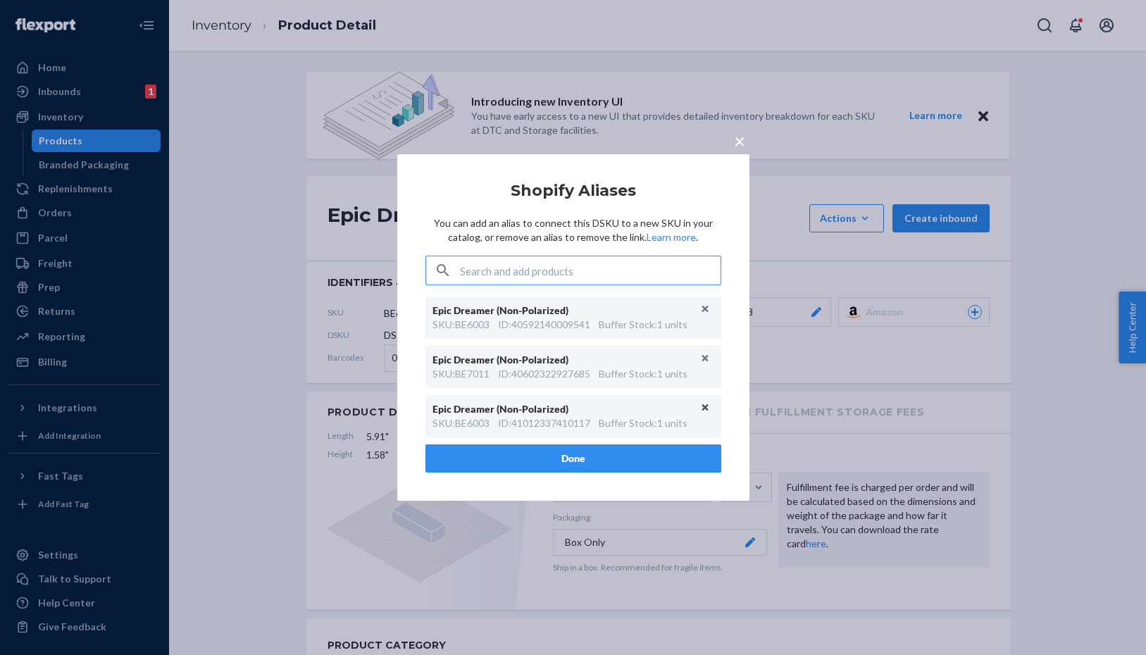
click at [701, 406] on button "Unlink" at bounding box center [705, 407] width 21 height 21
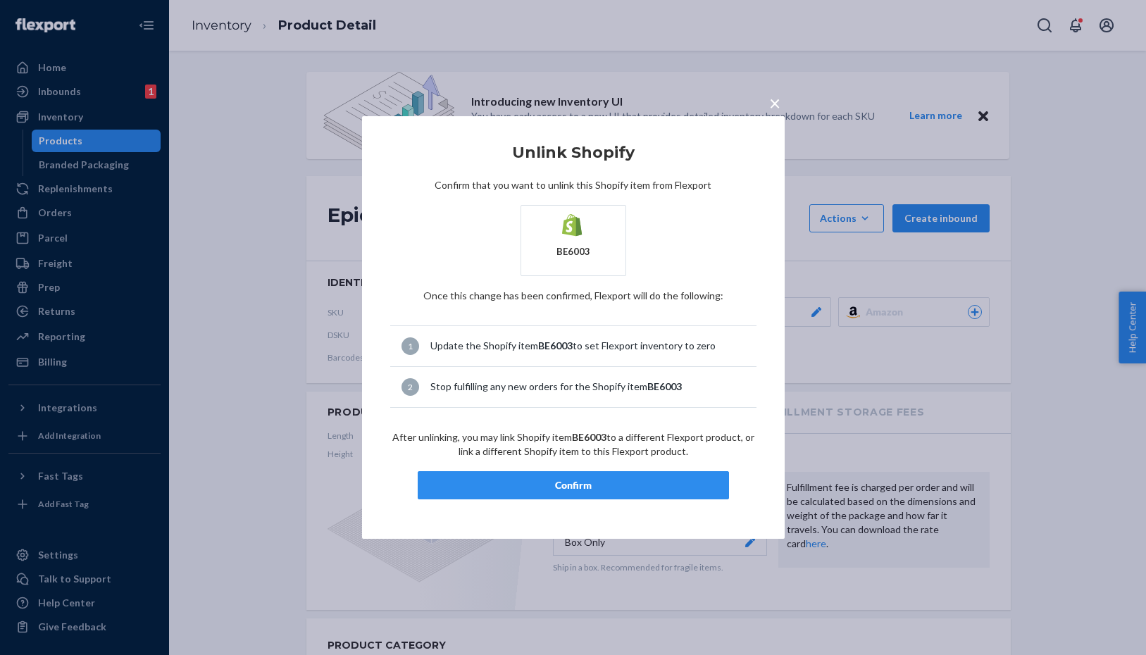
click at [773, 104] on span "×" at bounding box center [774, 103] width 11 height 24
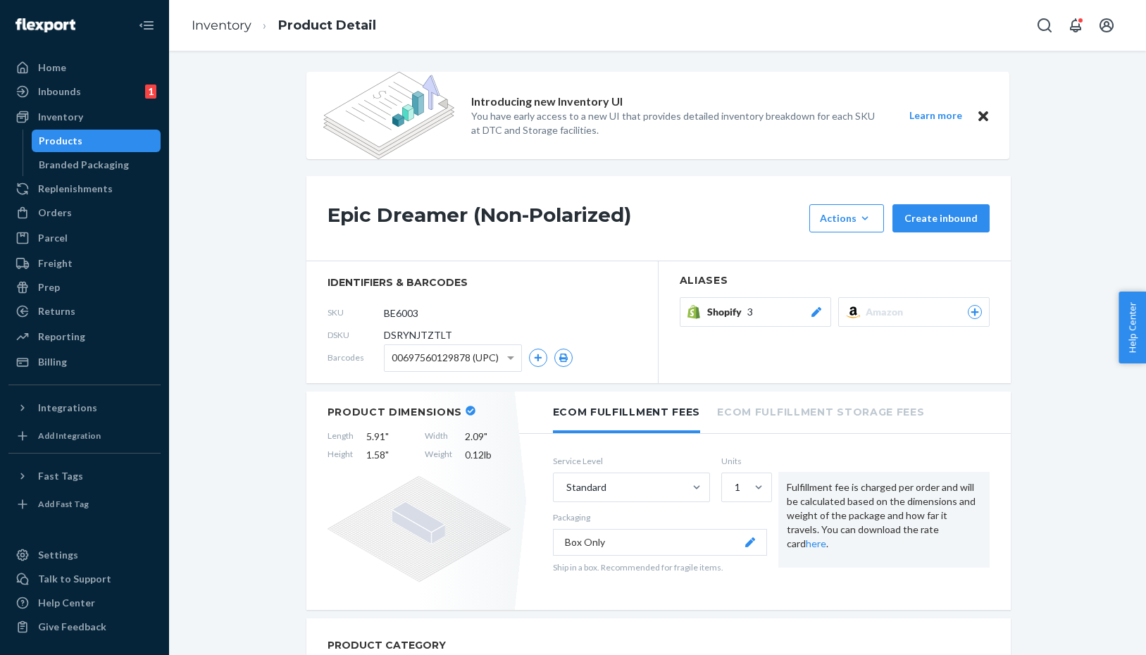
click at [811, 318] on div at bounding box center [816, 312] width 14 height 14
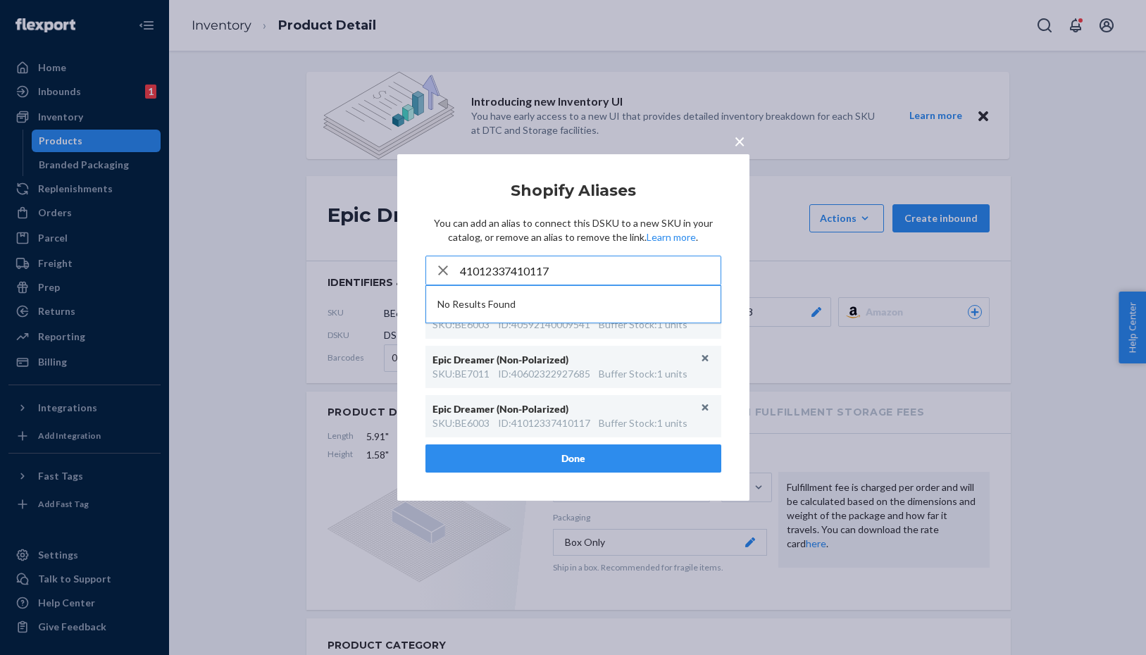
type input "41012337410117"
click at [738, 133] on span "×" at bounding box center [739, 141] width 11 height 24
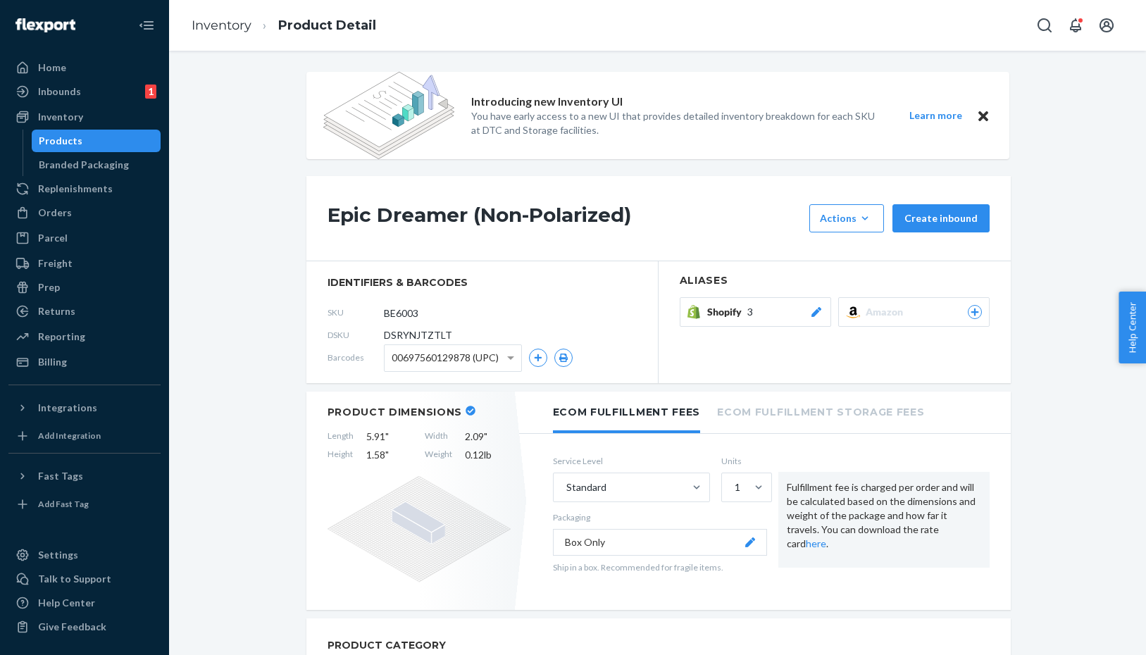
click at [812, 307] on icon at bounding box center [816, 312] width 14 height 10
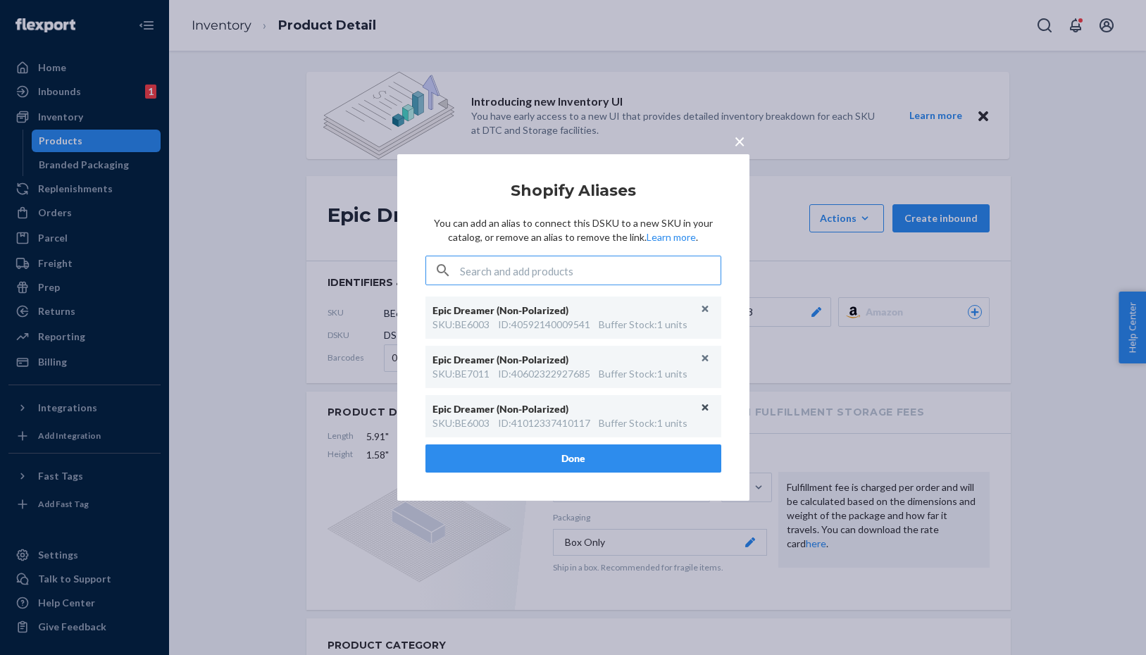
click at [703, 408] on button "Unlink" at bounding box center [705, 407] width 21 height 21
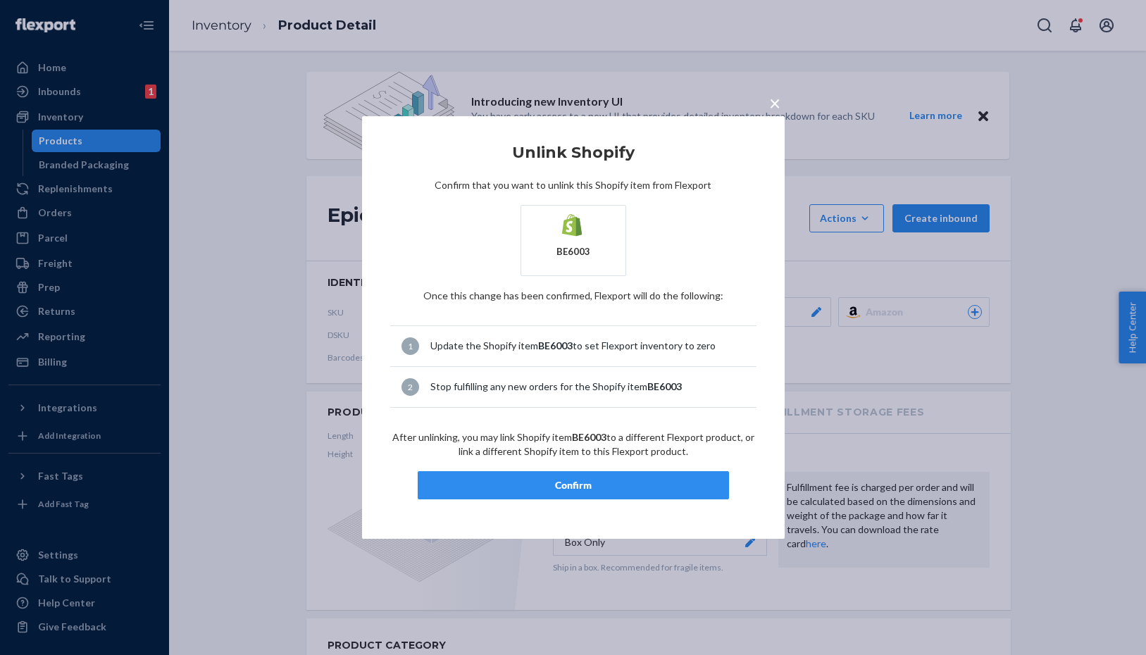
click at [604, 484] on div "Confirm" at bounding box center [573, 485] width 287 height 14
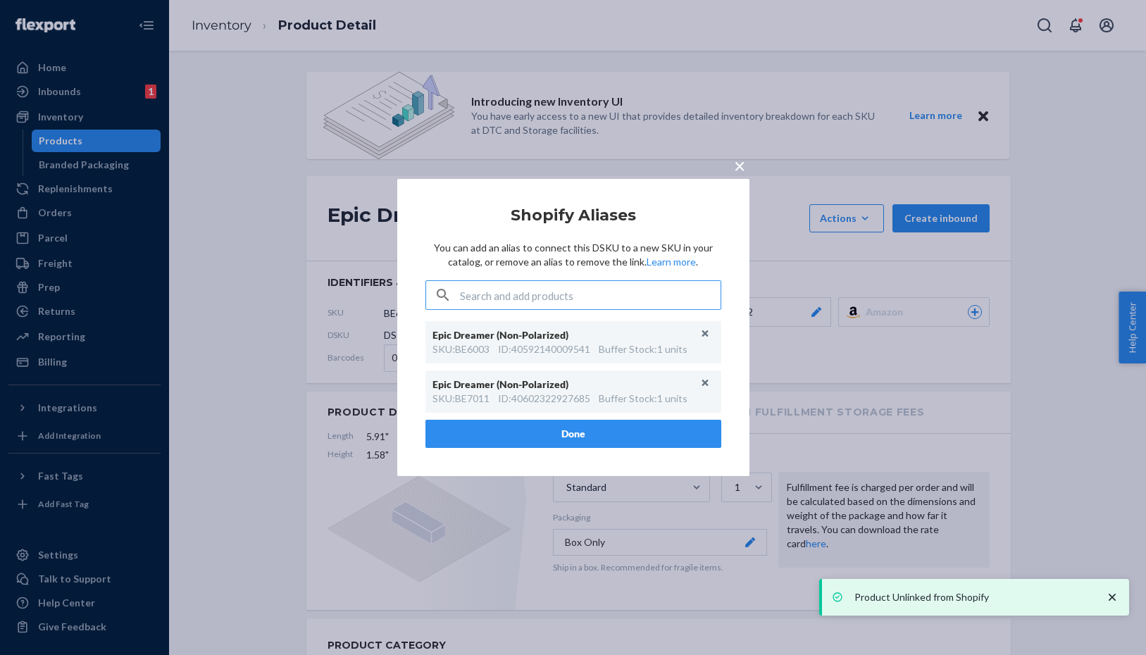
click at [588, 434] on button "Done" at bounding box center [573, 434] width 296 height 28
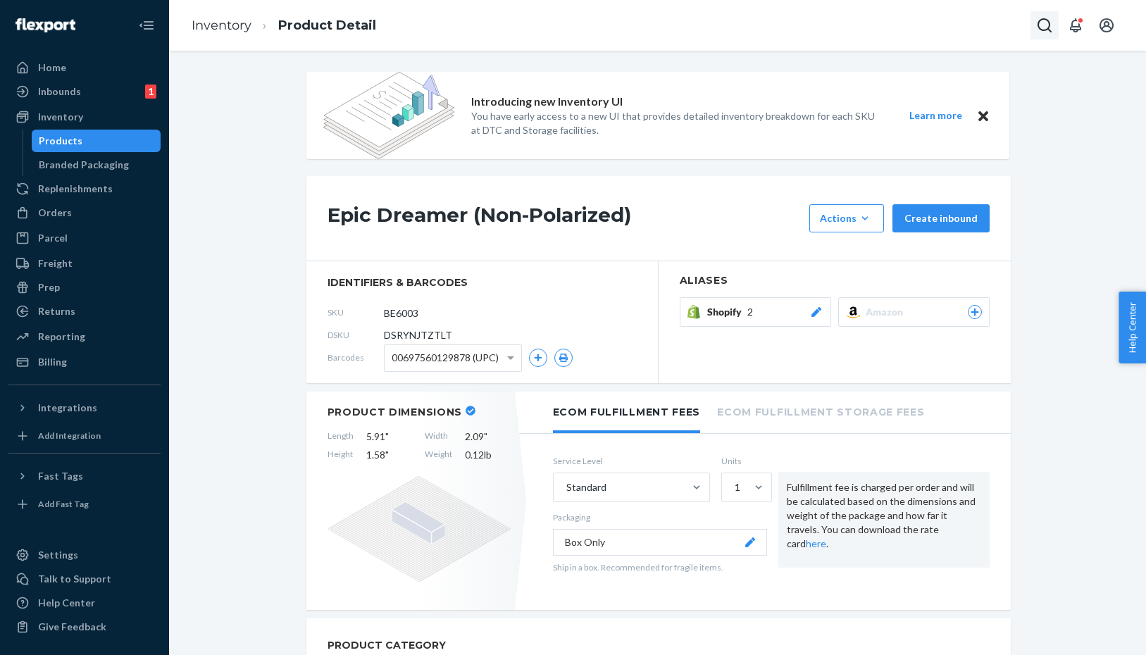
click at [1038, 32] on icon "Open Search Box" at bounding box center [1044, 25] width 17 height 17
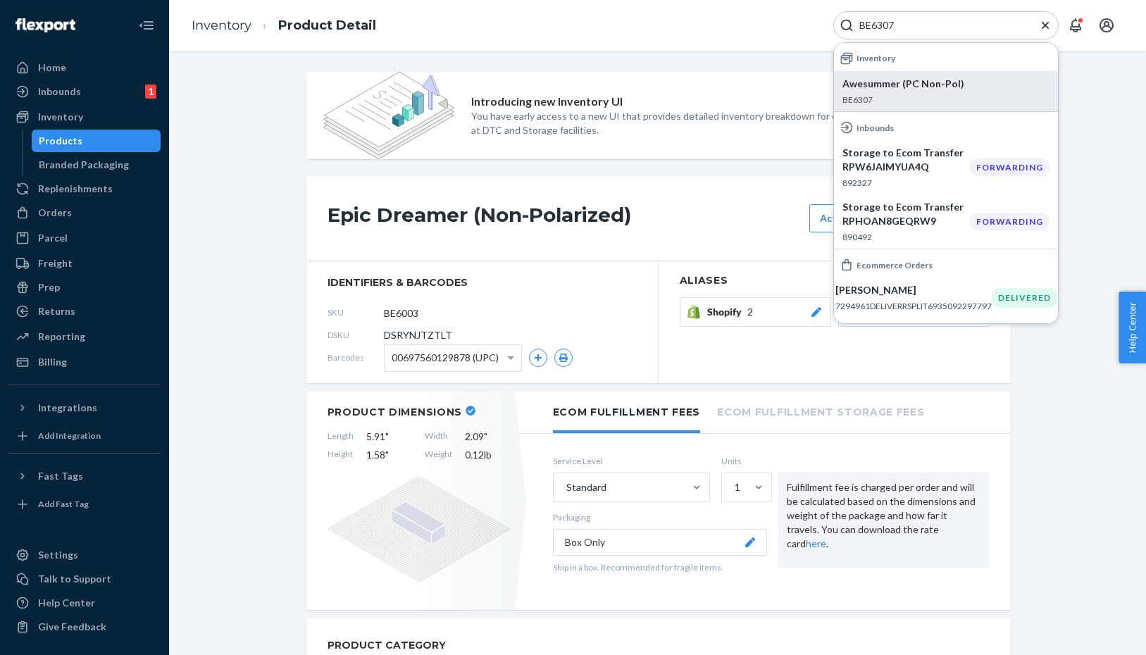
type input "BE6307"
click at [860, 94] on p "BE6307" at bounding box center [946, 100] width 207 height 12
click at [814, 313] on icon at bounding box center [816, 312] width 10 height 10
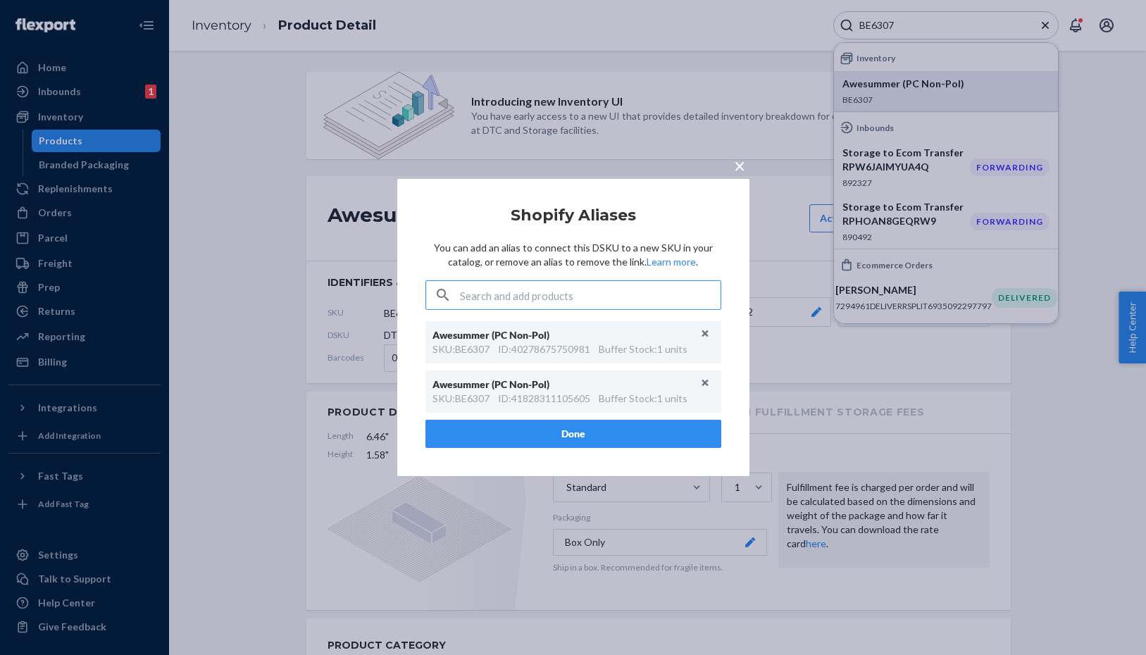
type input "BE6307"
paste input "41012337410117"
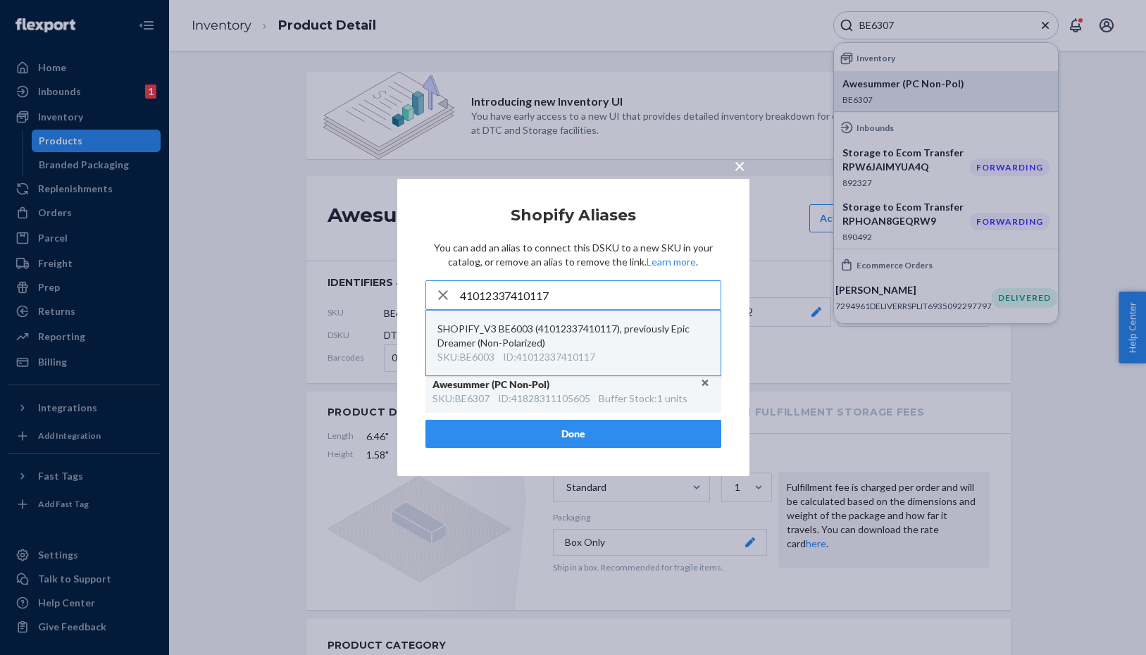
type input "41012337410117"
click at [519, 342] on div "SHOPIFY_V3 BE6003 (41012337410117), previously Epic Dreamer (Non-Polarized)" at bounding box center [573, 336] width 272 height 28
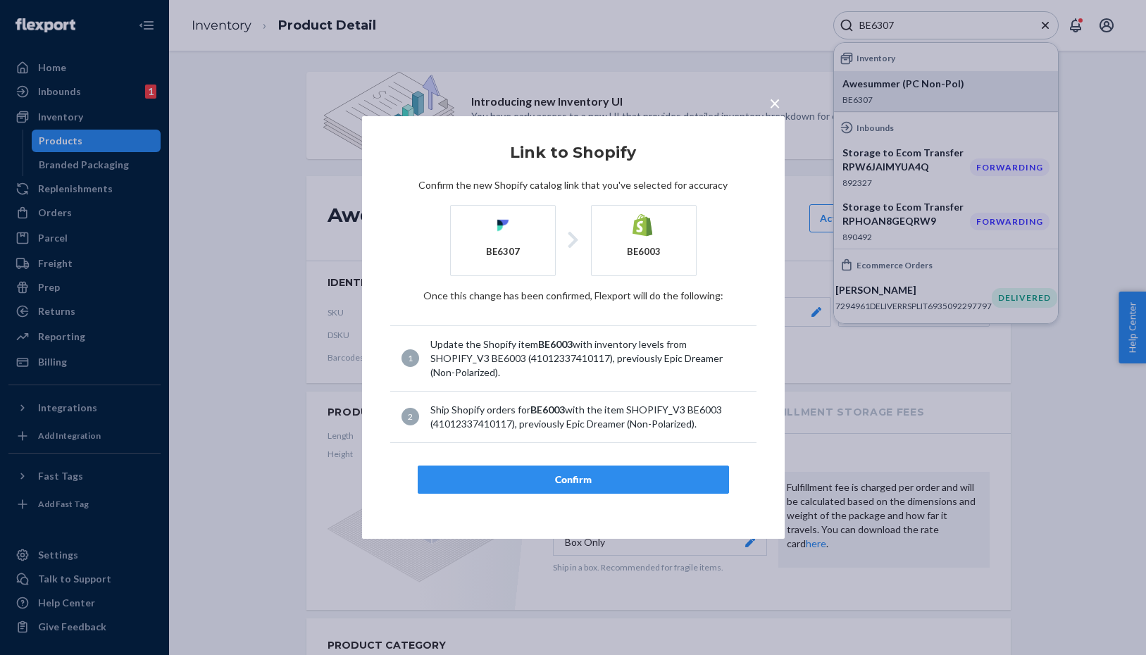
click at [545, 473] on div "Confirm" at bounding box center [573, 480] width 287 height 14
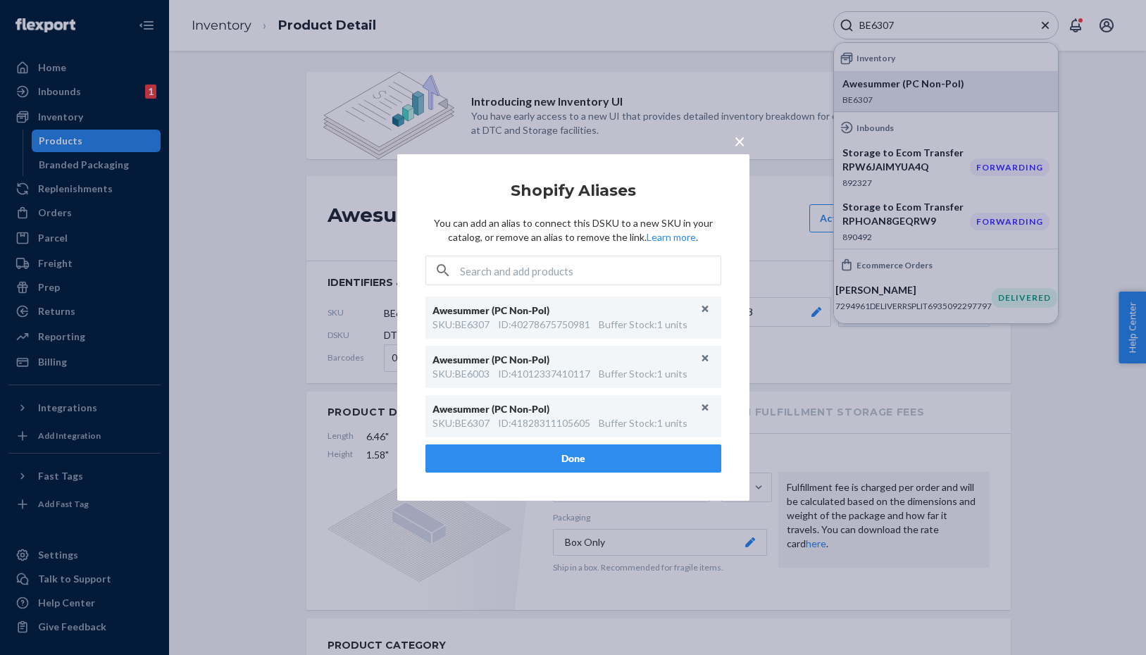
click at [743, 144] on span "×" at bounding box center [739, 141] width 11 height 24
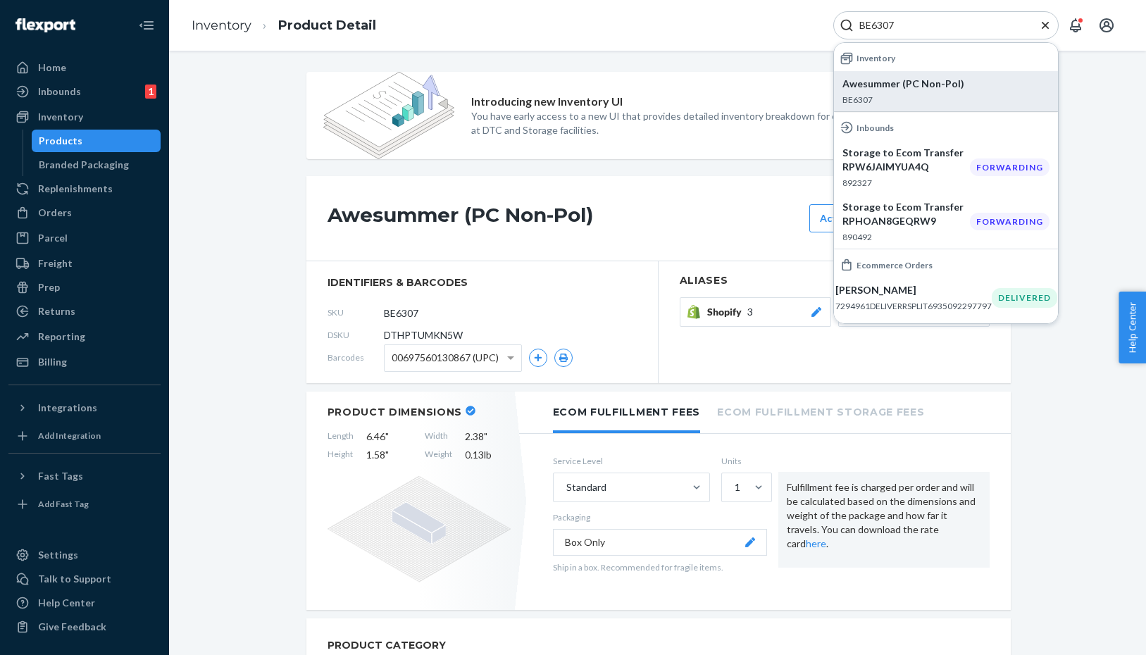
click at [927, 35] on div "BE6307" at bounding box center [945, 25] width 225 height 28
click at [922, 27] on input "BE6307" at bounding box center [940, 25] width 173 height 14
paste input "003"
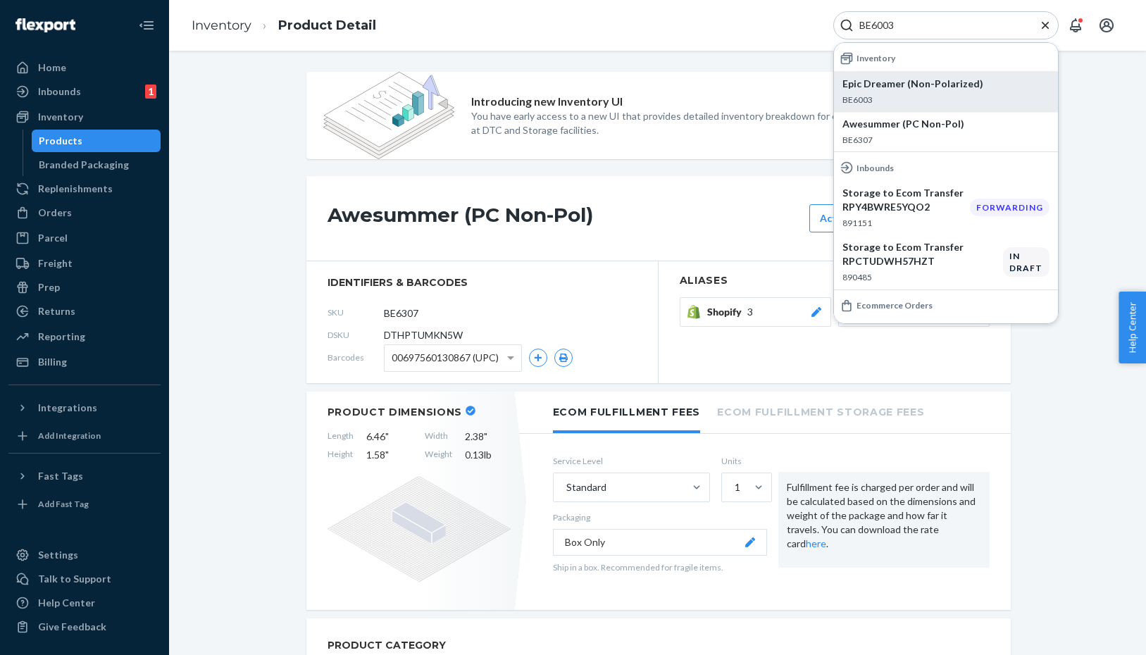
type input "BE6003"
click at [871, 88] on p "Epic Dreamer (Non-Polarized)" at bounding box center [946, 84] width 207 height 14
click at [818, 313] on icon at bounding box center [816, 312] width 10 height 10
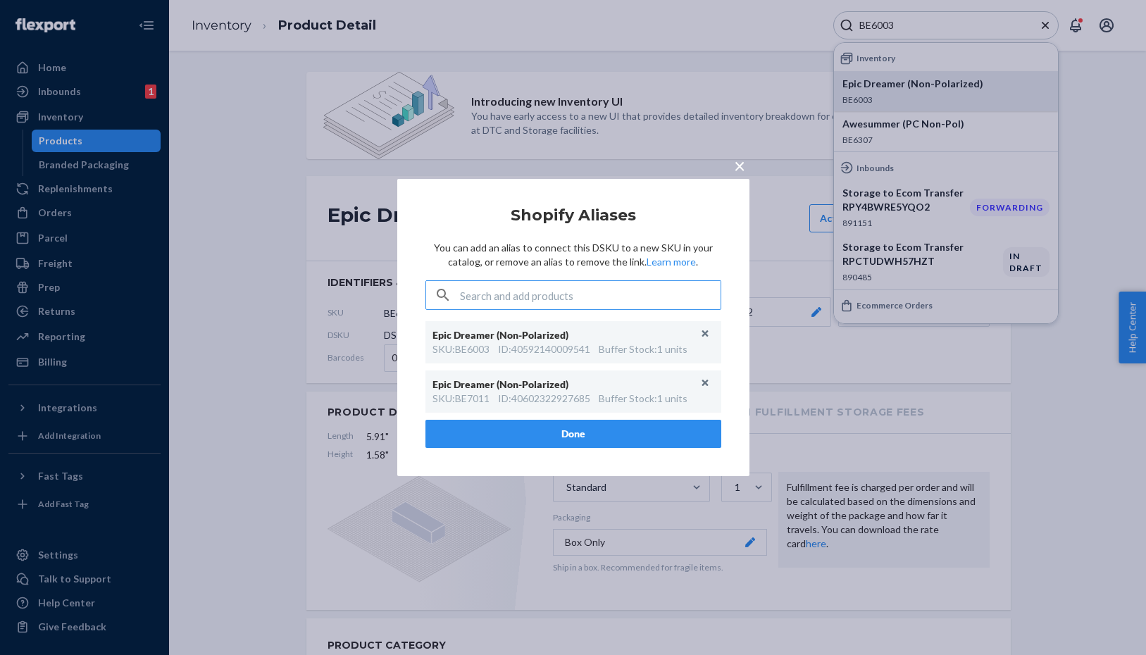
click at [740, 168] on span "×" at bounding box center [739, 166] width 11 height 24
